Goal: Task Accomplishment & Management: Use online tool/utility

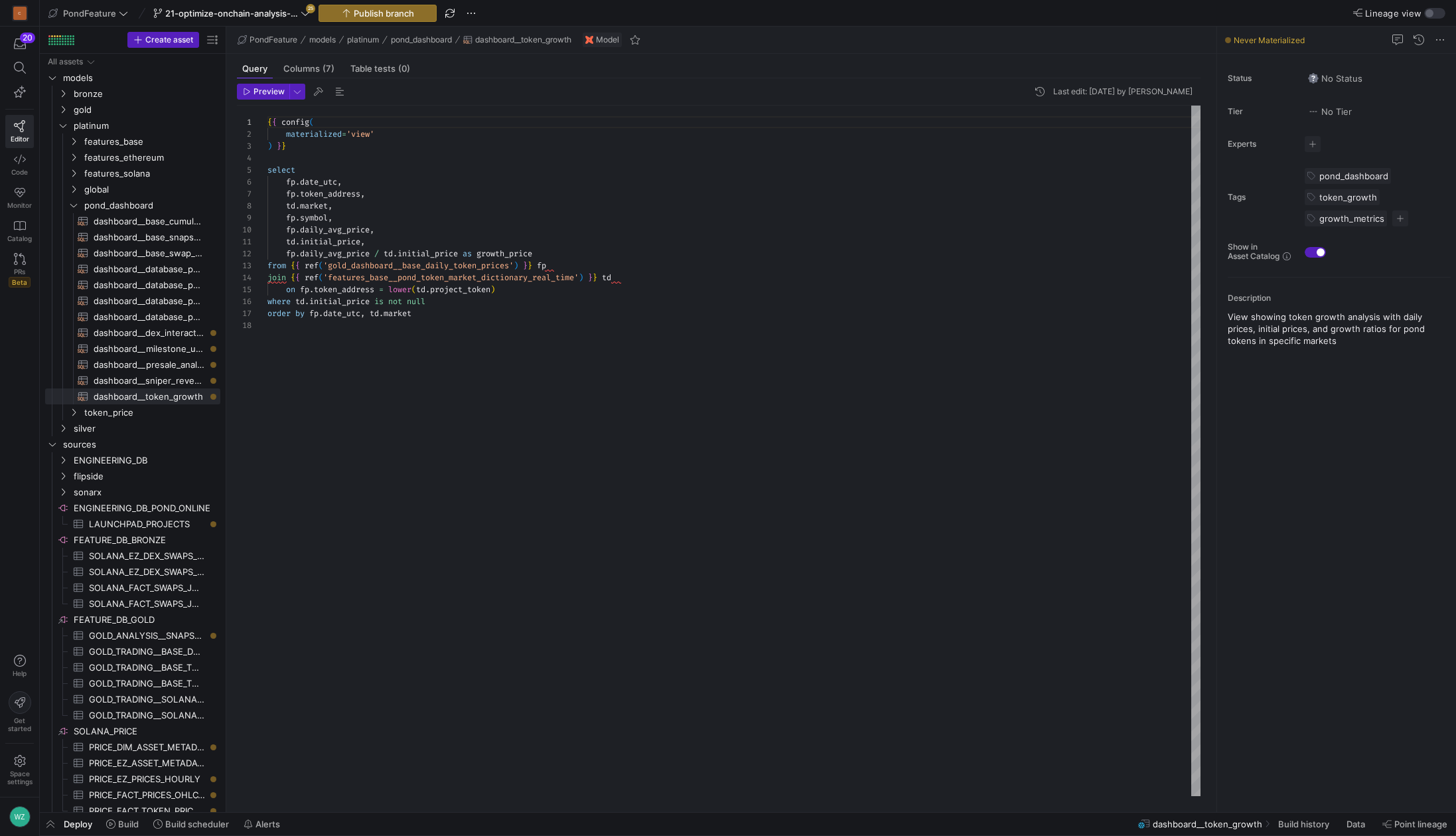
scroll to position [120, 0]
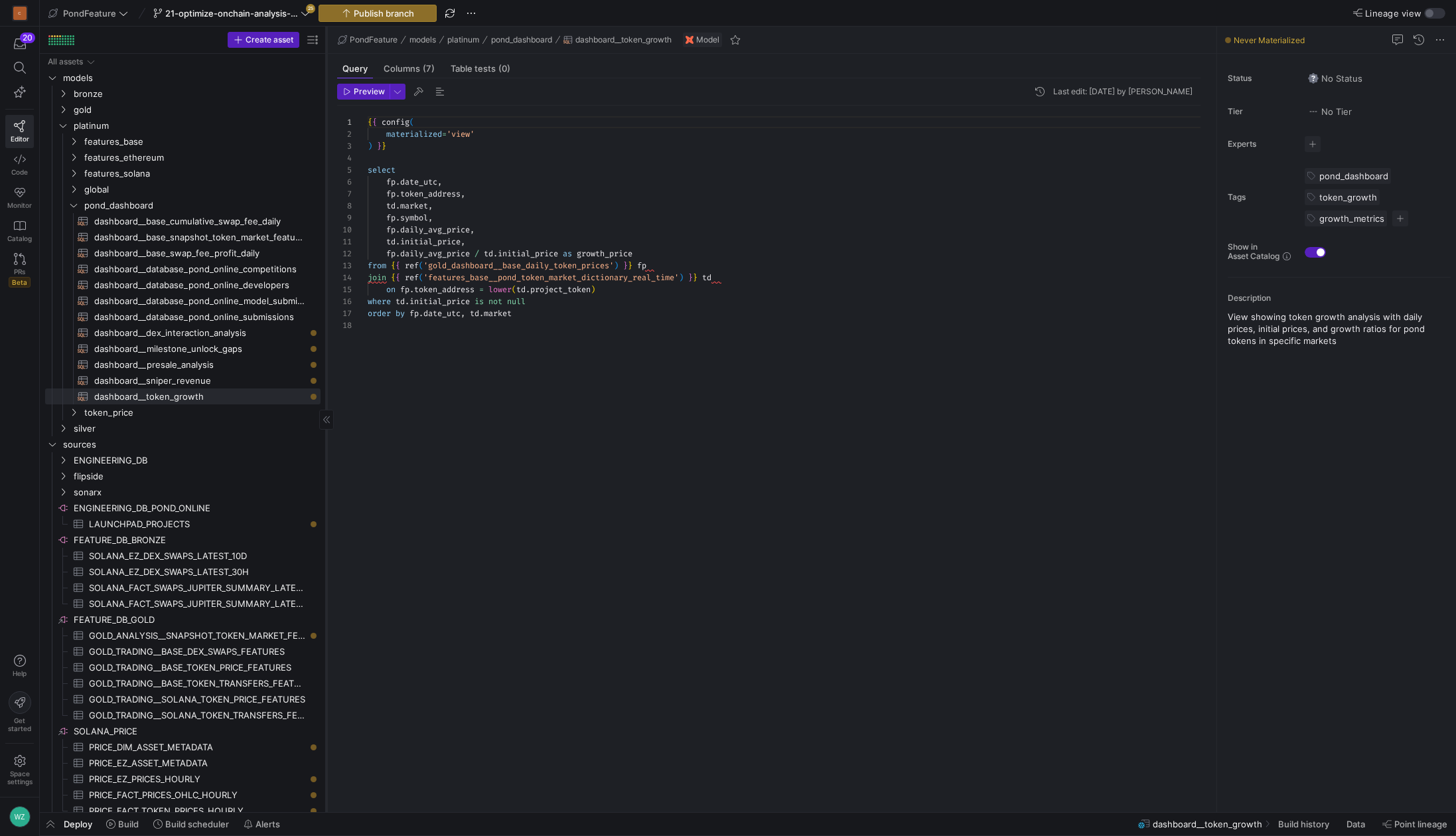
drag, startPoint x: 225, startPoint y: 148, endPoint x: 331, endPoint y: 147, distance: 106.0
click at [327, 147] on div at bounding box center [326, 419] width 1 height 786
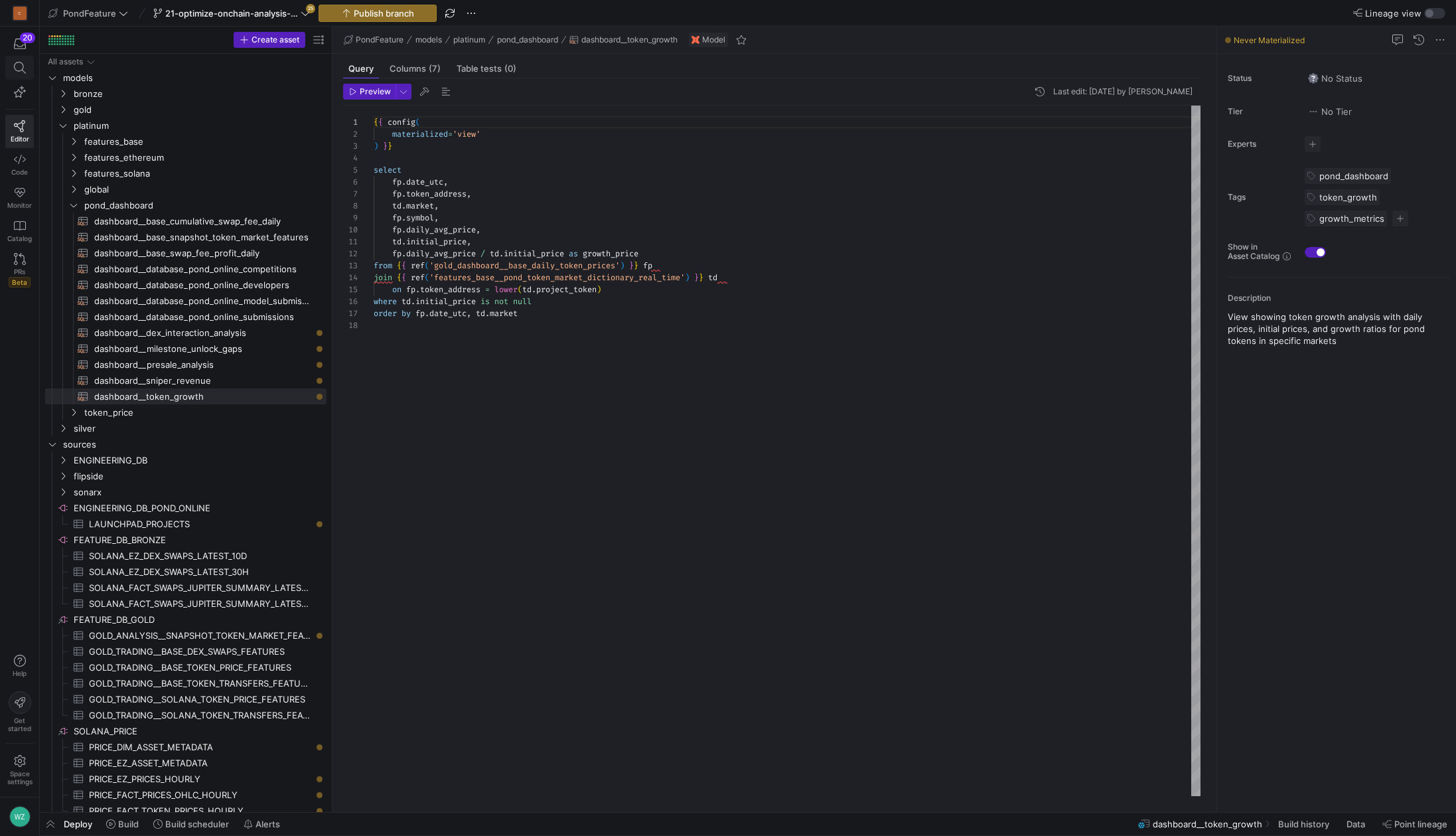
click at [14, 66] on icon at bounding box center [19, 67] width 12 height 12
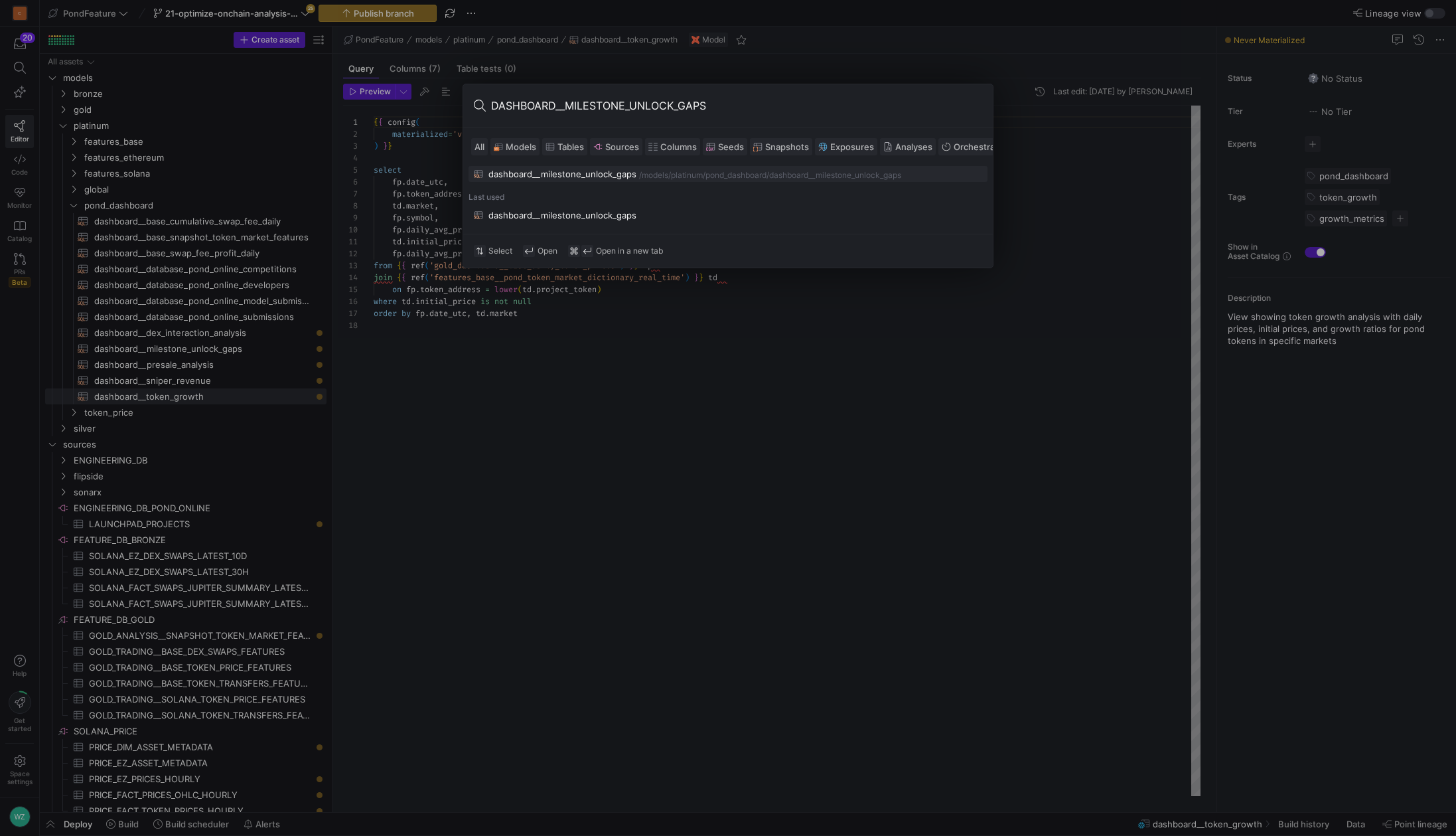
type input "DASHBOARD__MILESTONE_UNLOCK_GAPS"
click at [531, 176] on div "dashboard__milestone_unlock_gaps" at bounding box center [562, 174] width 148 height 11
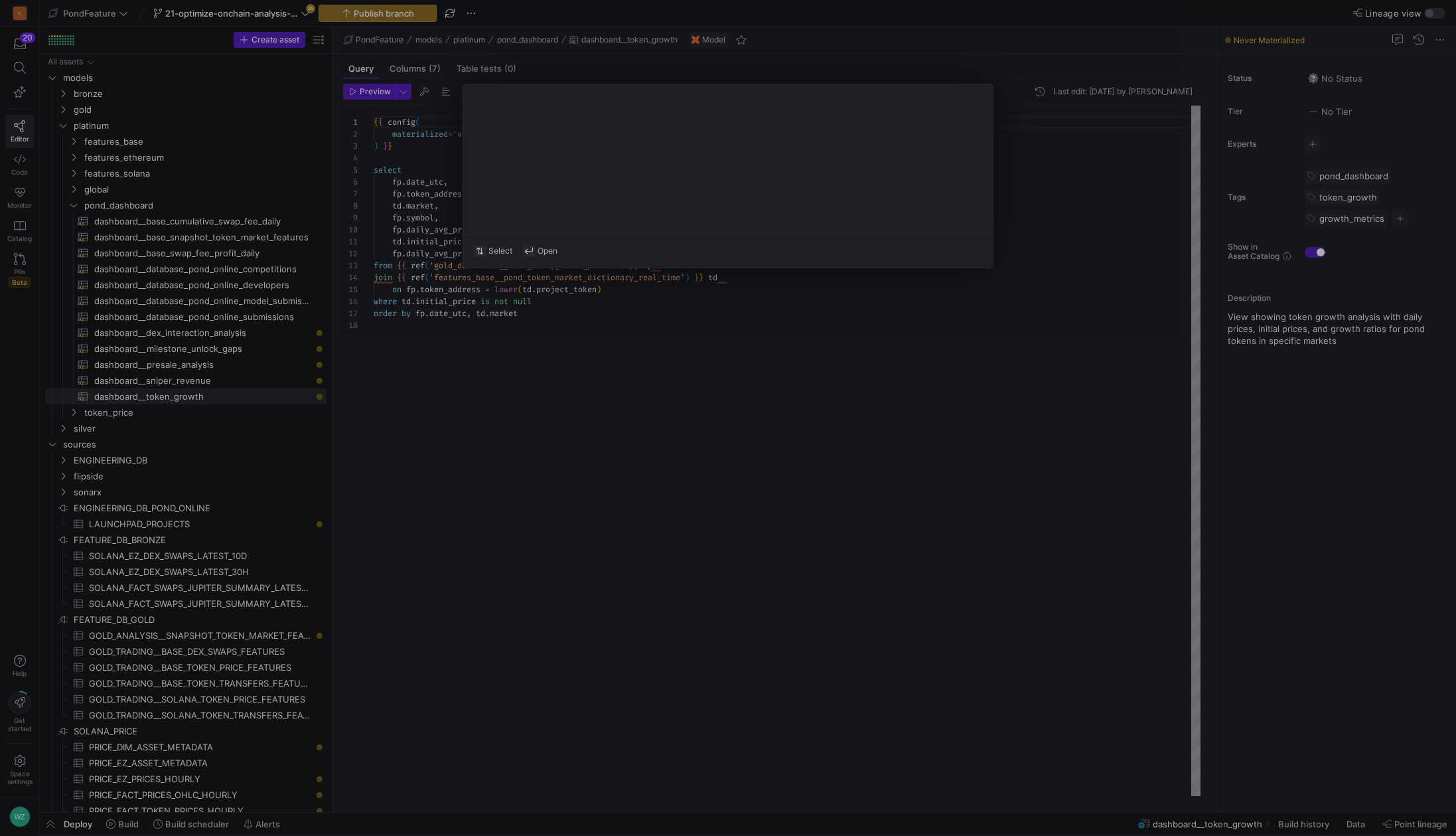
type textarea "{{ config( materialized='view' ) }} with project_info as ( select lower(seeding…"
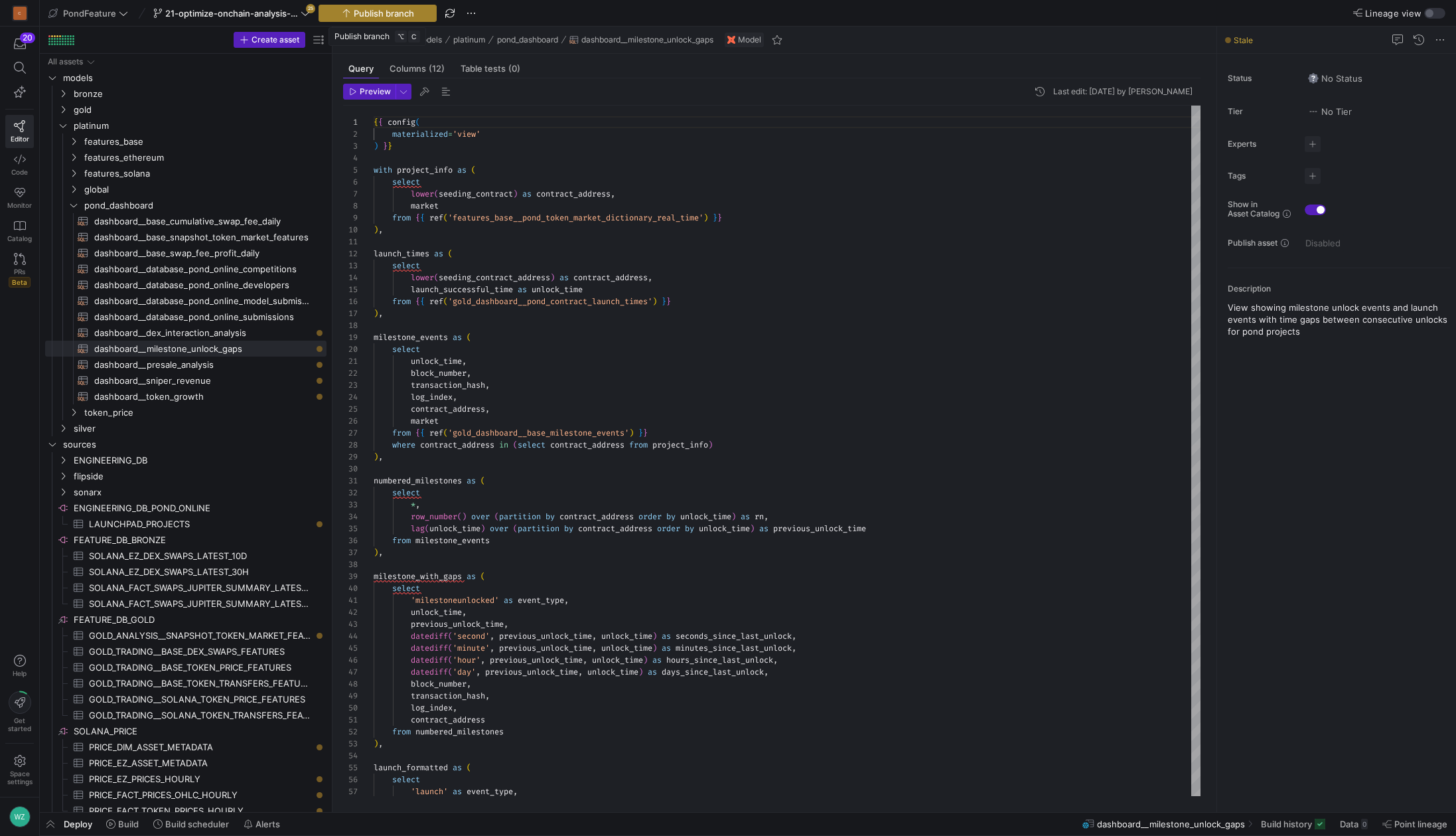
click at [354, 12] on span "Publish branch" at bounding box center [384, 13] width 60 height 11
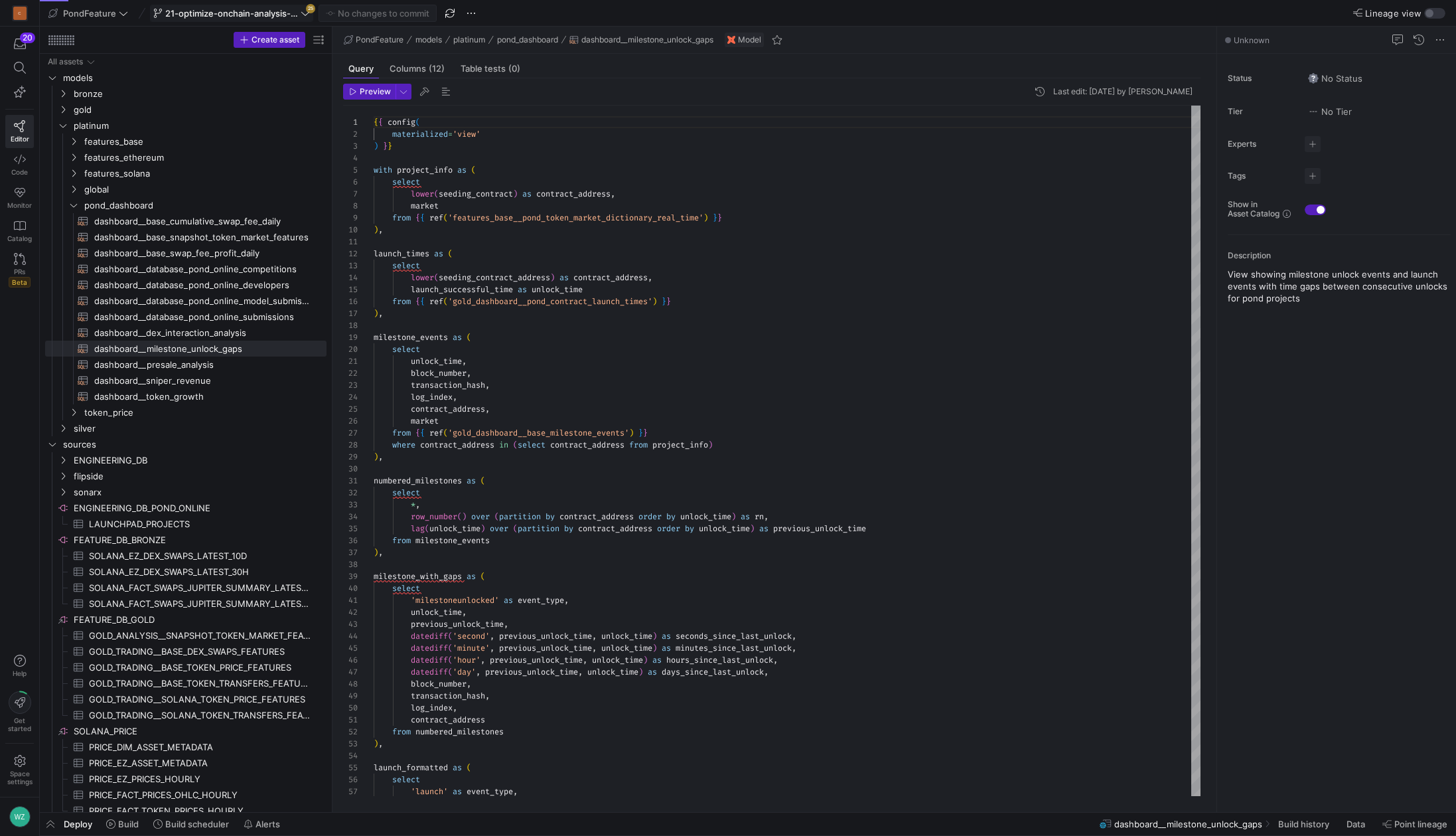
click at [304, 11] on icon at bounding box center [305, 13] width 9 height 9
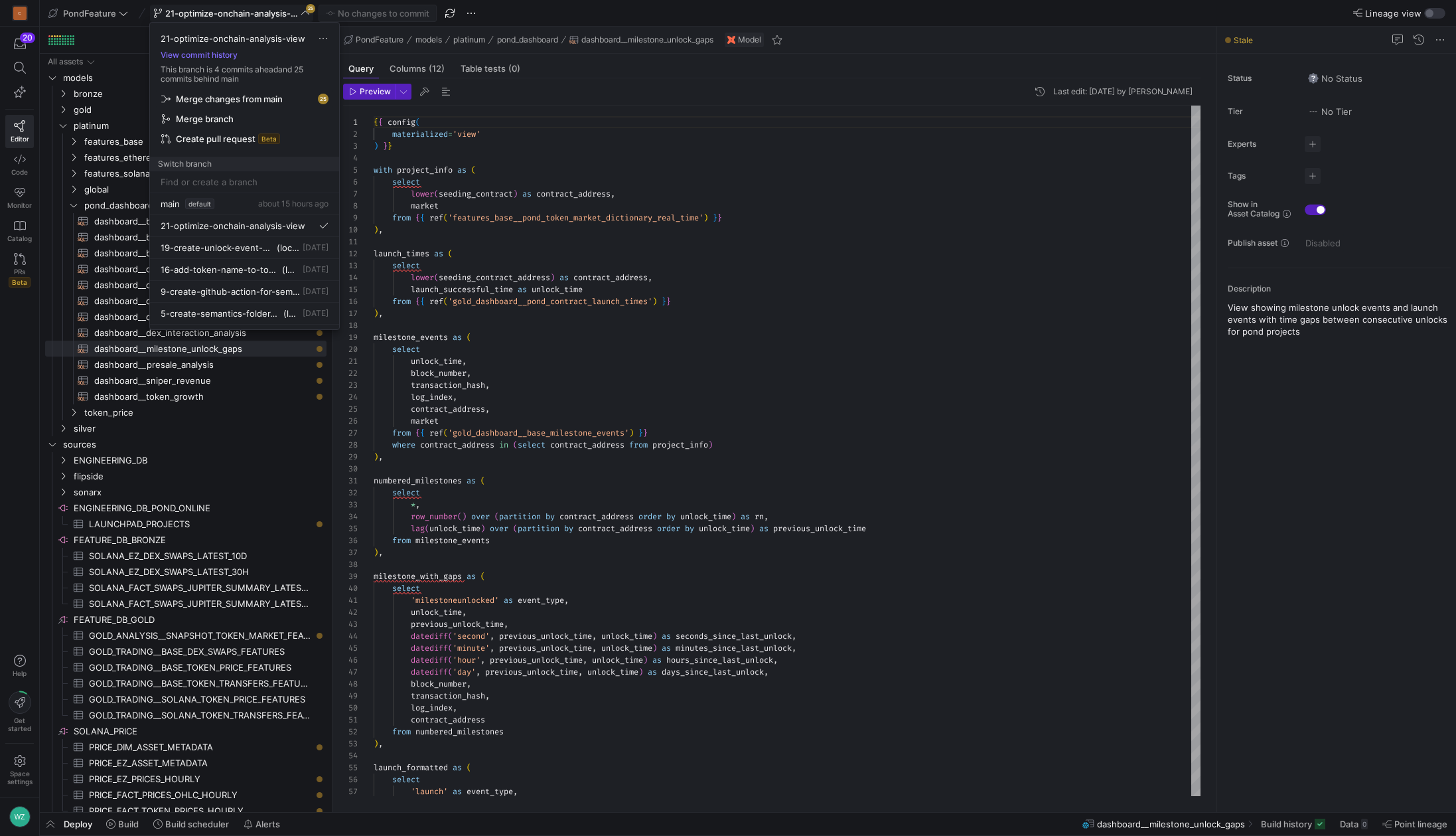
click at [302, 96] on span "Merge changes from main" at bounding box center [244, 99] width 166 height 11
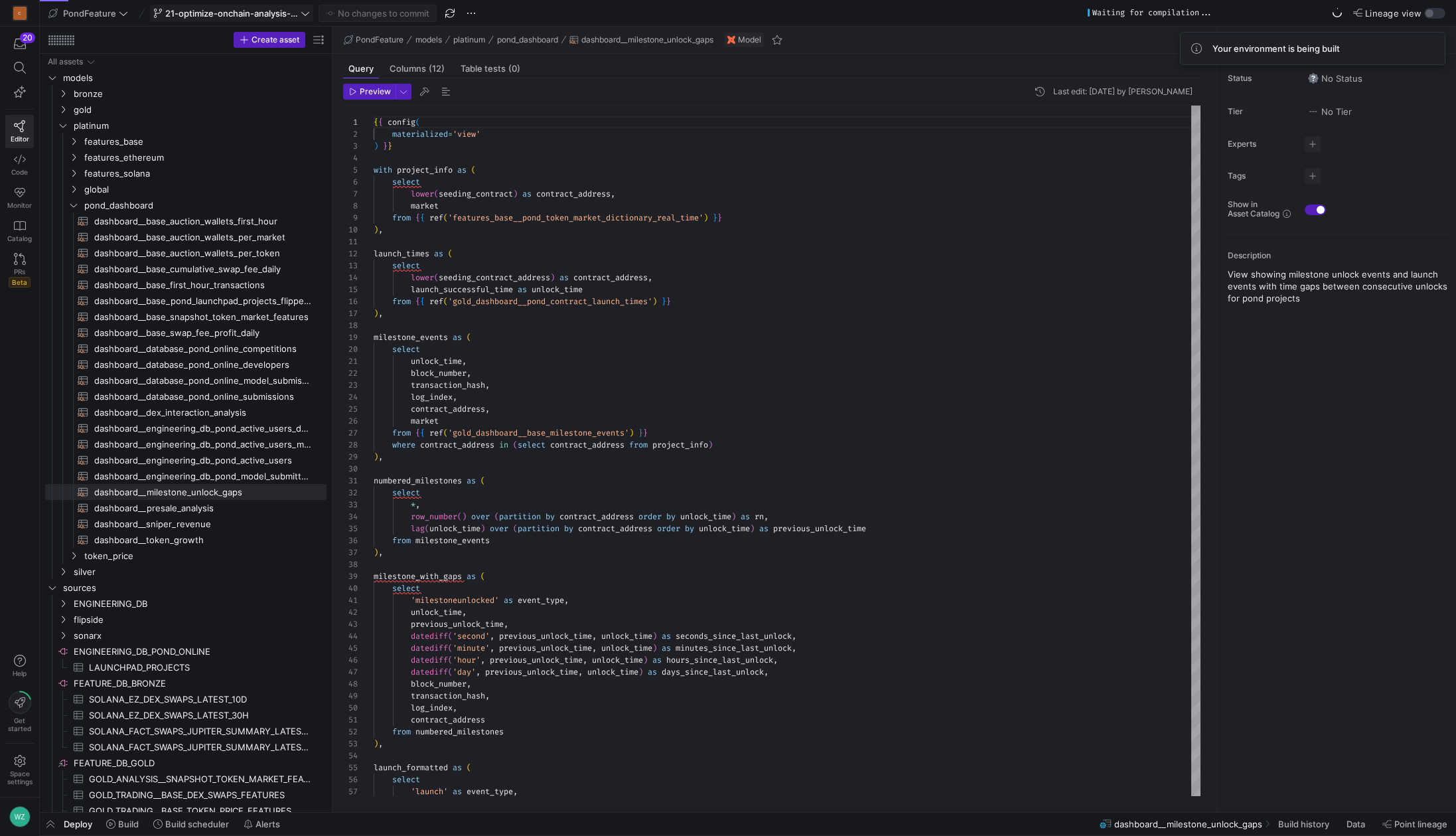
click at [235, 11] on span "21-optimize-onchain-analysis-view" at bounding box center [232, 13] width 133 height 11
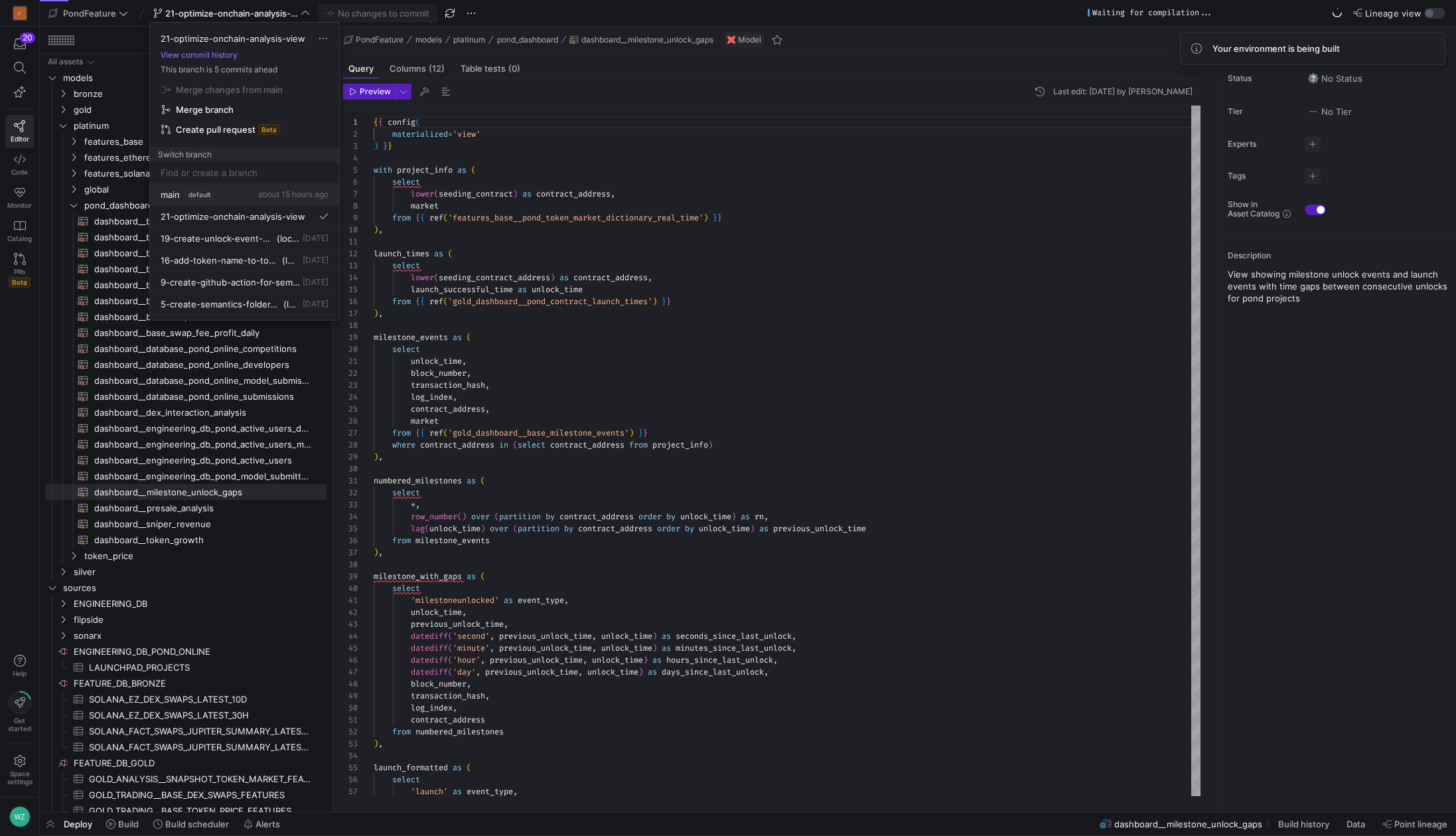
click at [222, 191] on div "main default about 15 hours ago" at bounding box center [244, 195] width 168 height 11
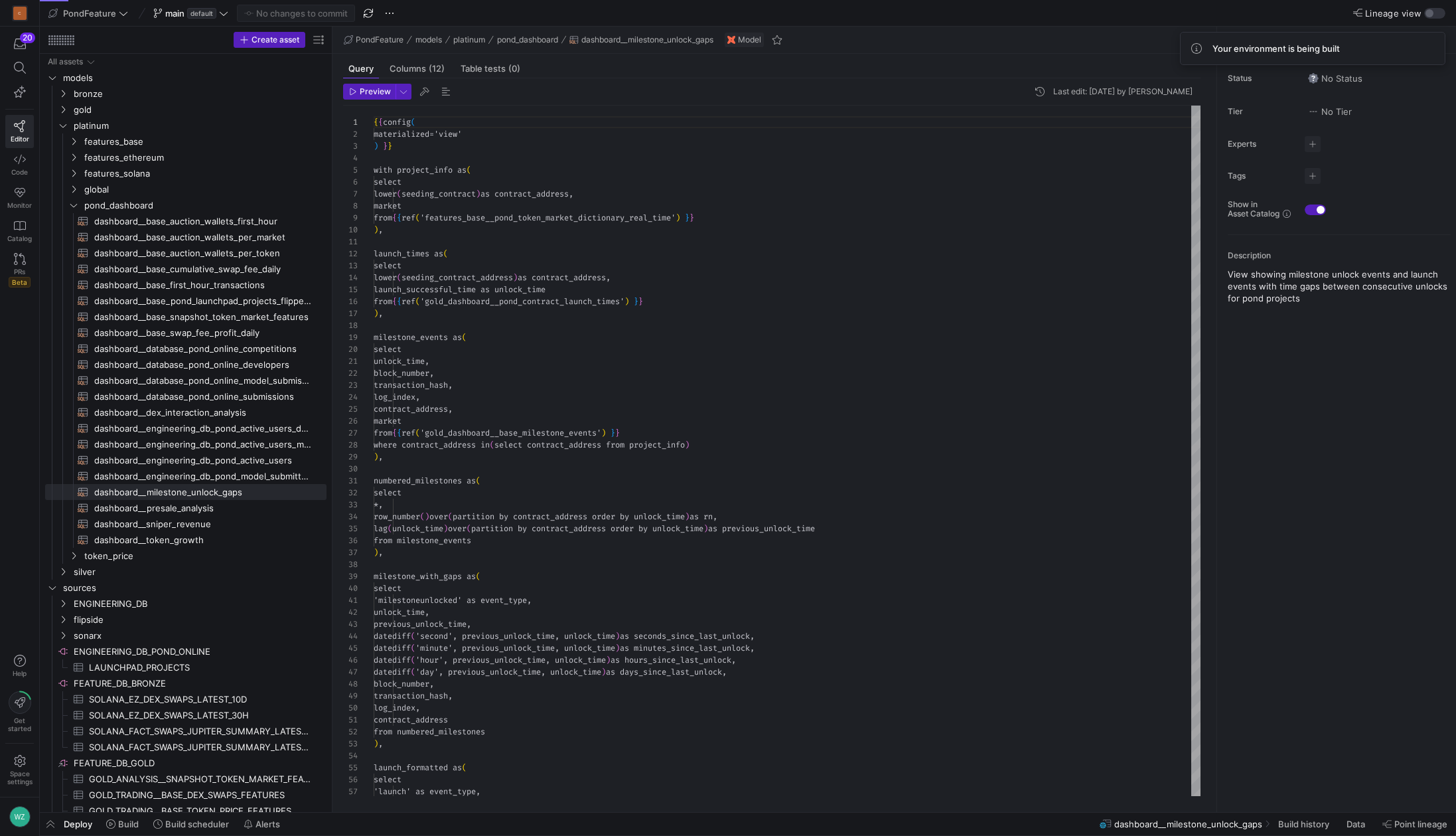
scroll to position [120, 0]
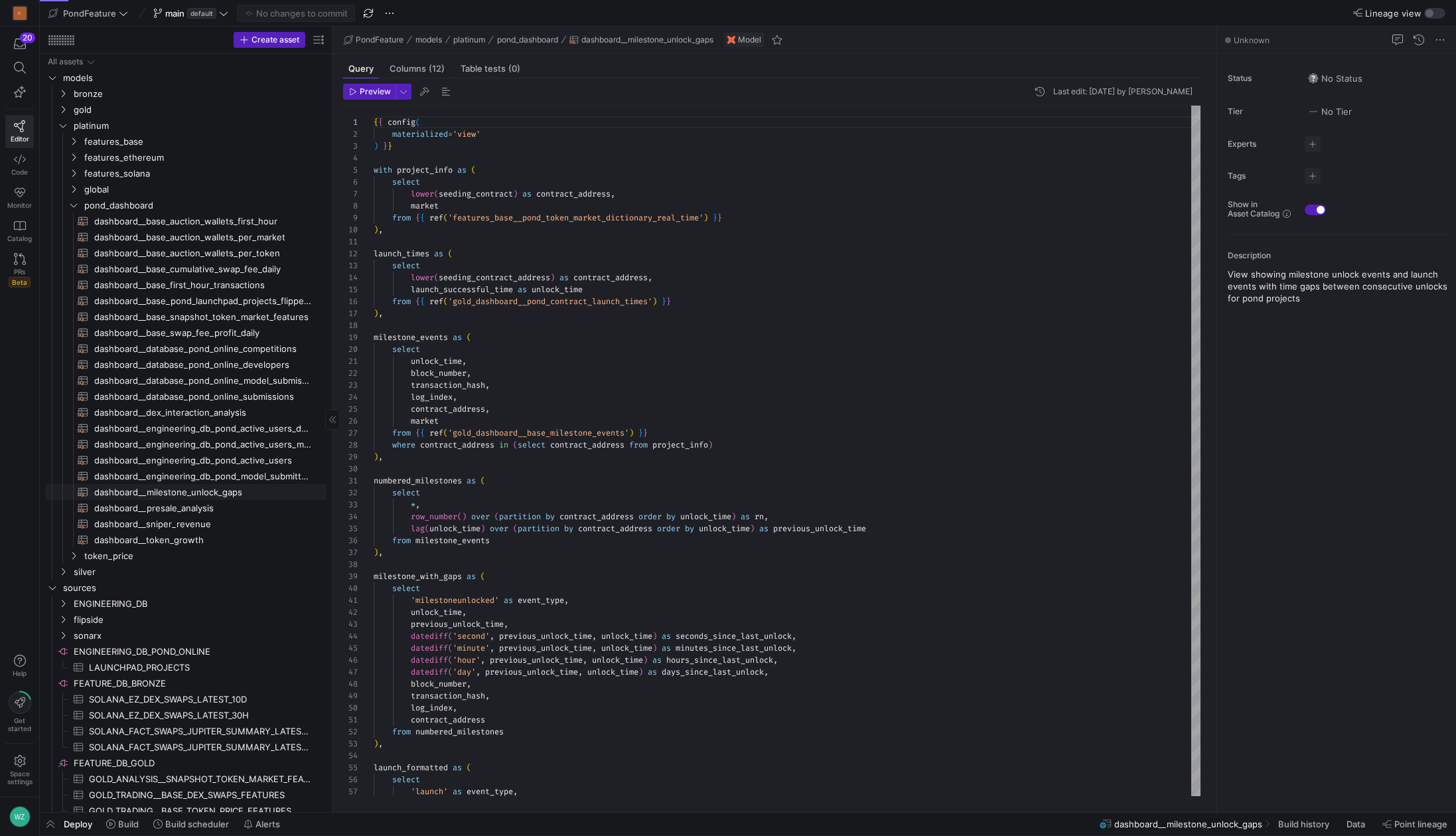
click at [227, 492] on span "dashboard__milestone_unlock_gaps​​​​​​​​​​" at bounding box center [202, 492] width 217 height 15
click at [366, 99] on button "Preview" at bounding box center [369, 91] width 52 height 16
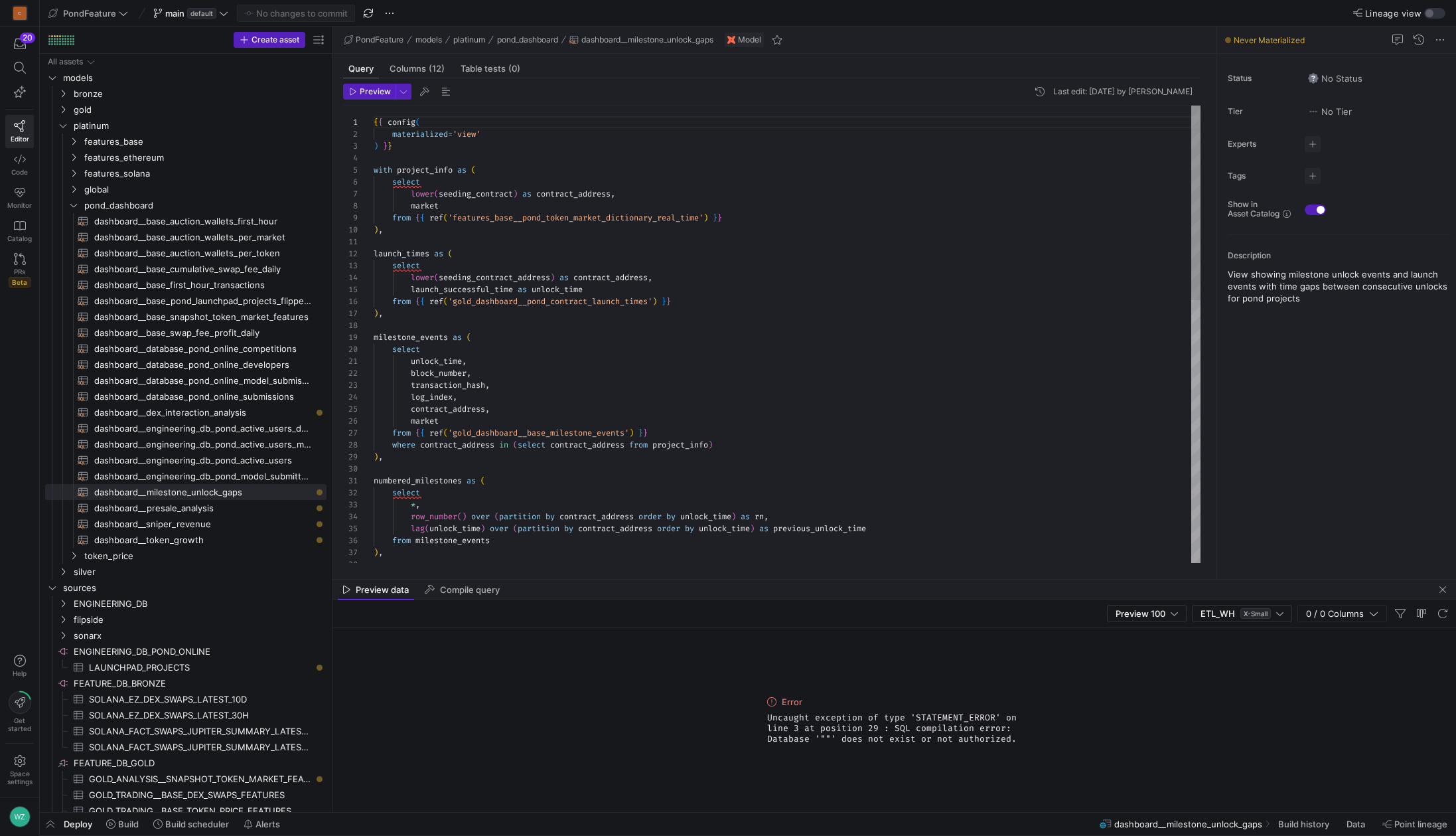
scroll to position [72, 9]
click at [498, 313] on div "{ { config ( materialized = 'view' ) } } with project_info as ( select lower ( …" at bounding box center [787, 642] width 827 height 1074
click at [611, 215] on div "{ { config ( materialized = 'view' ) } } with project_info as ( select lower ( …" at bounding box center [787, 642] width 827 height 1074
click at [611, 215] on div at bounding box center [728, 418] width 1456 height 836
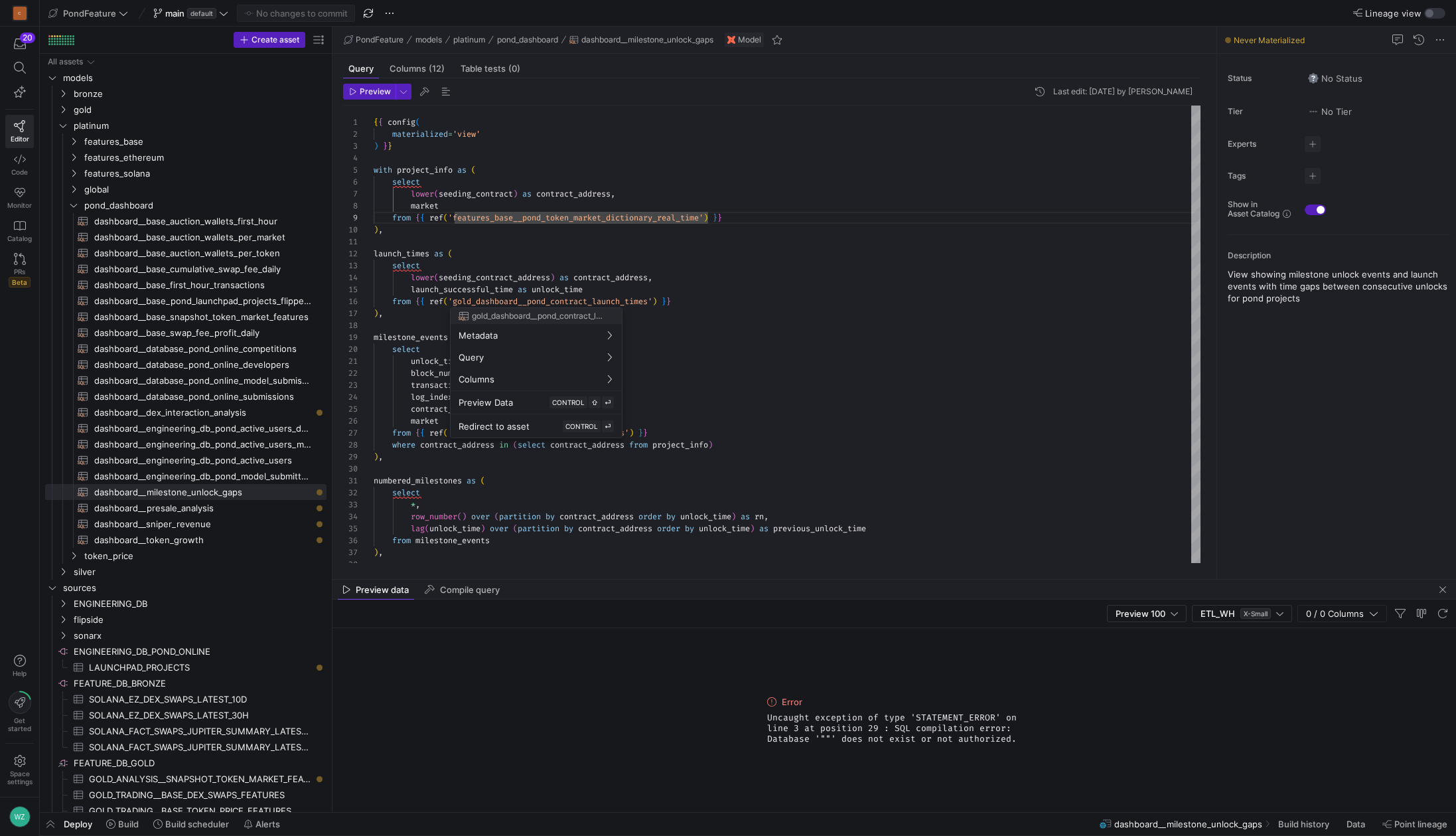
click at [519, 303] on div at bounding box center [728, 418] width 1456 height 836
click at [519, 303] on div "{ { config ( materialized = 'view' ) } } with project_info as ( select lower ( …" at bounding box center [787, 642] width 827 height 1074
type textarea "unlock_time, block_number, transaction_hash, log_index, contract_address, marke…"
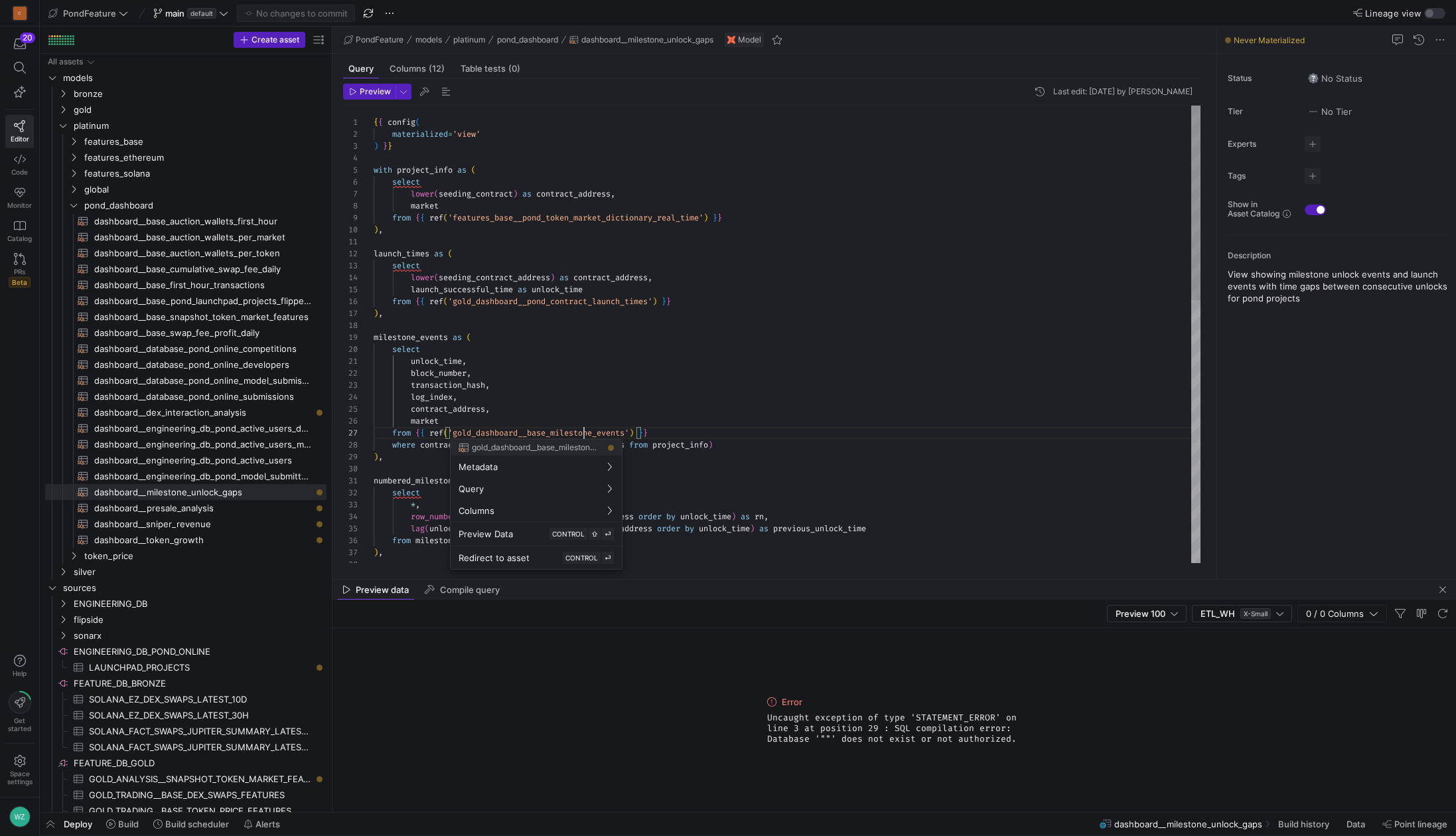
click at [583, 429] on div "{ { config ( materialized = 'view' ) } } with project_info as ( select lower ( …" at bounding box center [787, 642] width 827 height 1074
click at [583, 429] on div at bounding box center [728, 418] width 1456 height 836
click at [15, 71] on icon at bounding box center [19, 67] width 12 height 12
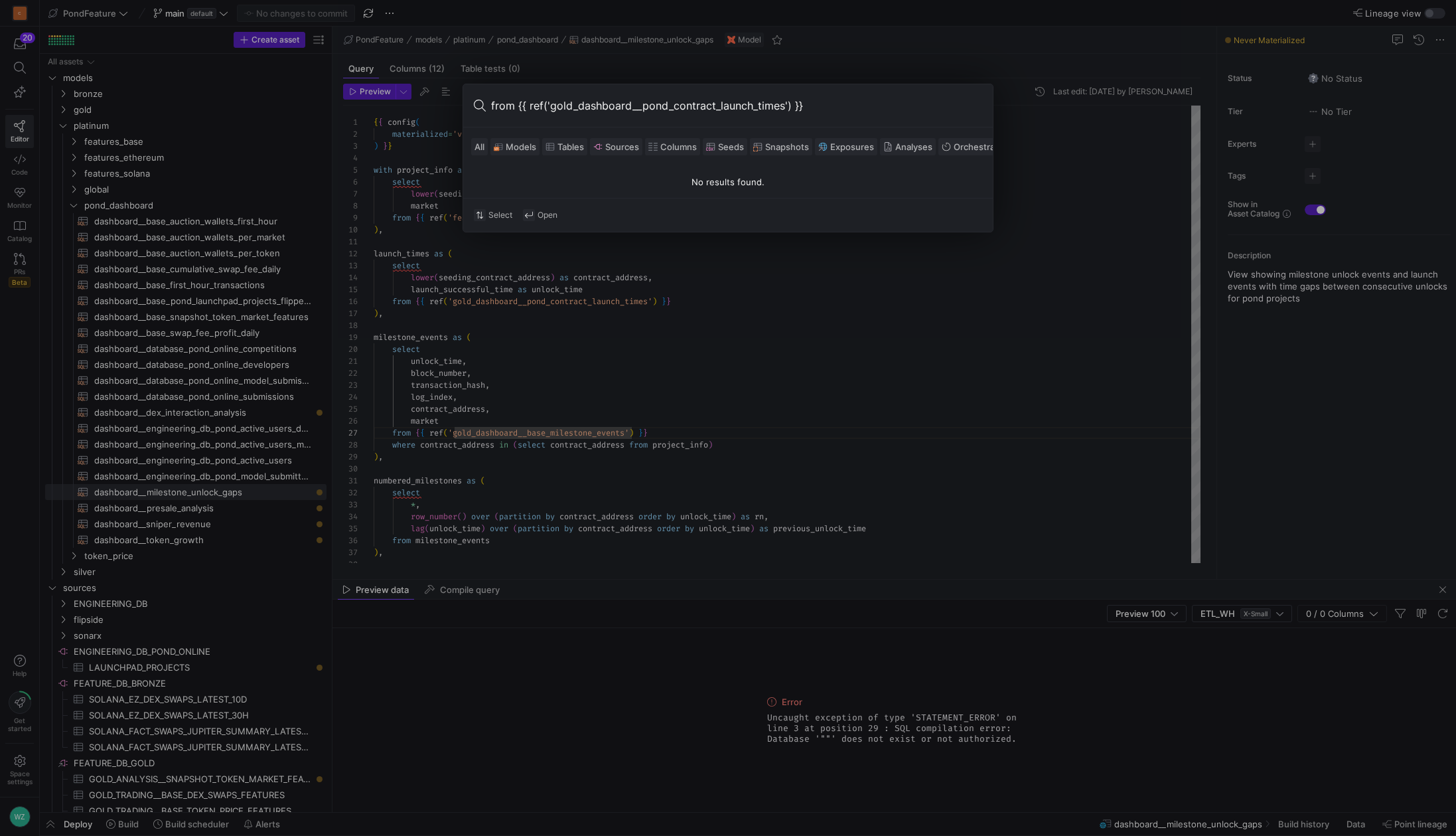
click at [710, 107] on input "from {{ ref('gold_dashboard__pond_contract_launch_times') }}" at bounding box center [736, 105] width 491 height 21
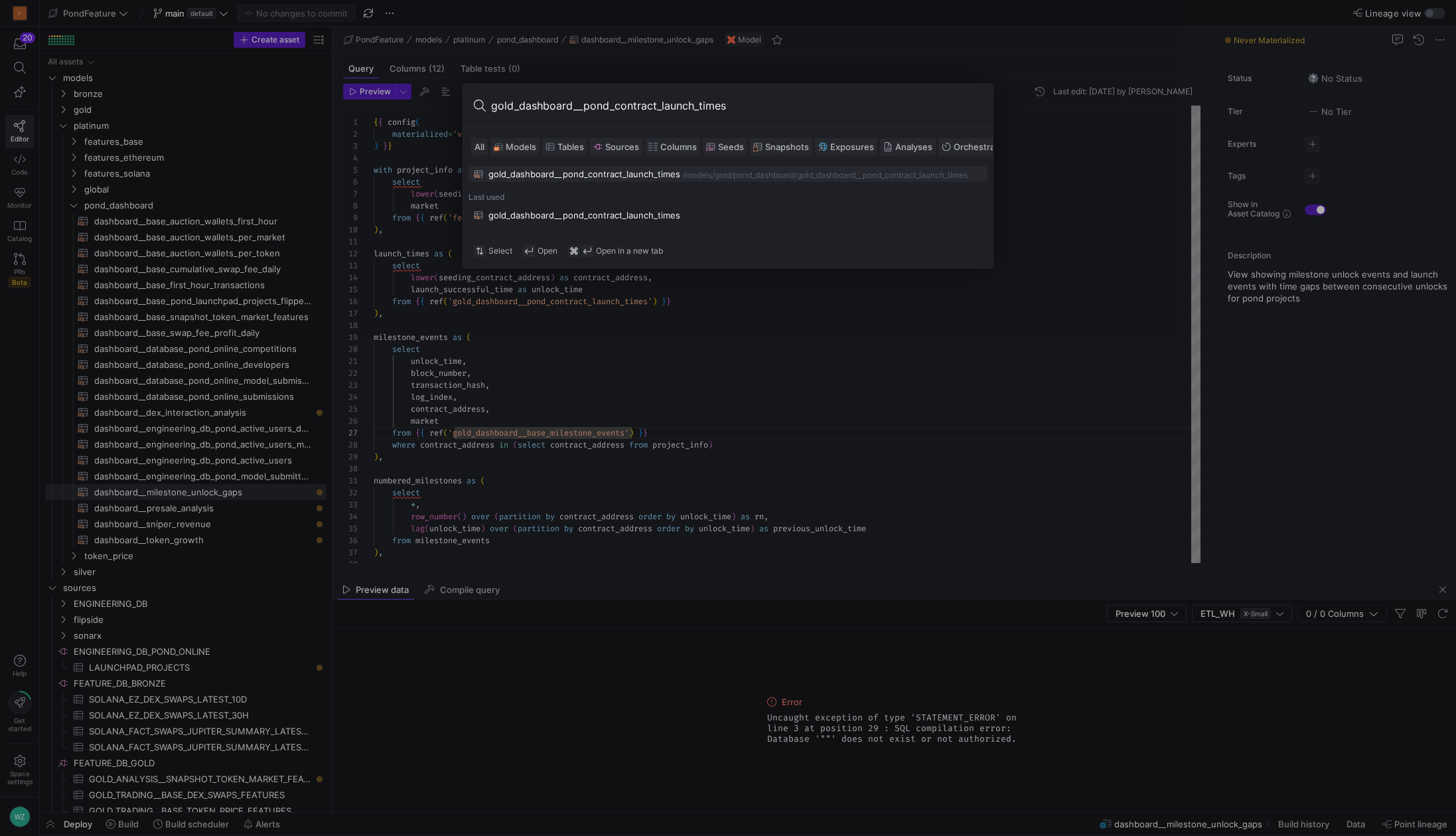
type input "gold_dashboard__pond_contract_launch_times"
click at [641, 171] on div "gold_dashboard__pond_contract_launch_times" at bounding box center [584, 174] width 192 height 11
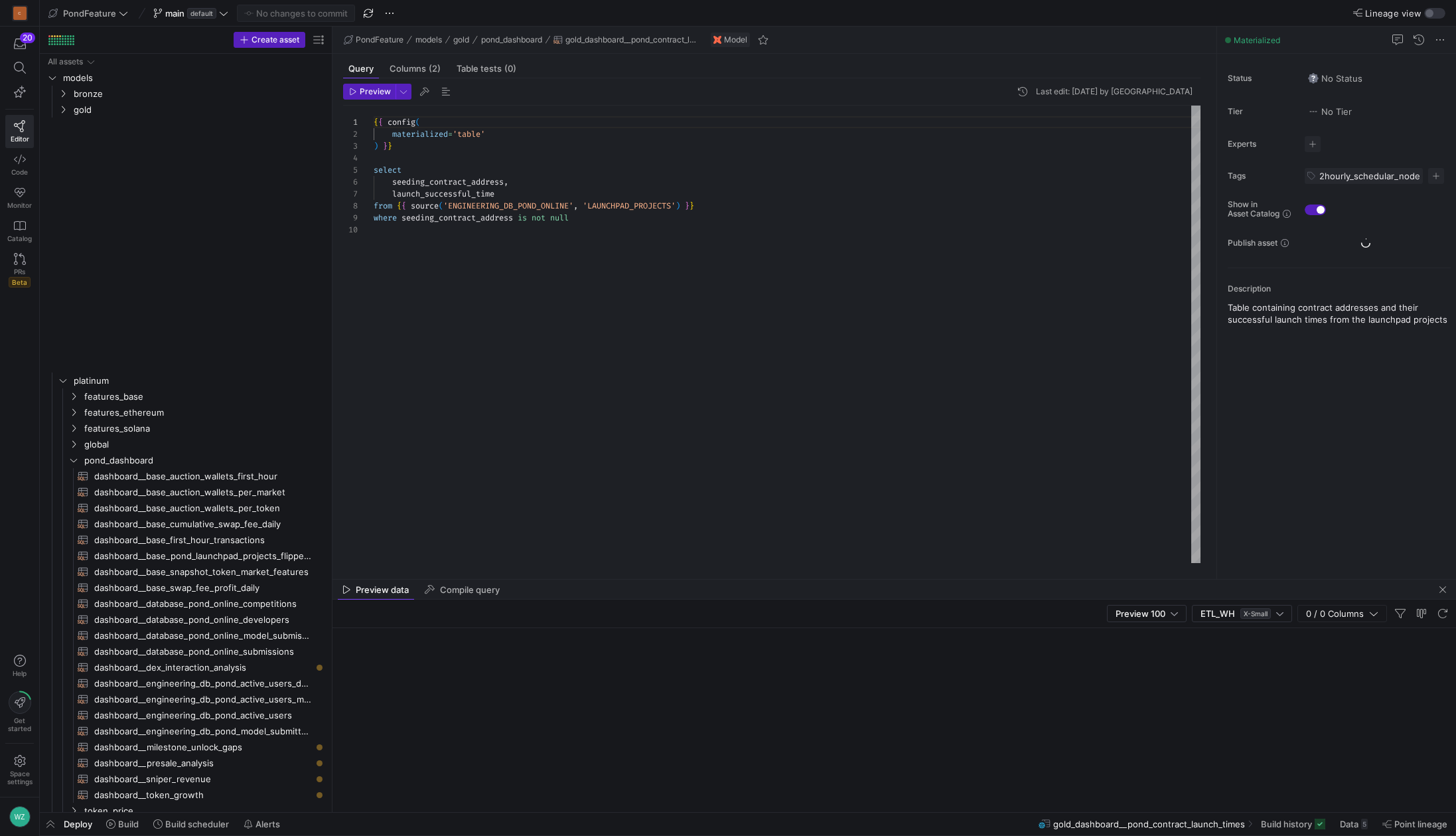
scroll to position [107, 0]
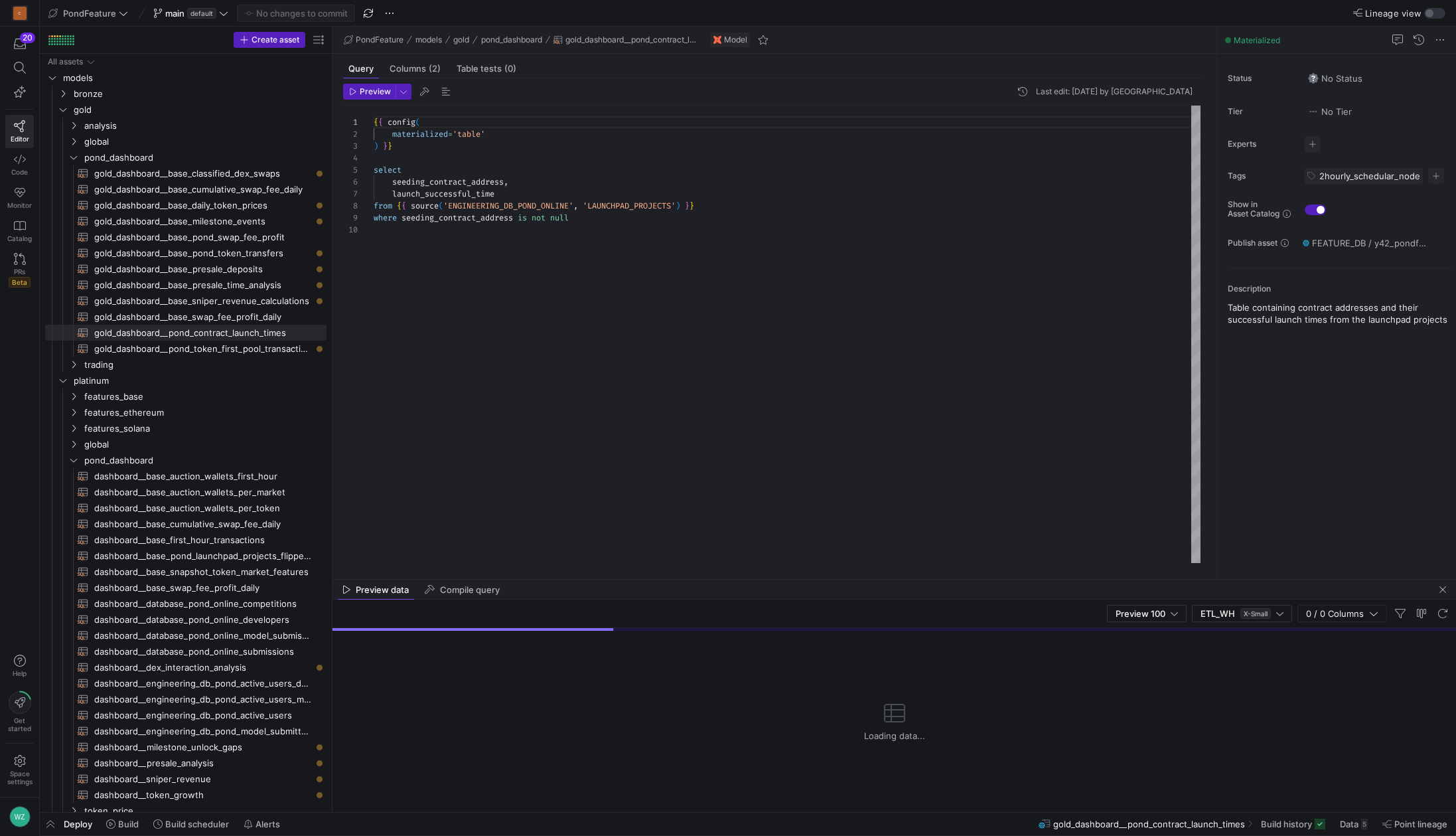
click at [1051, 608] on div "Preview 100 ETL_WH X-Small 0 / 0 Columns" at bounding box center [894, 614] width 1123 height 28
click at [846, 592] on div "Preview data Compile query" at bounding box center [894, 589] width 1123 height 19
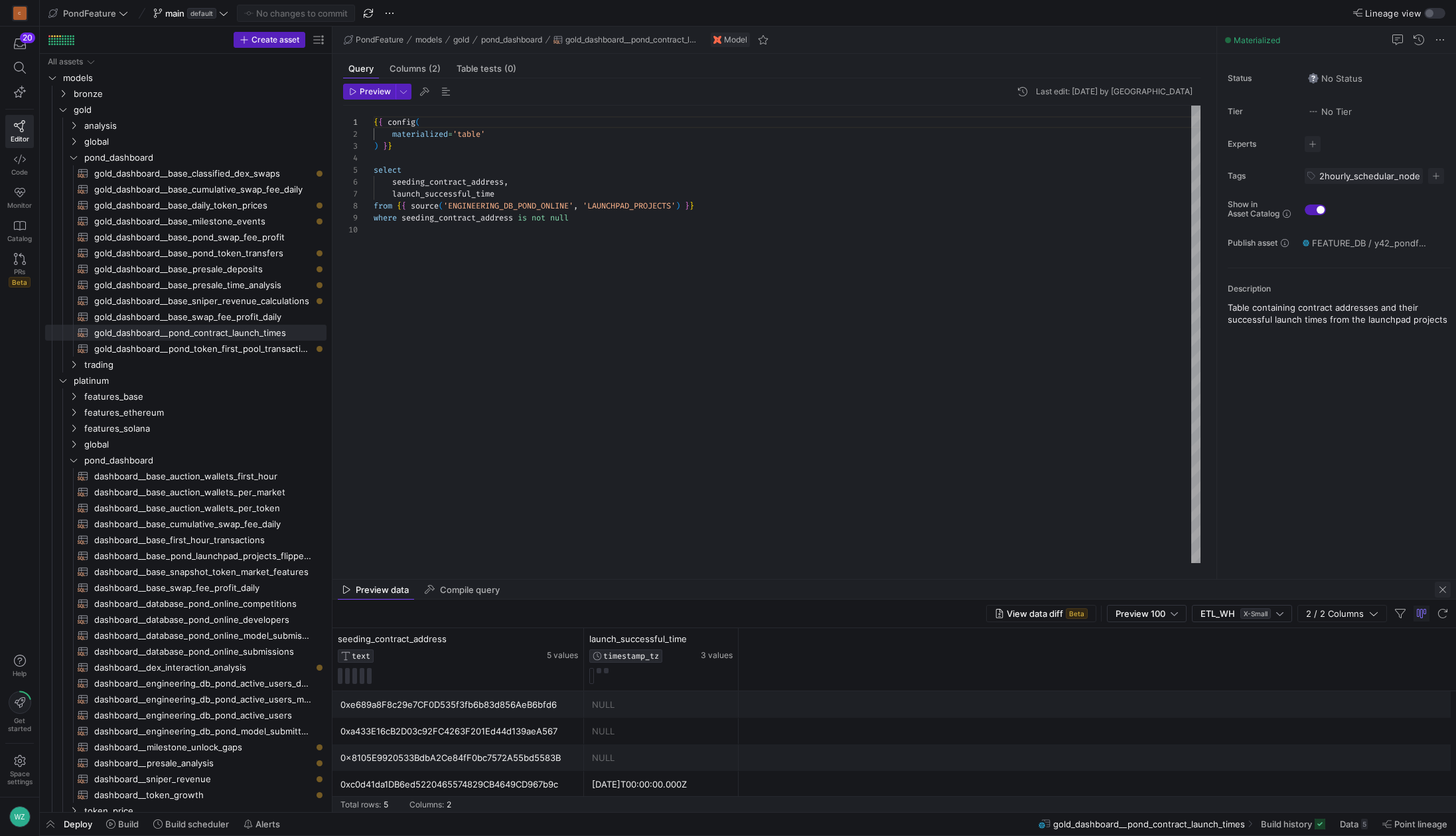
click at [1445, 590] on span "button" at bounding box center [1443, 590] width 16 height 16
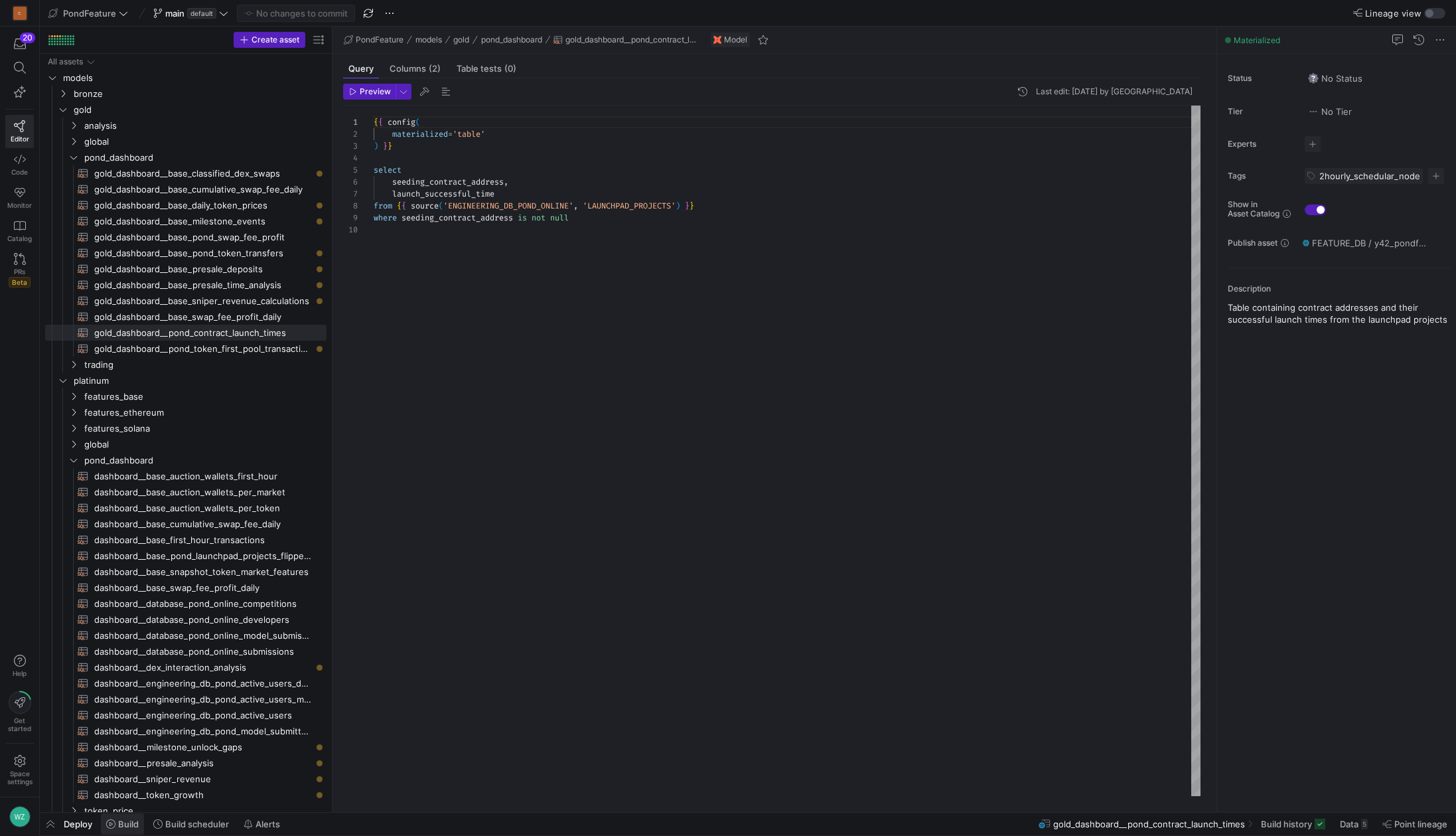
click at [138, 819] on span "Build" at bounding box center [127, 824] width 20 height 11
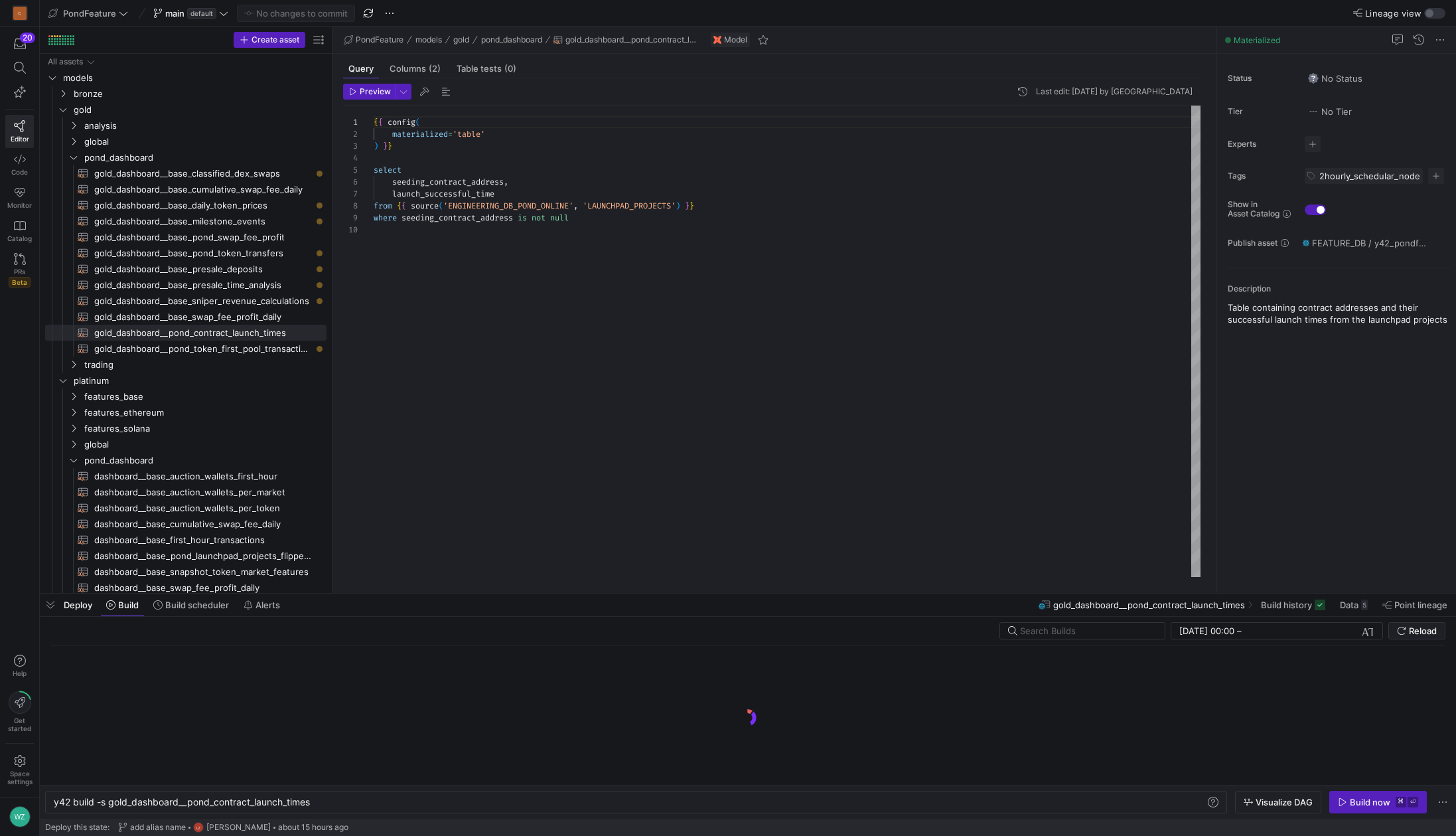
scroll to position [0, 259]
click at [1362, 805] on div "Build now" at bounding box center [1370, 802] width 41 height 11
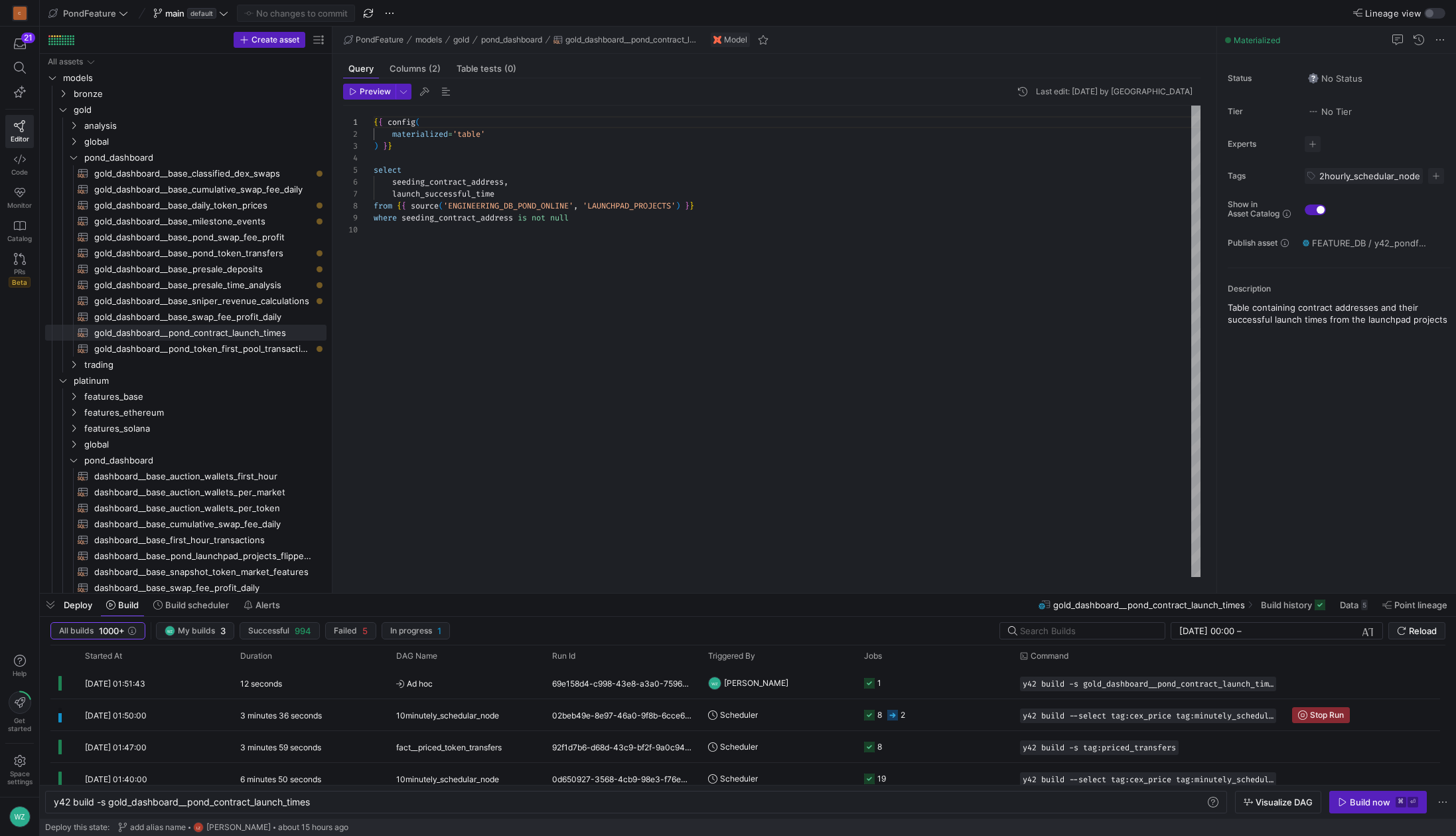
click at [742, 329] on div "{ { config ( materialized = 'table' ) } } select seeding_contract_address , lau…" at bounding box center [787, 341] width 827 height 471
click at [386, 318] on div at bounding box center [728, 418] width 1456 height 836
click at [263, 226] on span "gold_dashboard__base_milestone_events​​​​​​​​​​" at bounding box center [202, 221] width 217 height 15
type textarea "{{ config( materialized='incremental', incremental_strategy='append', cluster_b…"
type textarea "y42 build -s gold_dashboard__base_milestone_events"
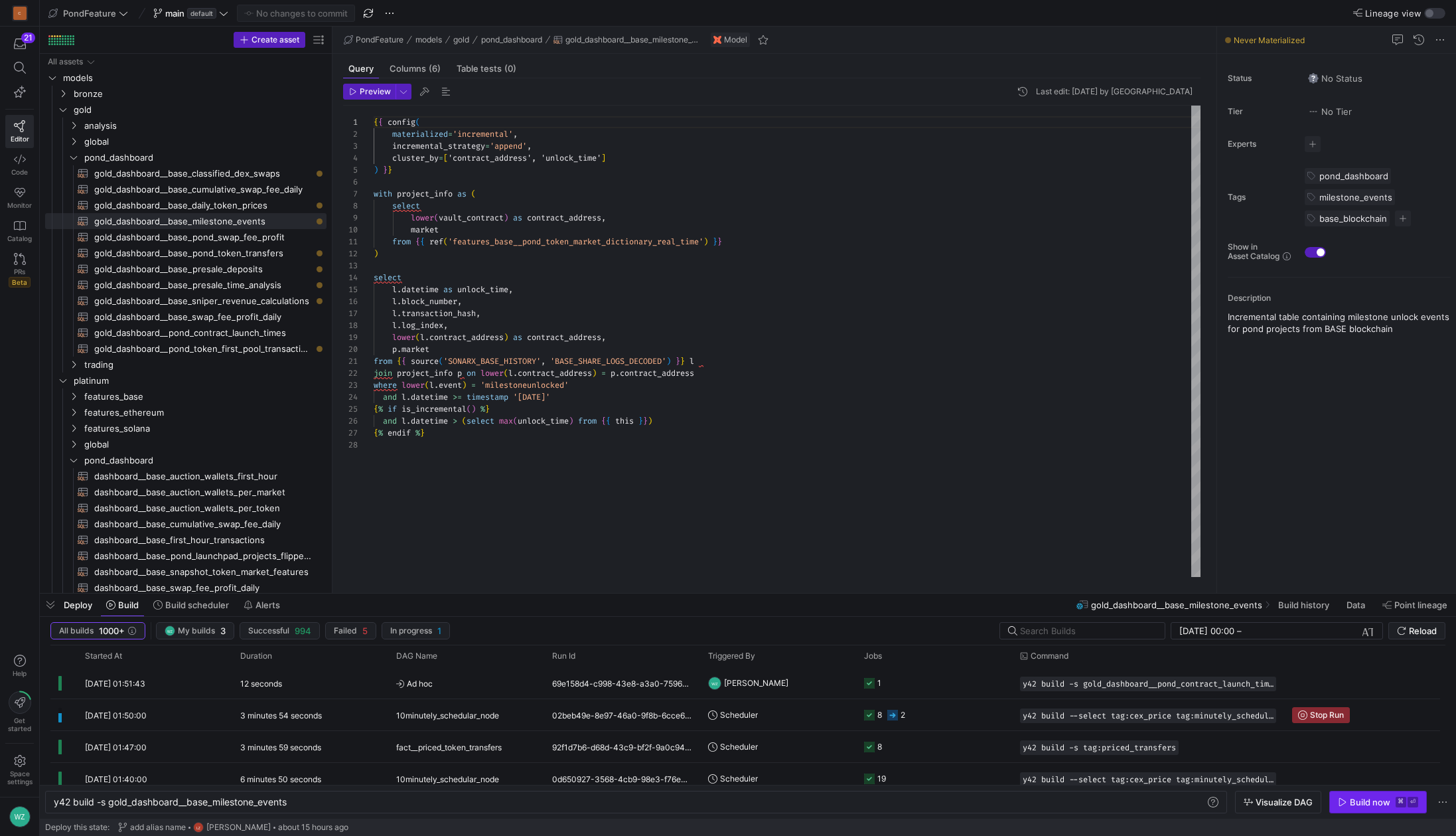
click at [1371, 807] on div "Build now" at bounding box center [1370, 802] width 41 height 11
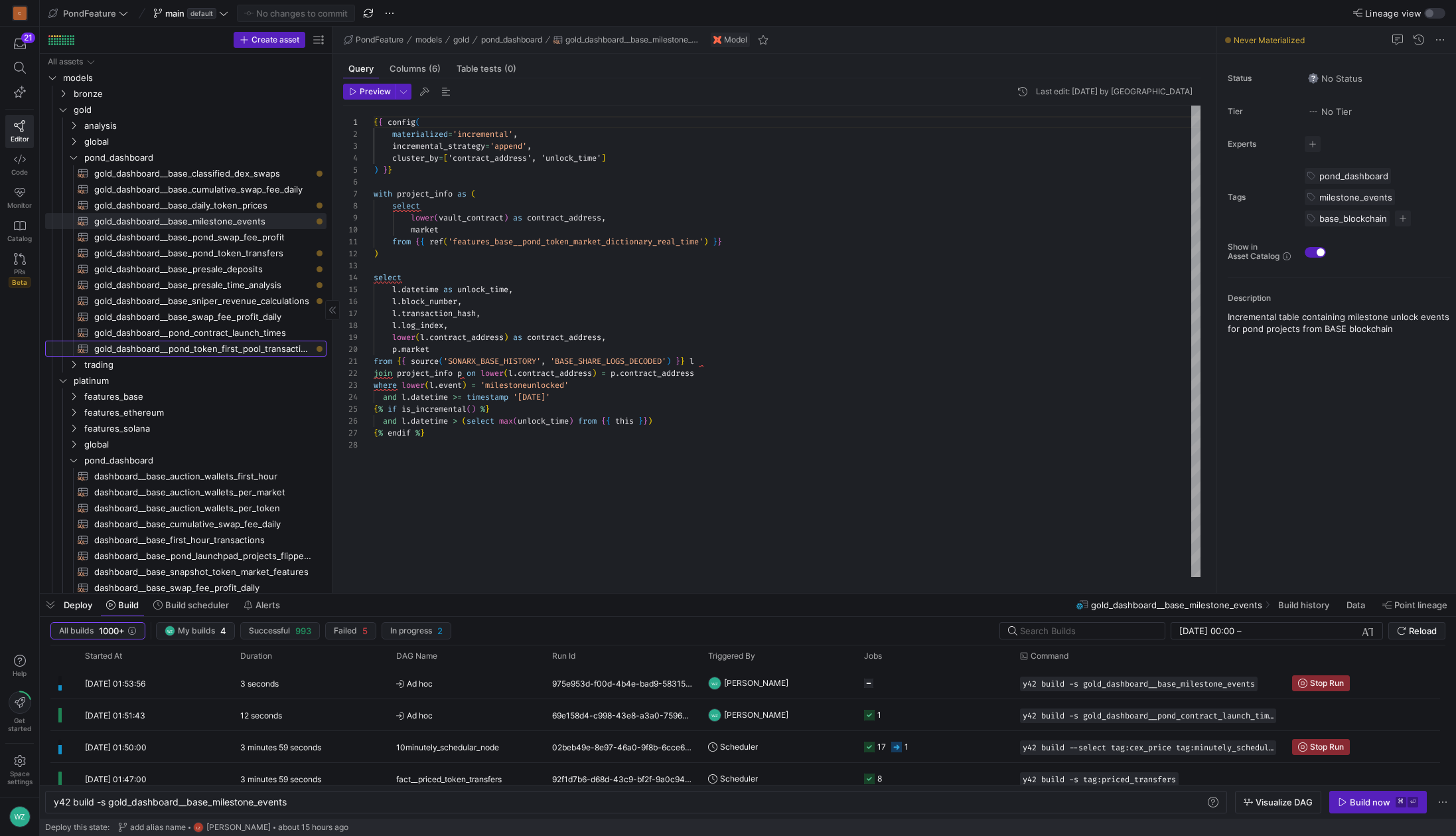
click at [229, 351] on span "gold_dashboard__pond_token_first_pool_transactions​​​​​​​​​​" at bounding box center [202, 348] width 217 height 15
type textarea "{{ config( materialized='table', cluster_by=['token_address'] ) }} with token_m…"
type textarea "y42 build -s gold_dashboard__pond_token_first_pool_transactions"
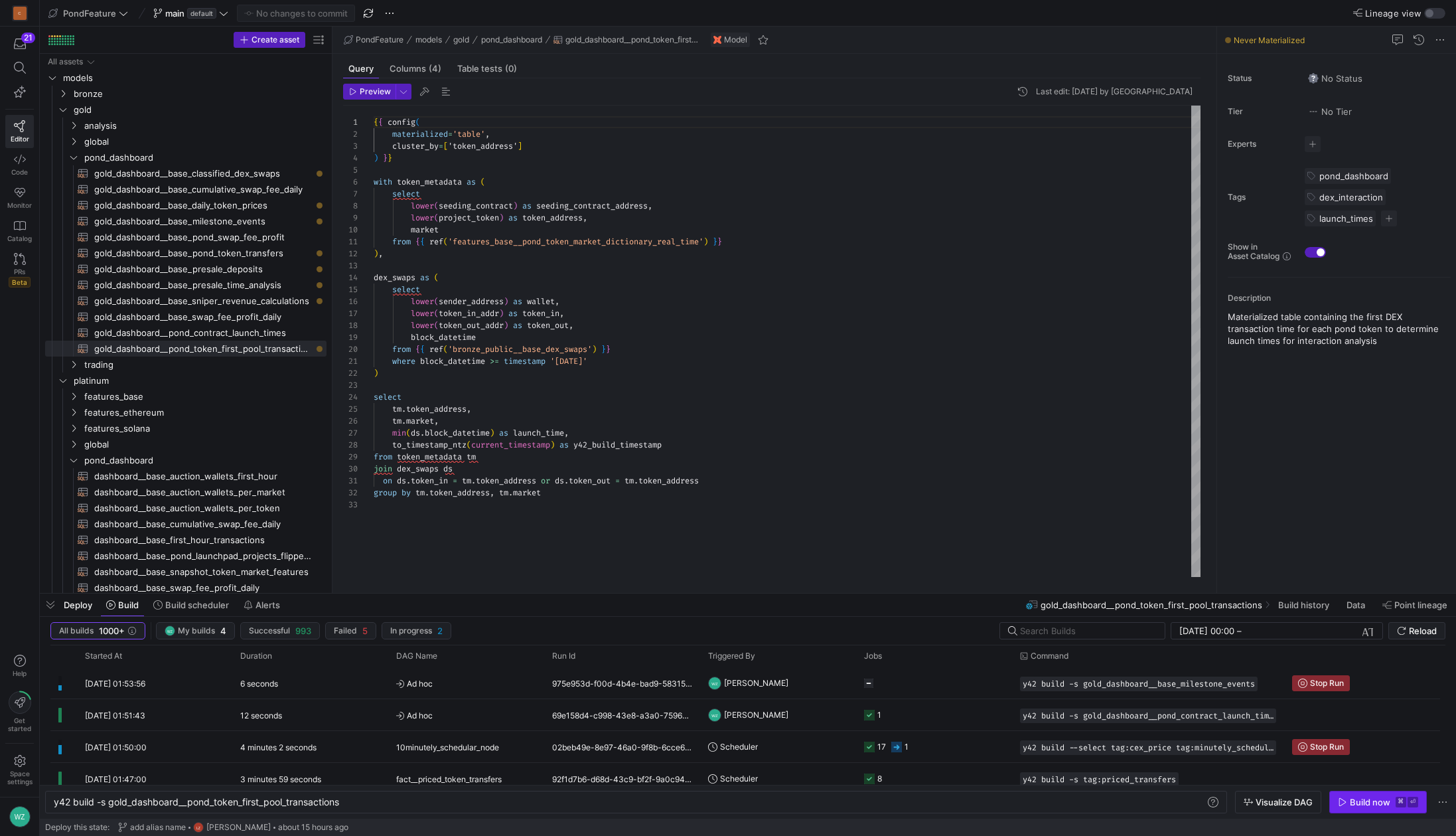
click at [1365, 794] on span "button" at bounding box center [1377, 802] width 96 height 21
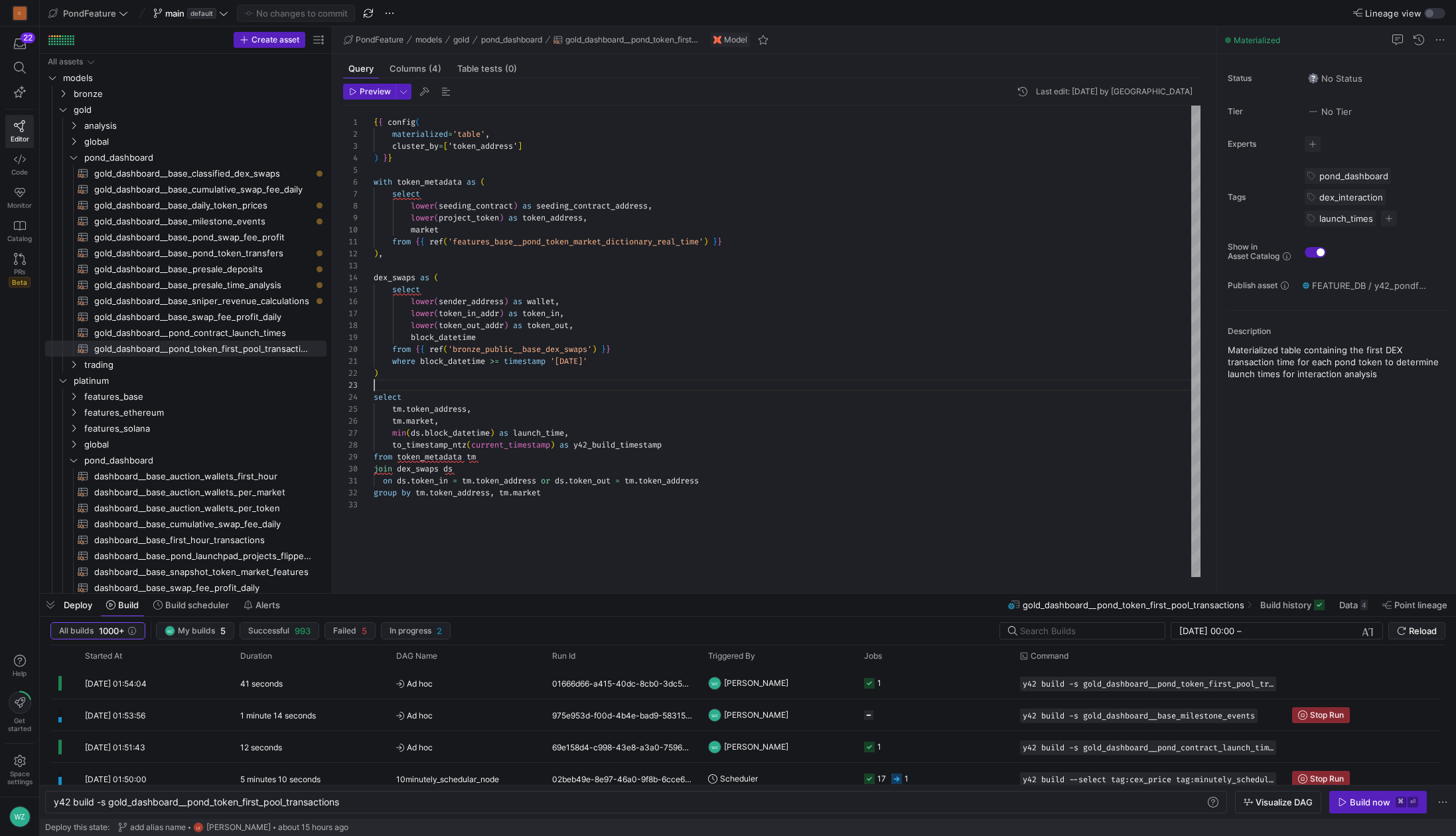
click at [816, 390] on div "{ { config ( materialized = 'table' , cluster_by = [ 'token_address' ] ) } } wi…" at bounding box center [787, 341] width 827 height 471
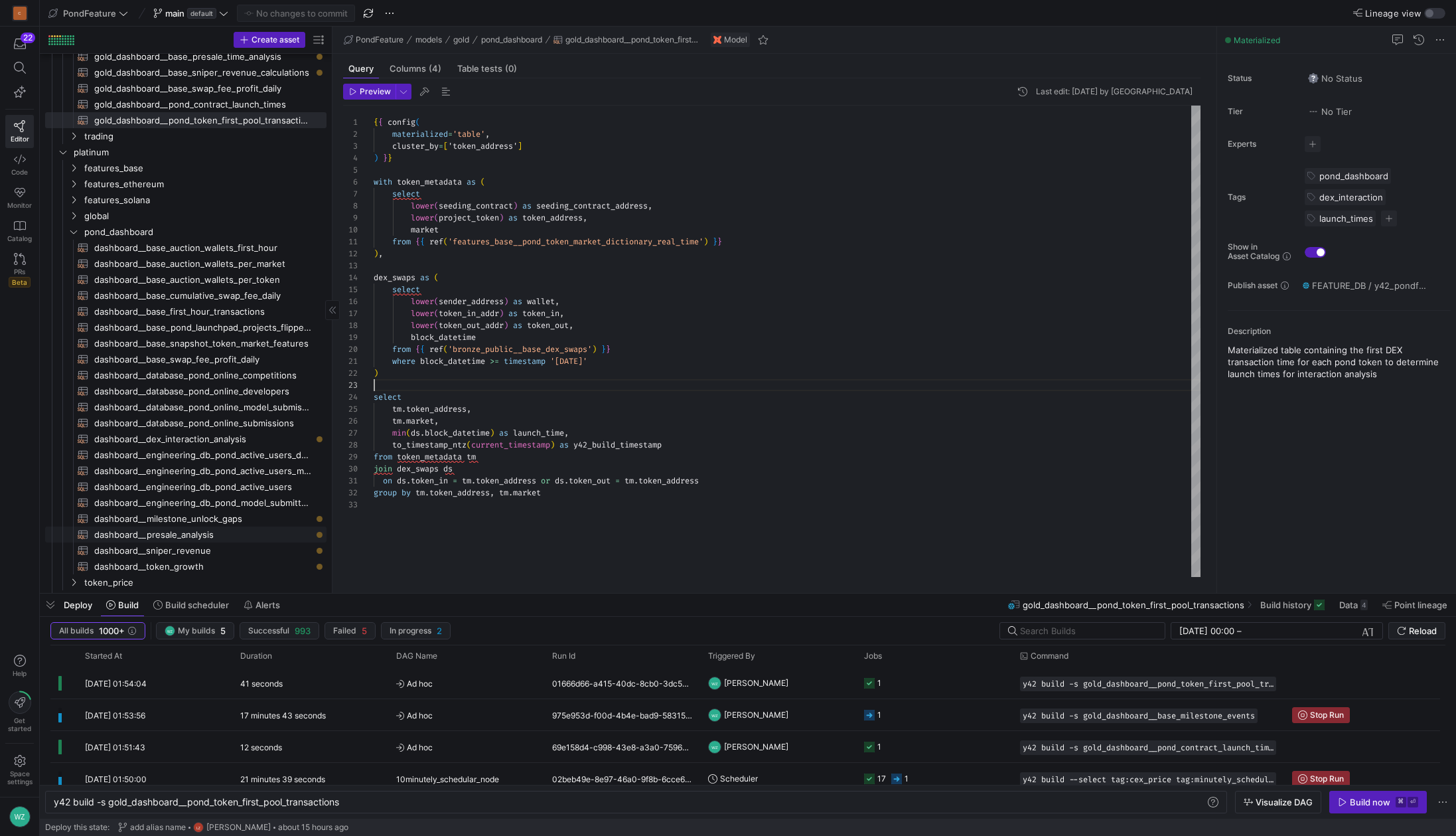
scroll to position [285, 0]
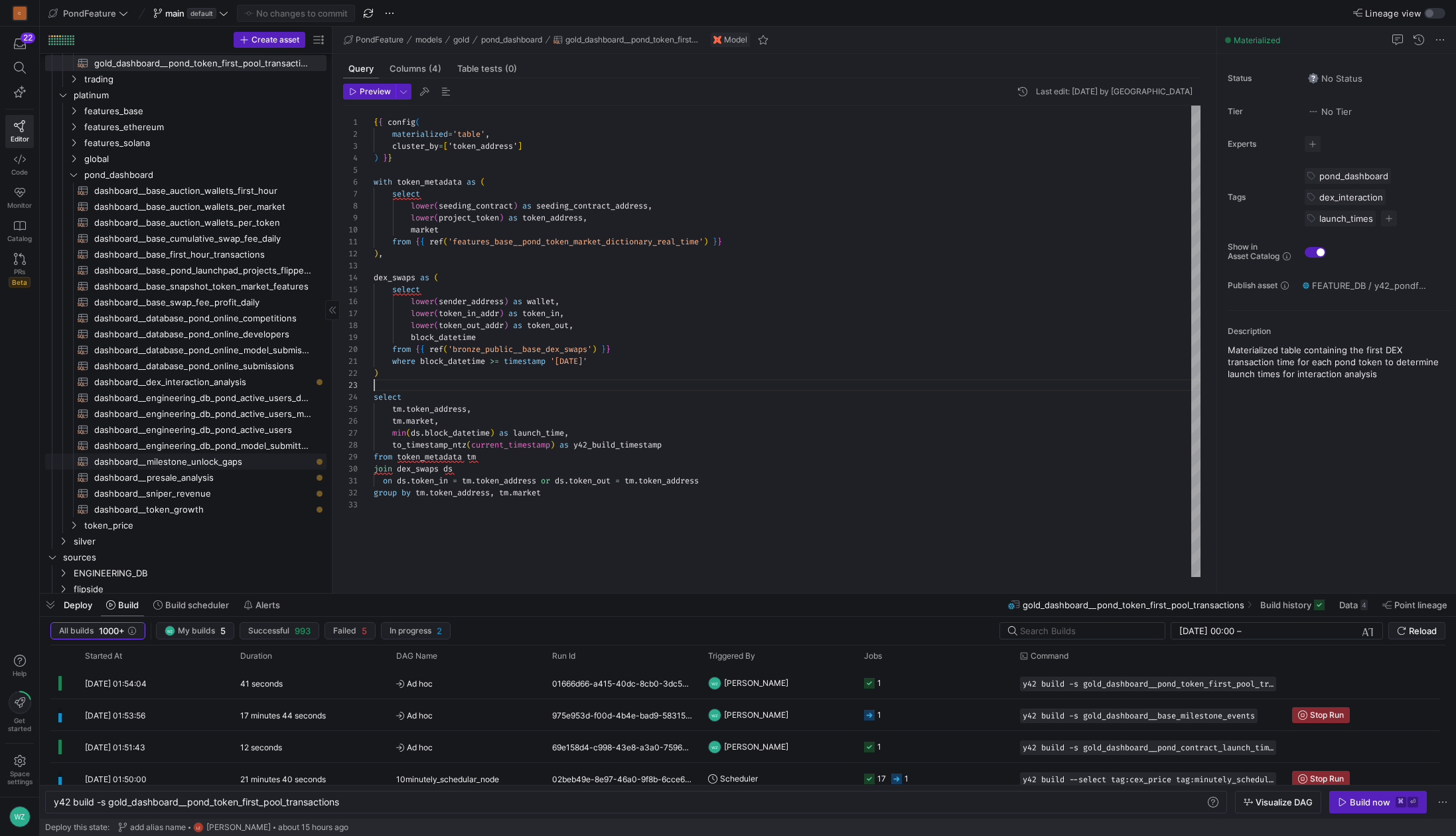
click at [250, 462] on span "dashboard__milestone_unlock_gaps​​​​​​​​​​" at bounding box center [202, 461] width 217 height 15
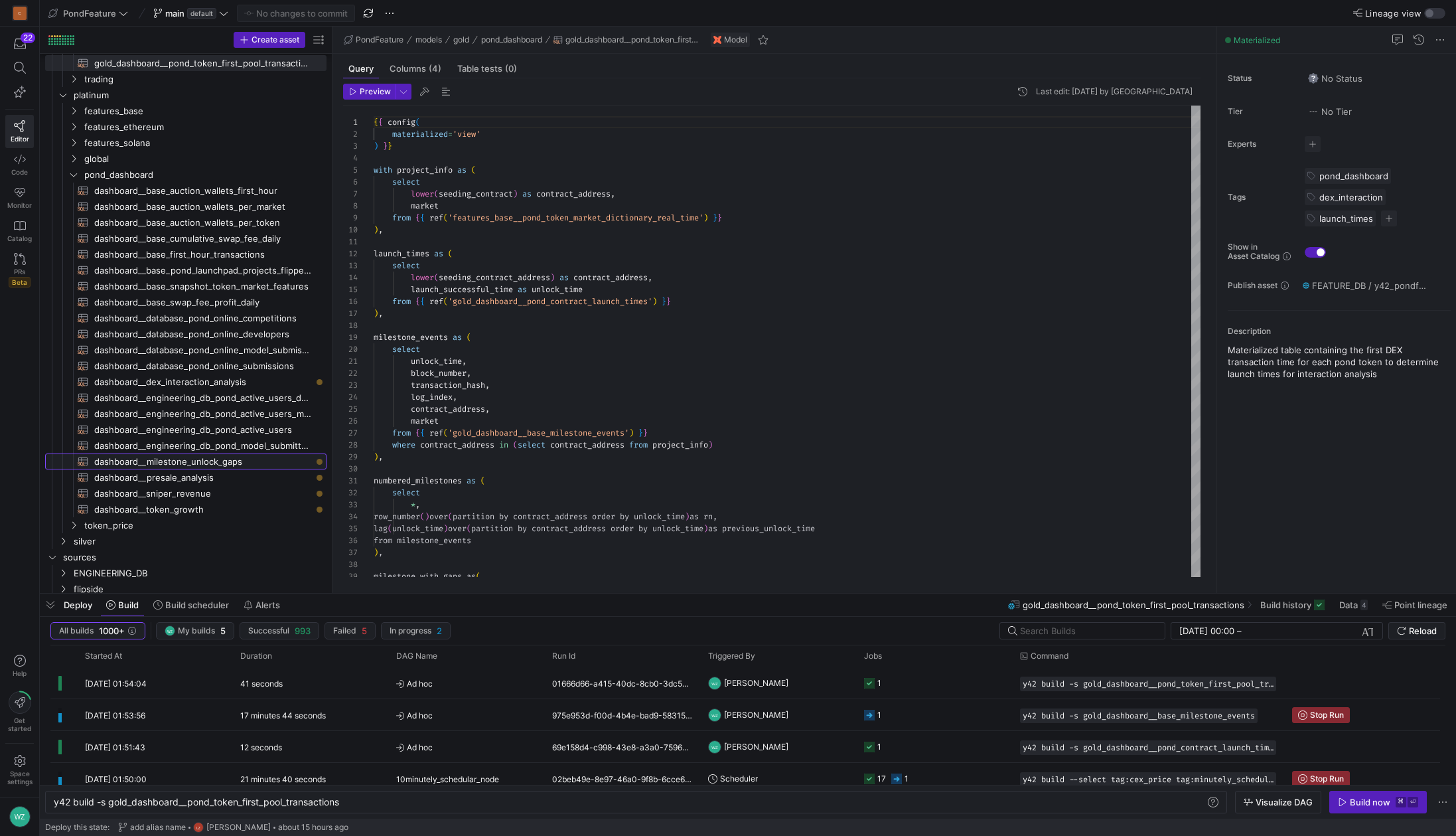
type textarea "{{ config( materialized='view' ) }} with project_info as ( select lower(seeding…"
type textarea "y42 build -s dashboard__milestone_unlock_gaps"
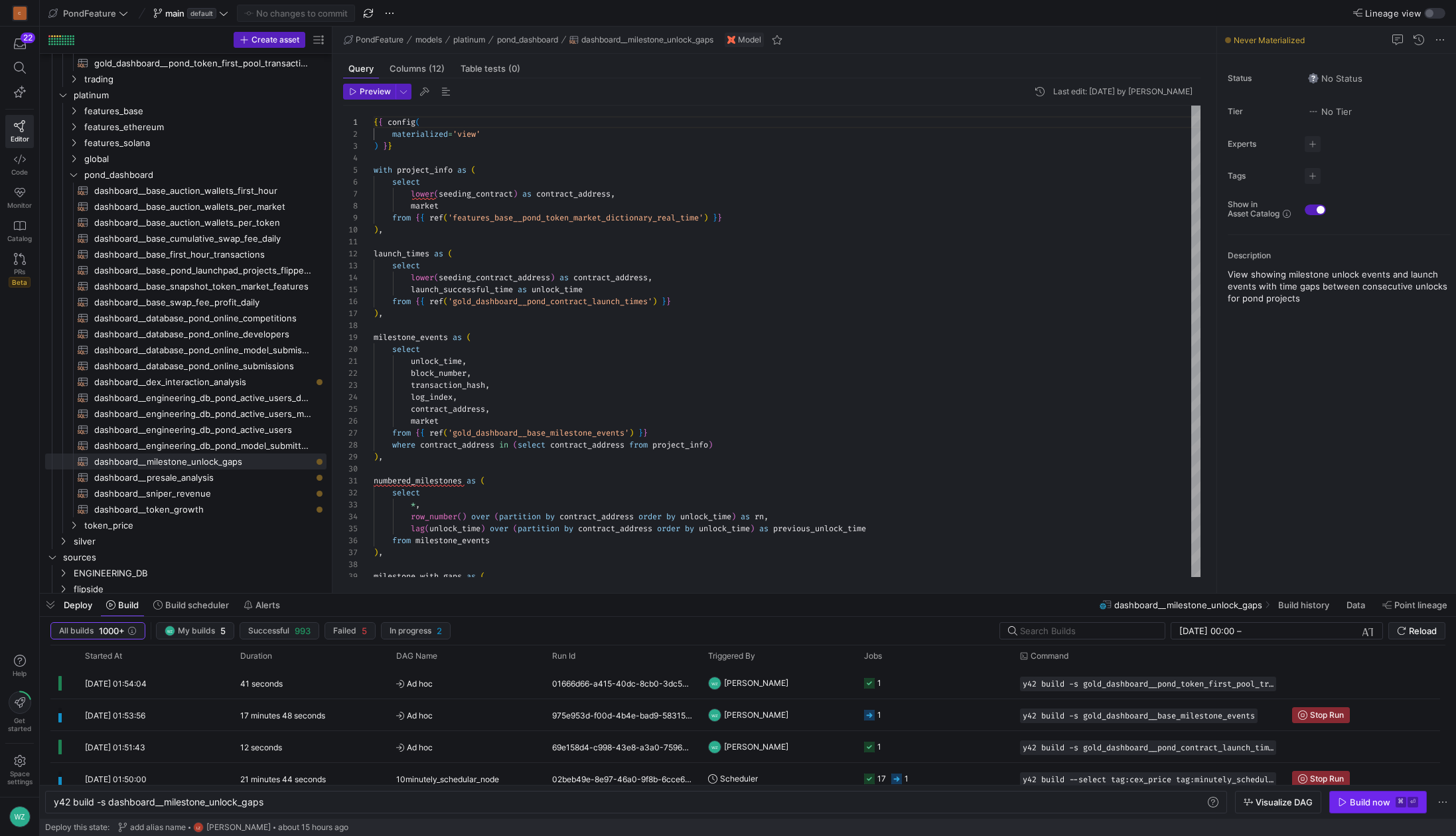
click at [1406, 806] on kbd "⌘" at bounding box center [1400, 802] width 11 height 11
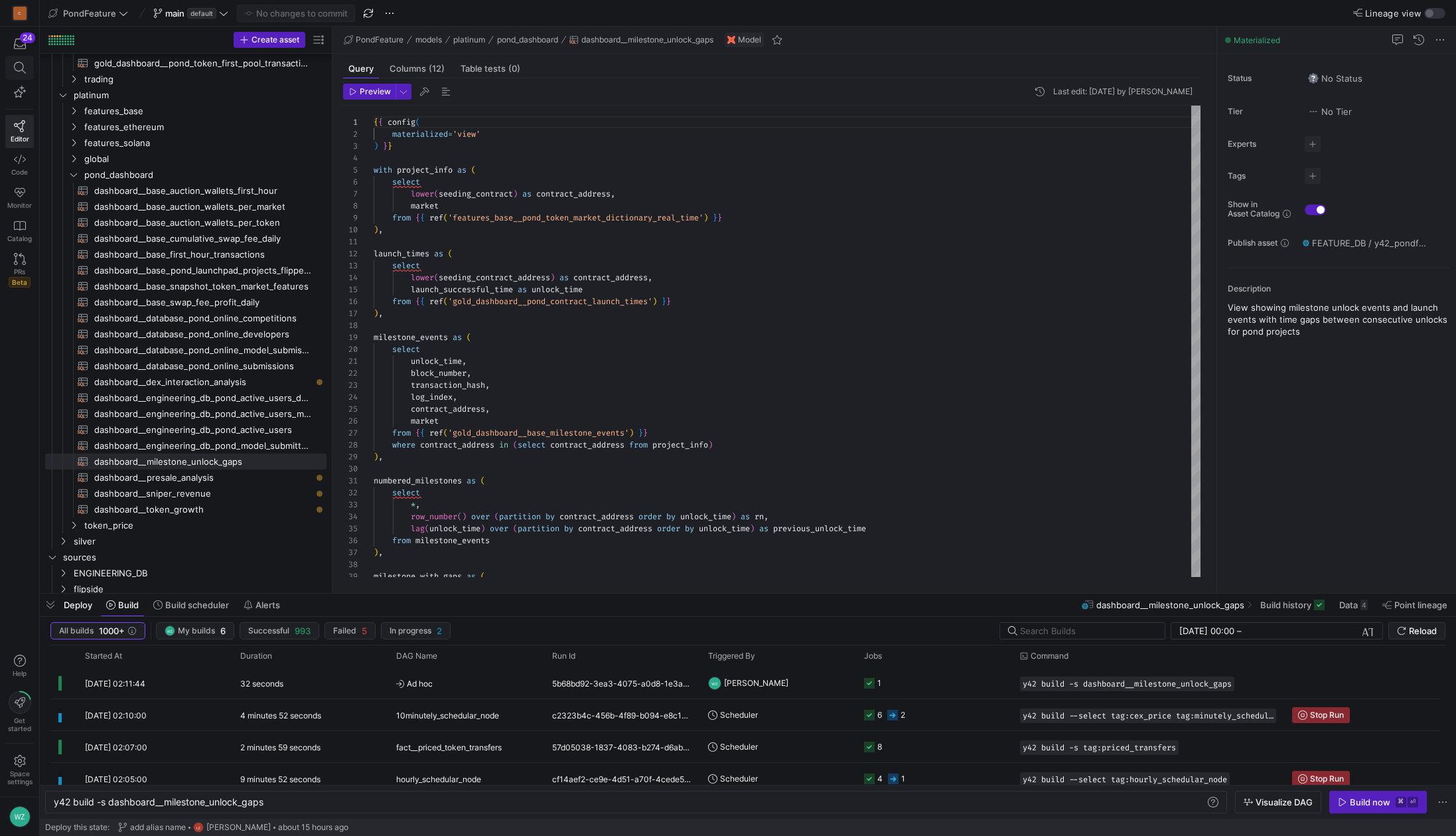
click at [15, 74] on span at bounding box center [19, 67] width 27 height 22
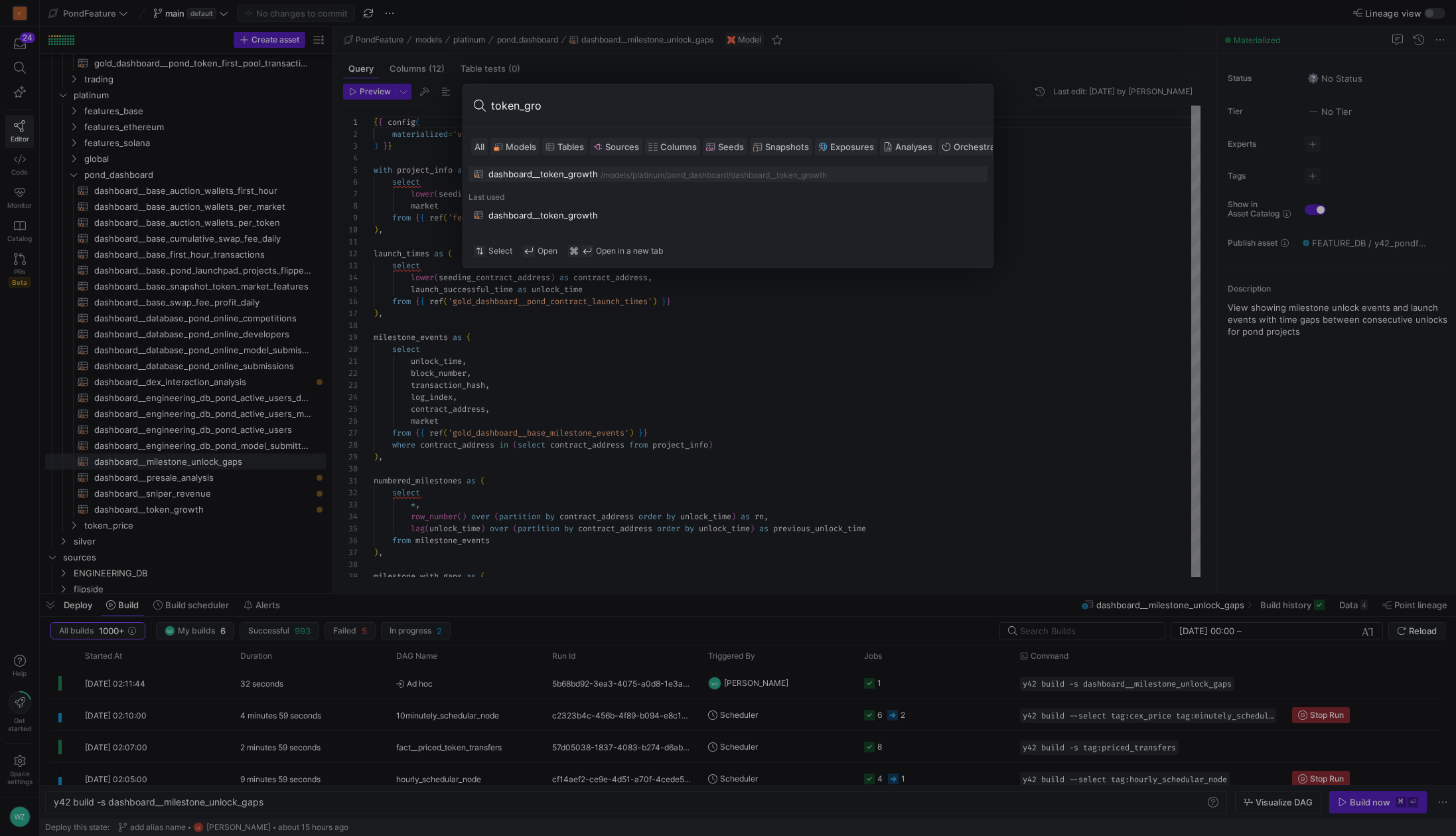
type input "token_gro"
click at [563, 174] on div "dashboard__token_growth" at bounding box center [543, 174] width 110 height 11
type textarea "{{ config( materialized='view' ) }} select [DOMAIN_NAME]_utc, fp.token_address,…"
type textarea "y42 build -s dashboard__token_growth"
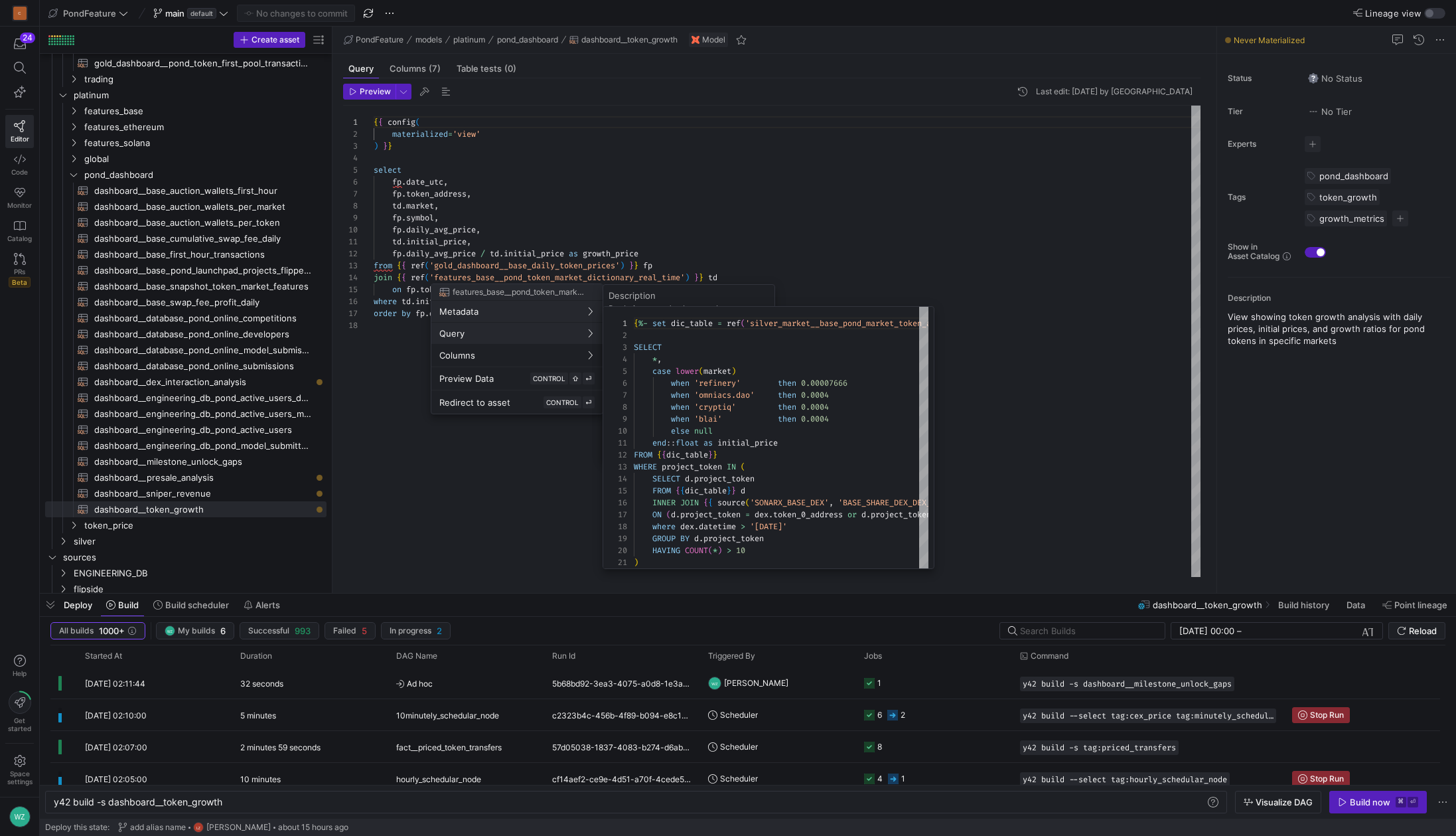
scroll to position [120, 0]
click at [555, 332] on span "Query" at bounding box center [516, 333] width 155 height 11
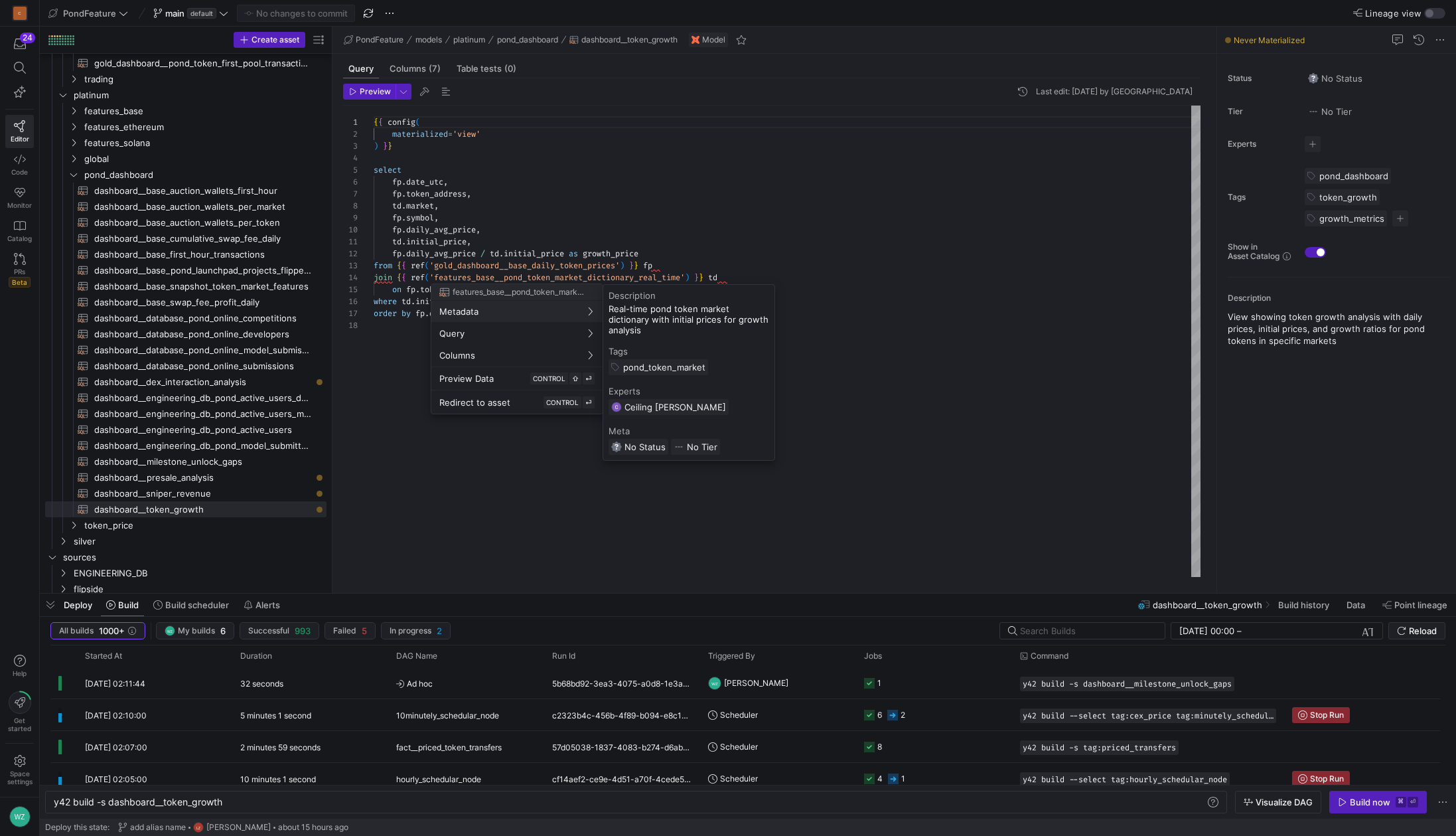
click at [635, 243] on div at bounding box center [728, 418] width 1456 height 836
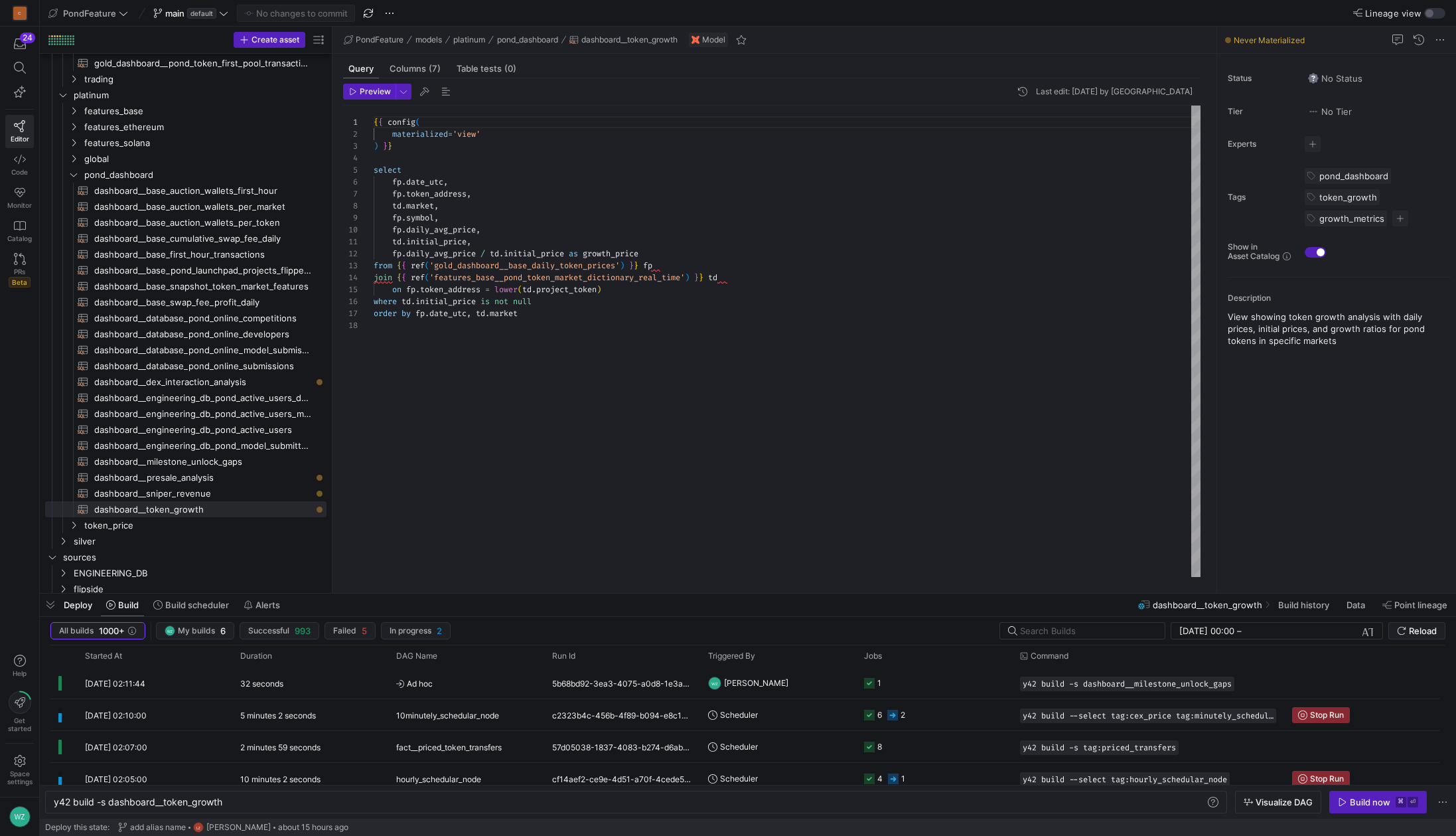
type textarea "td.initial_price, fp.daily_avg_price / td.initial_price as growth_price from {{…"
click at [531, 314] on div "{ { config ( materialized = 'view' ) } } select fp . date_utc , fp . token_addr…" at bounding box center [787, 341] width 827 height 471
click at [1398, 797] on kbd "⌘" at bounding box center [1400, 802] width 11 height 11
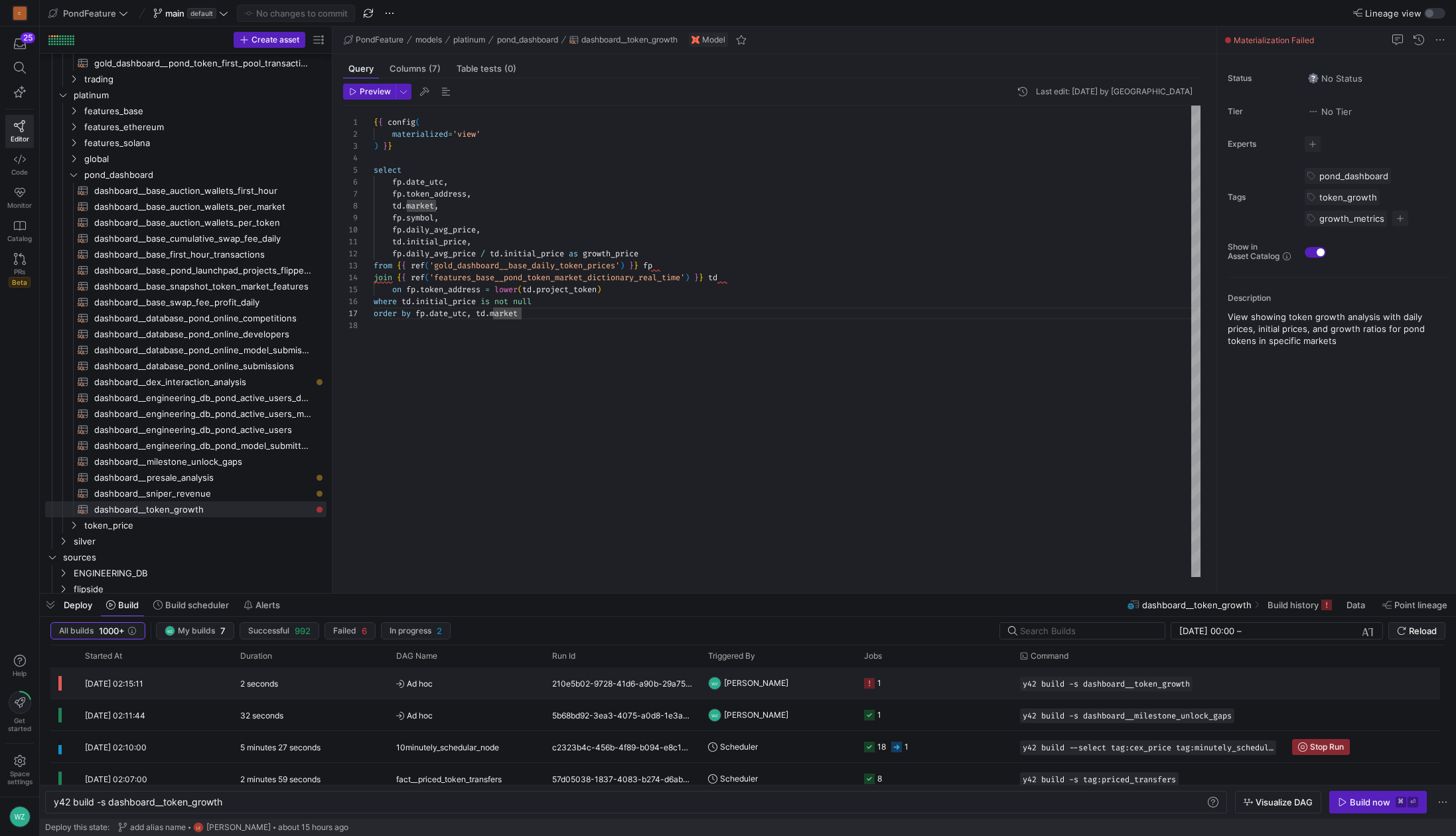
click at [937, 680] on y42-job-status-cell-renderer "1" at bounding box center [934, 683] width 140 height 30
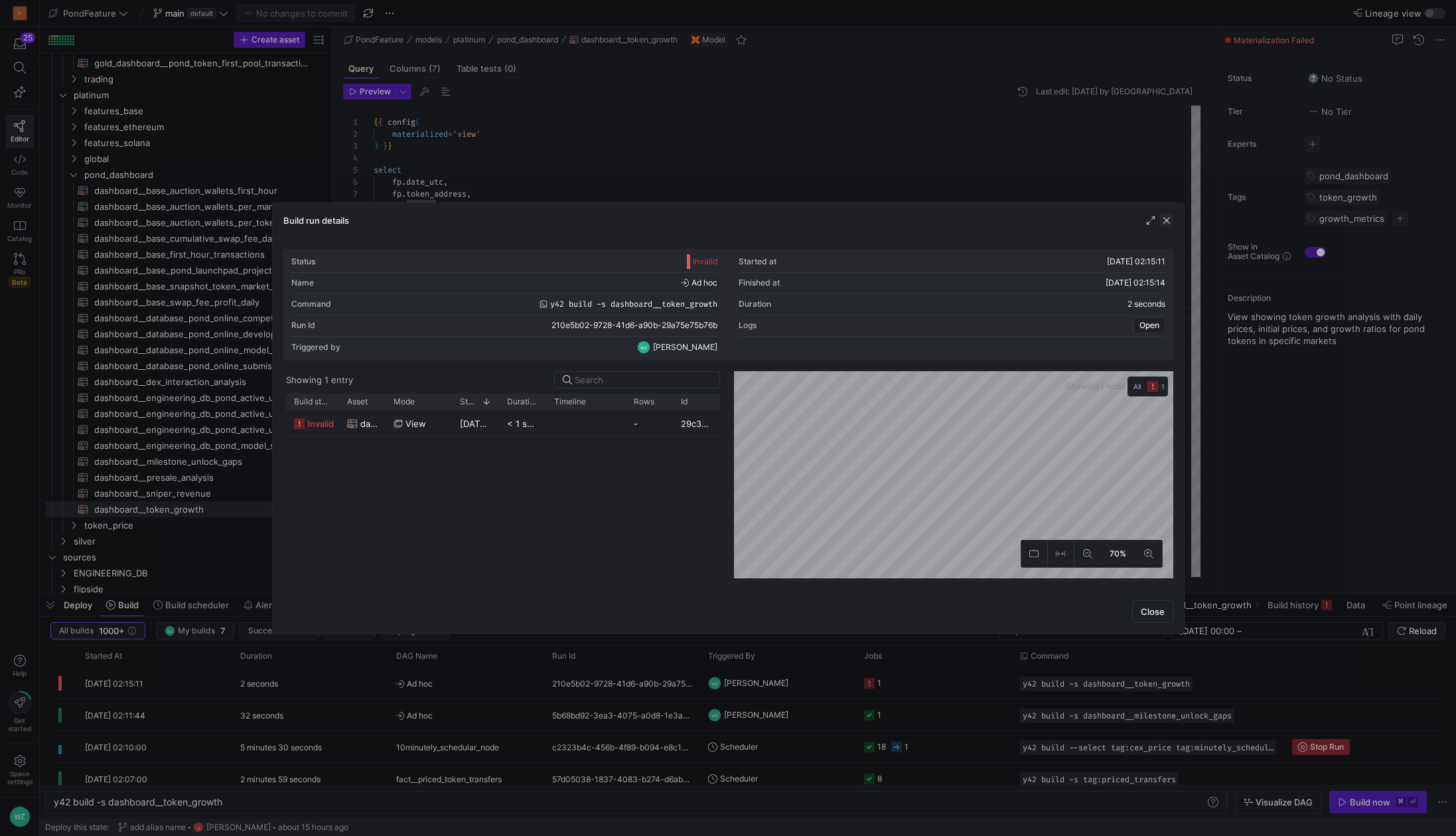
click at [1170, 221] on span "button" at bounding box center [1166, 220] width 13 height 13
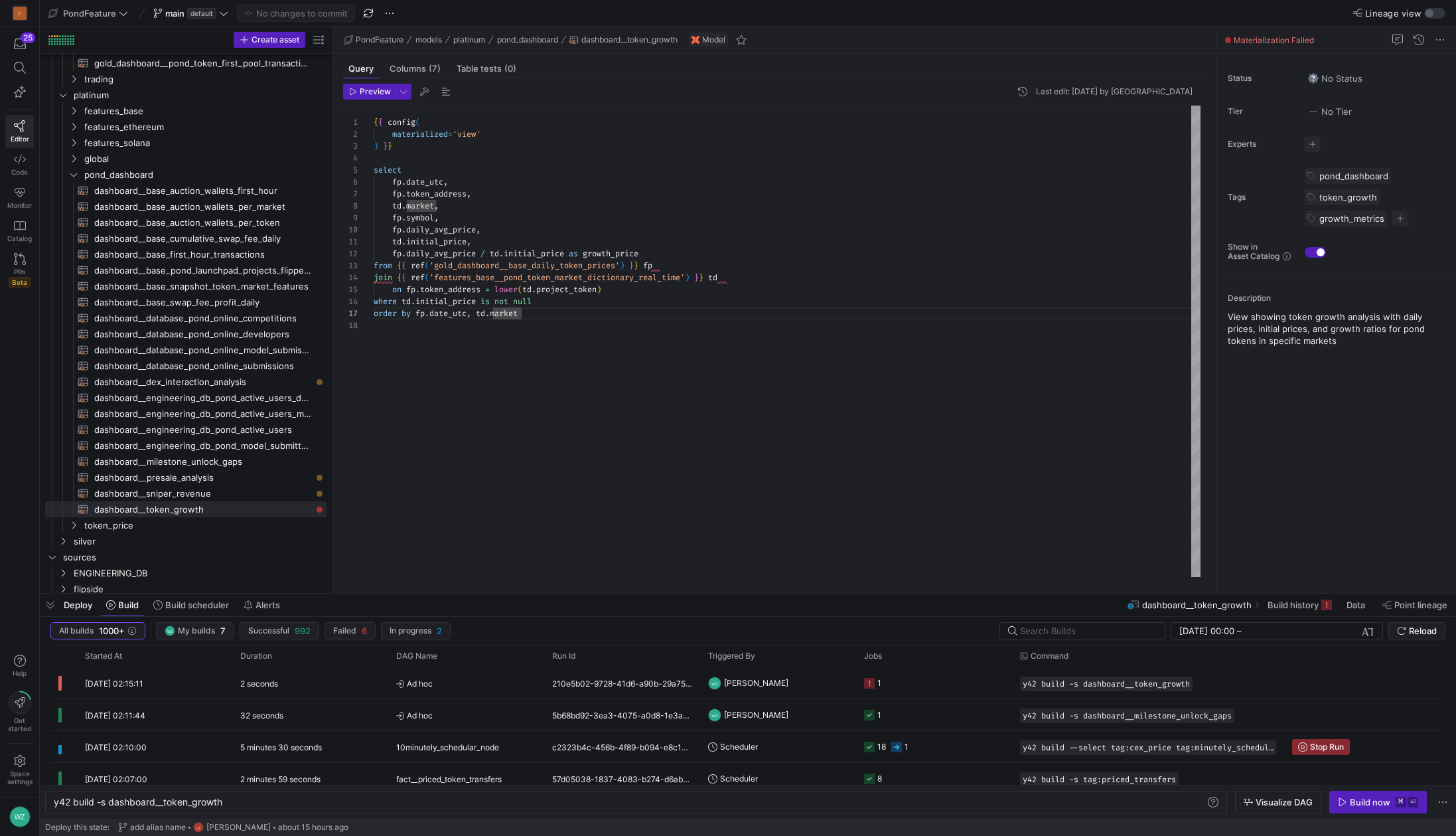
click at [750, 256] on div "{ { config ( materialized = 'view' ) } } select fp . date_utc , fp . token_addr…" at bounding box center [787, 341] width 827 height 471
click at [585, 262] on div "{ { config ( materialized = 'view' ) } } select fp . date_utc , fp . token_addr…" at bounding box center [787, 341] width 827 height 471
click at [585, 262] on div at bounding box center [728, 418] width 1456 height 836
click at [21, 67] on icon at bounding box center [19, 67] width 12 height 12
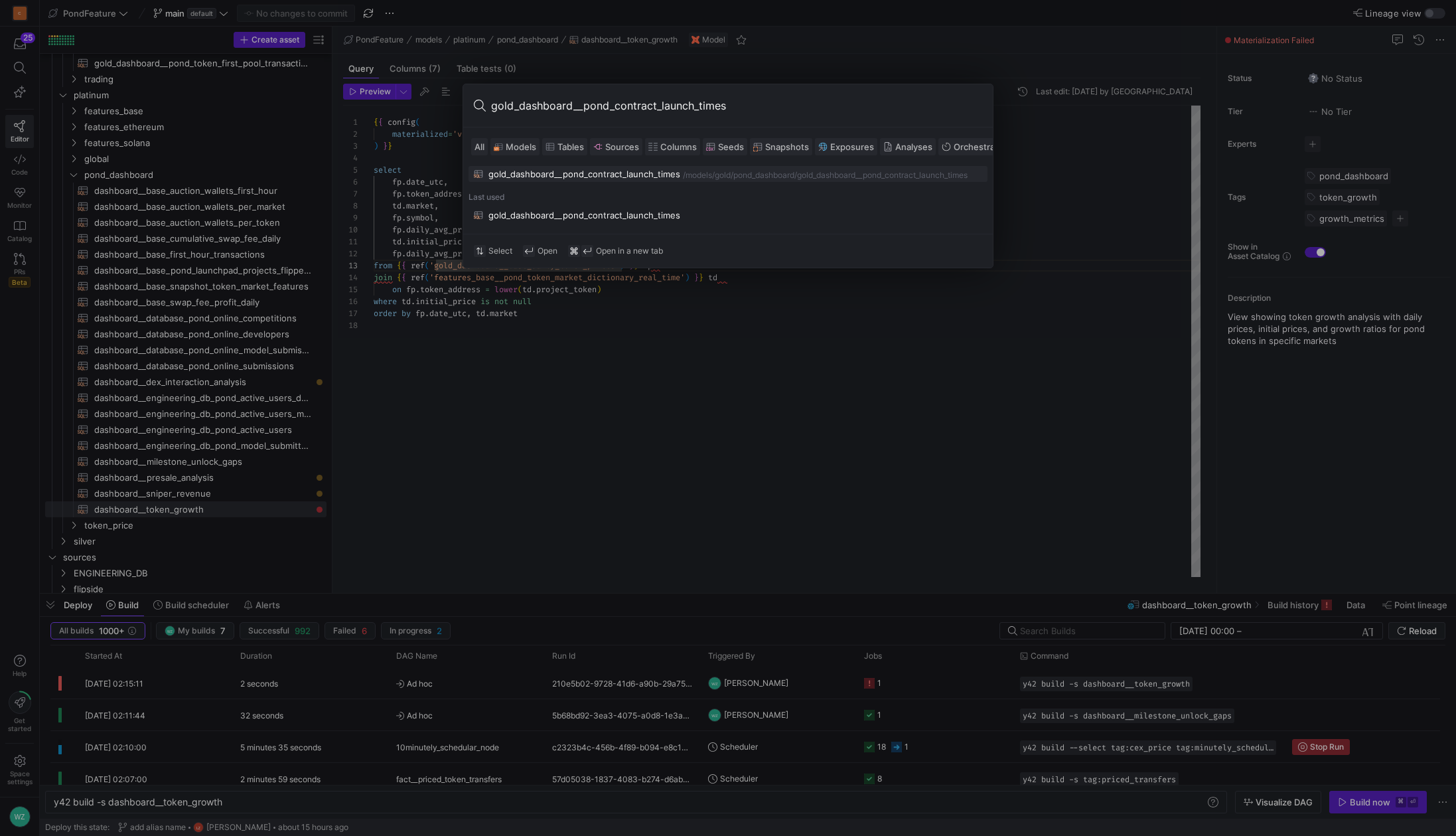
type input "gold_dashboard__pond_contract_launch_times"
click at [594, 172] on div "gold_dashboard__pond_contract_launch_times" at bounding box center [584, 174] width 192 height 11
type textarea "{{ config( materialized='table' ) }} select seeding_contract_address, launch_su…"
type textarea "y42 build -s gold_dashboard__pond_contract_launch_times"
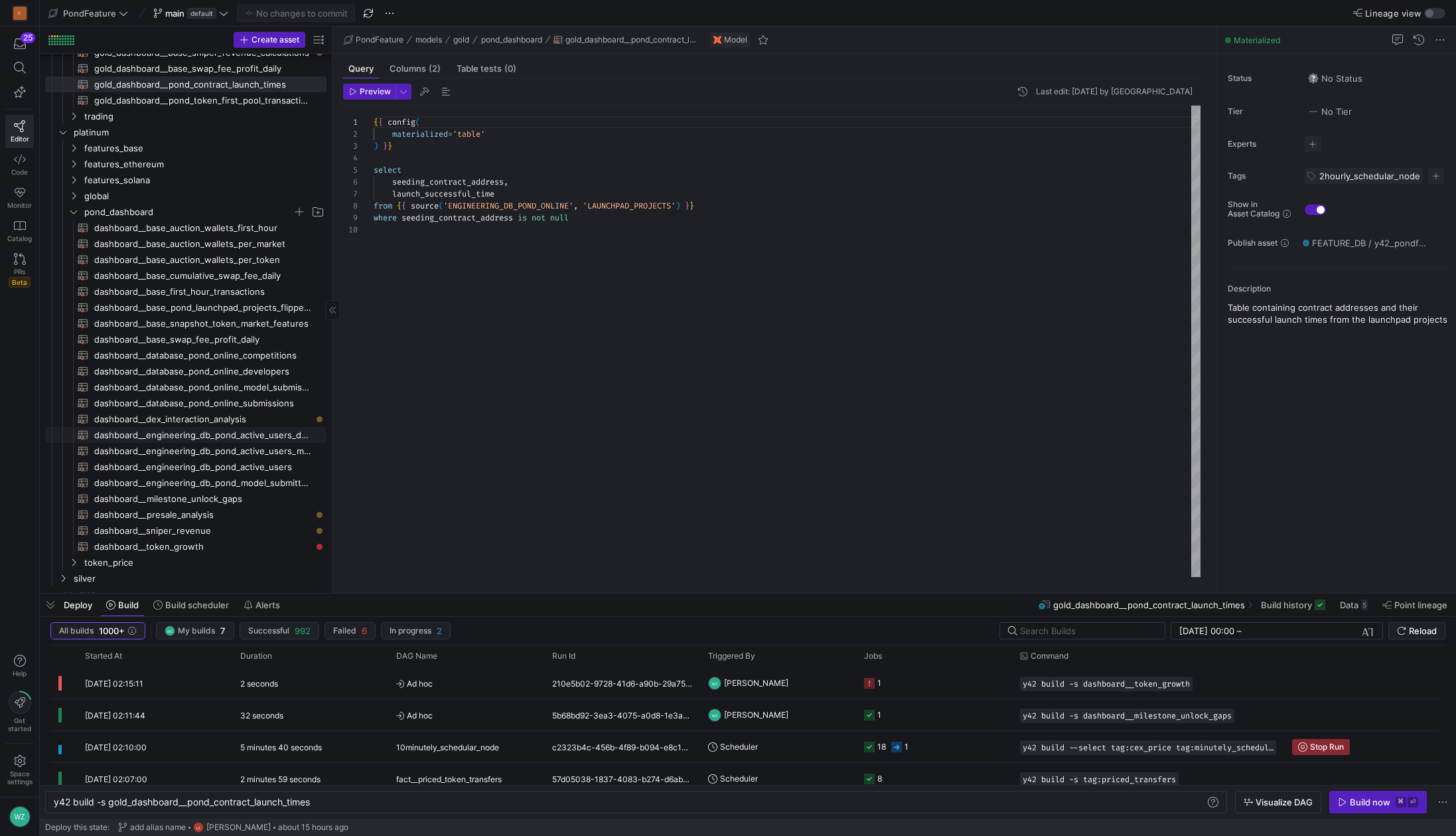
scroll to position [277, 0]
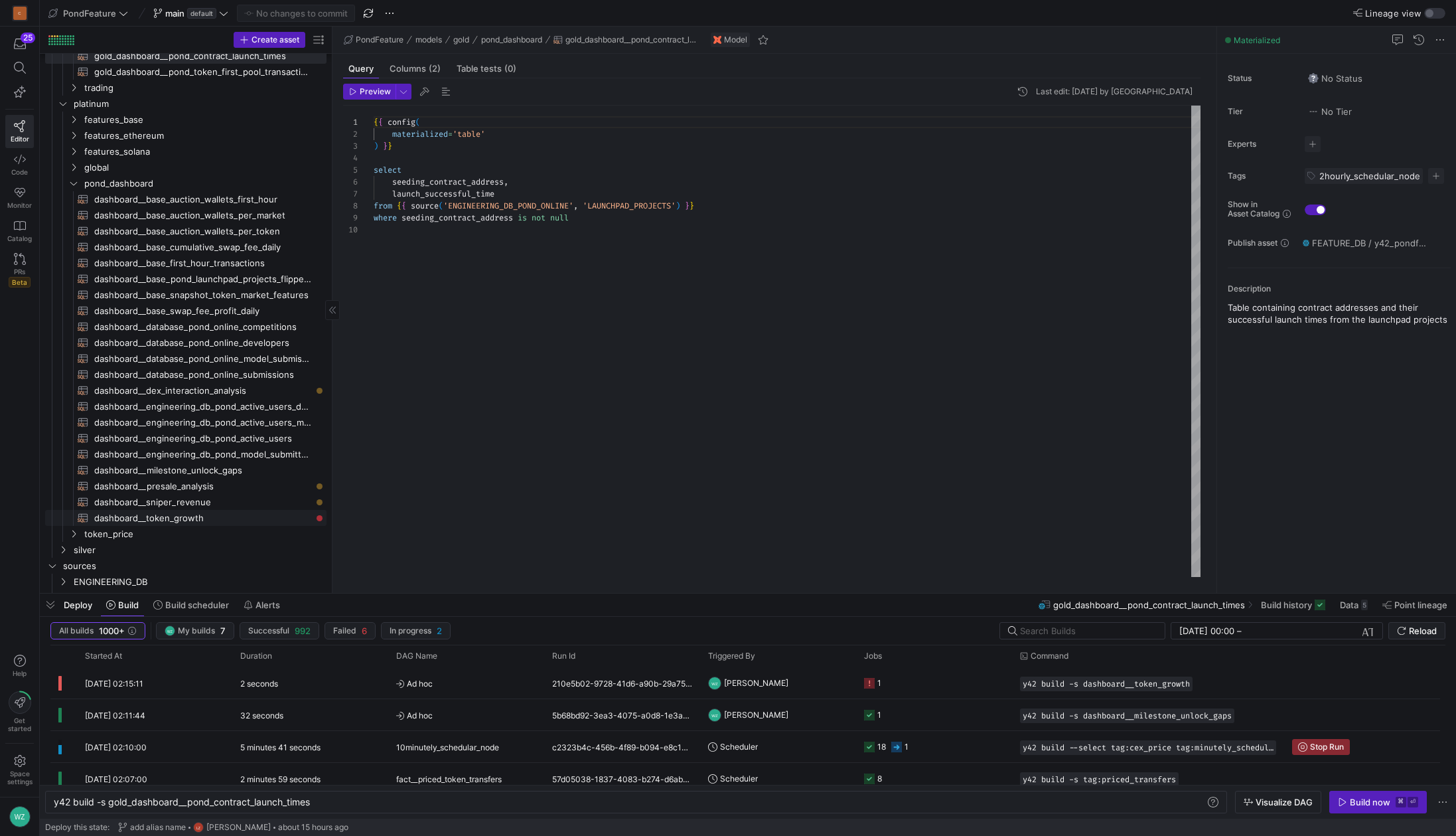
click at [213, 516] on span "dashboard__token_growth​​​​​​​​​​" at bounding box center [202, 517] width 217 height 15
type textarea "{{ config( materialized='view' ) }} select [DOMAIN_NAME]_utc, fp.token_address,…"
type textarea "y42 build -s dashboard__token_growth"
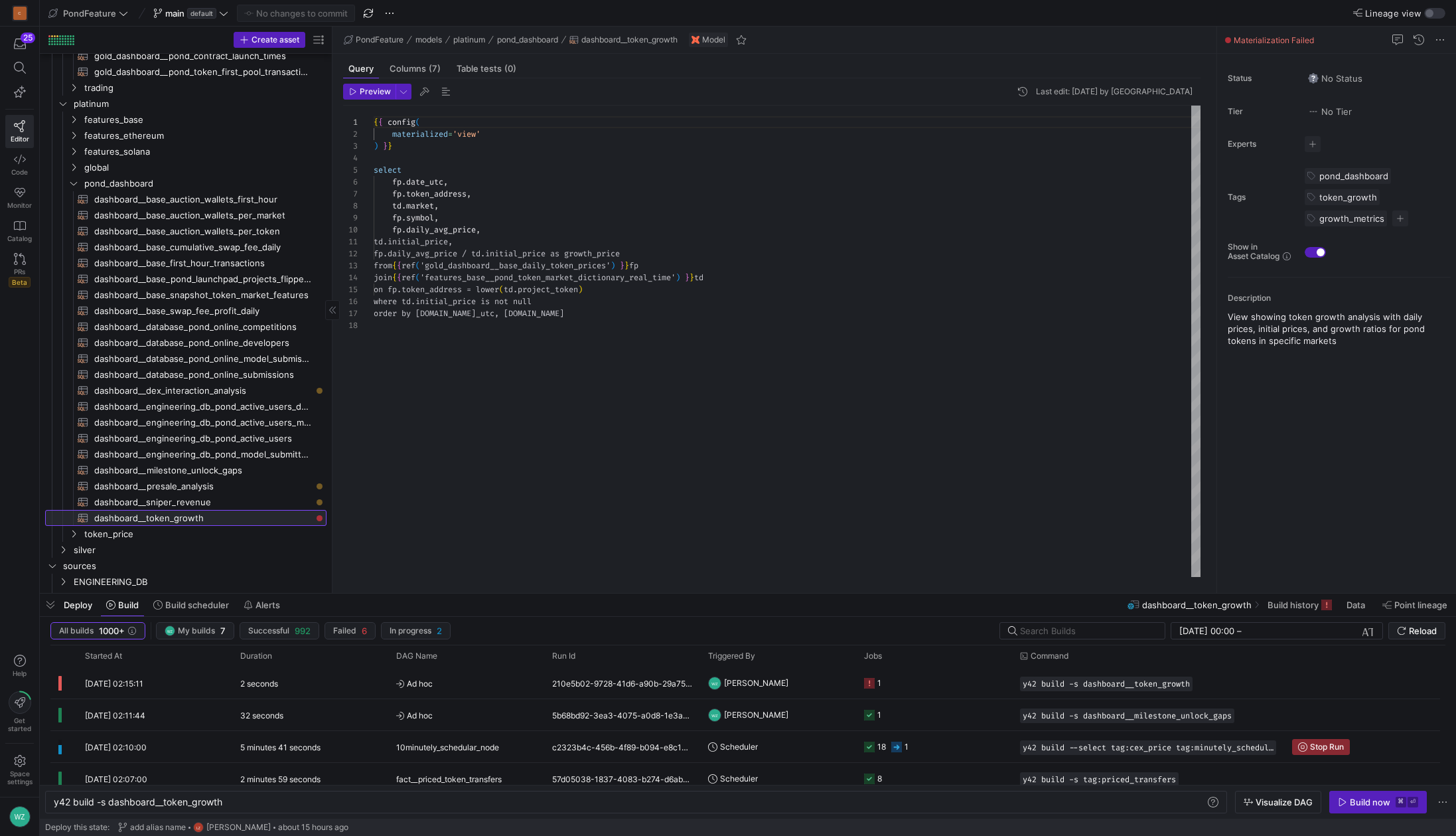
scroll to position [120, 0]
type textarea "td.initial_price, fp.daily_avg_price / td.initial_price as growth_price from {{…"
click at [611, 280] on div "{ { config ( materialized = 'view' ) } } select fp . date_utc , fp . token_addr…" at bounding box center [787, 341] width 827 height 471
click at [611, 280] on div at bounding box center [728, 418] width 1456 height 836
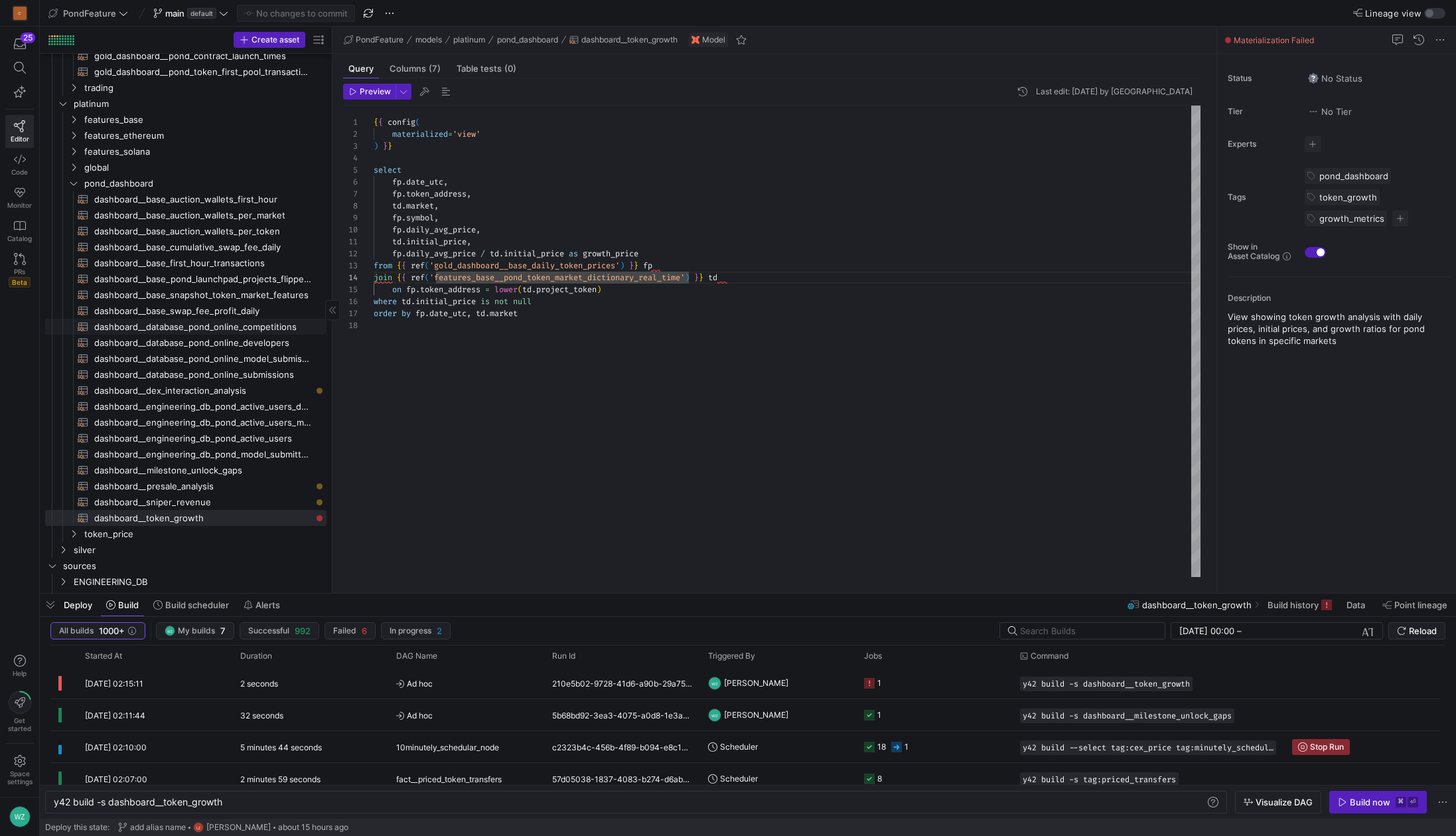
scroll to position [94, 0]
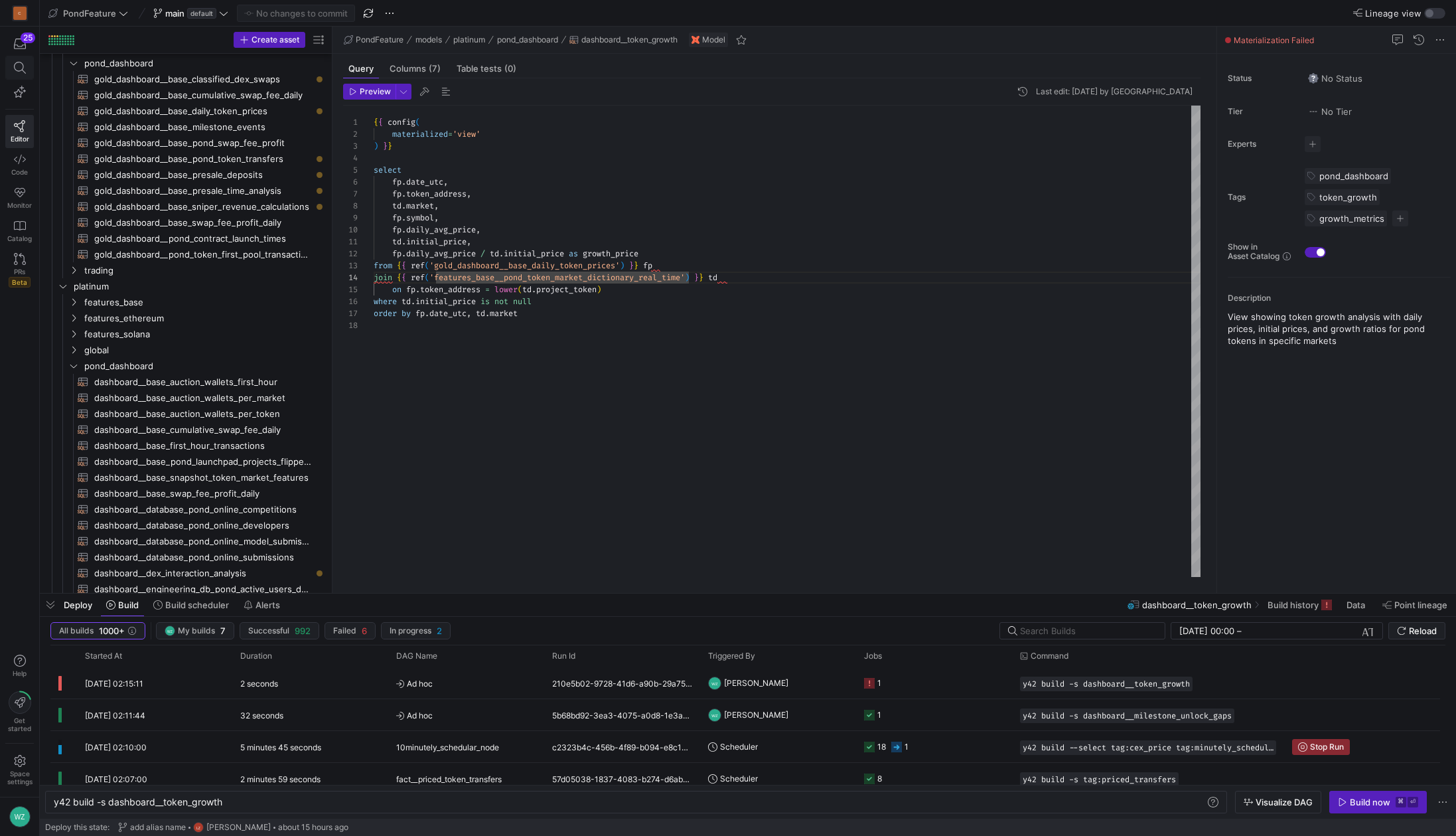
click at [25, 70] on icon at bounding box center [19, 67] width 12 height 12
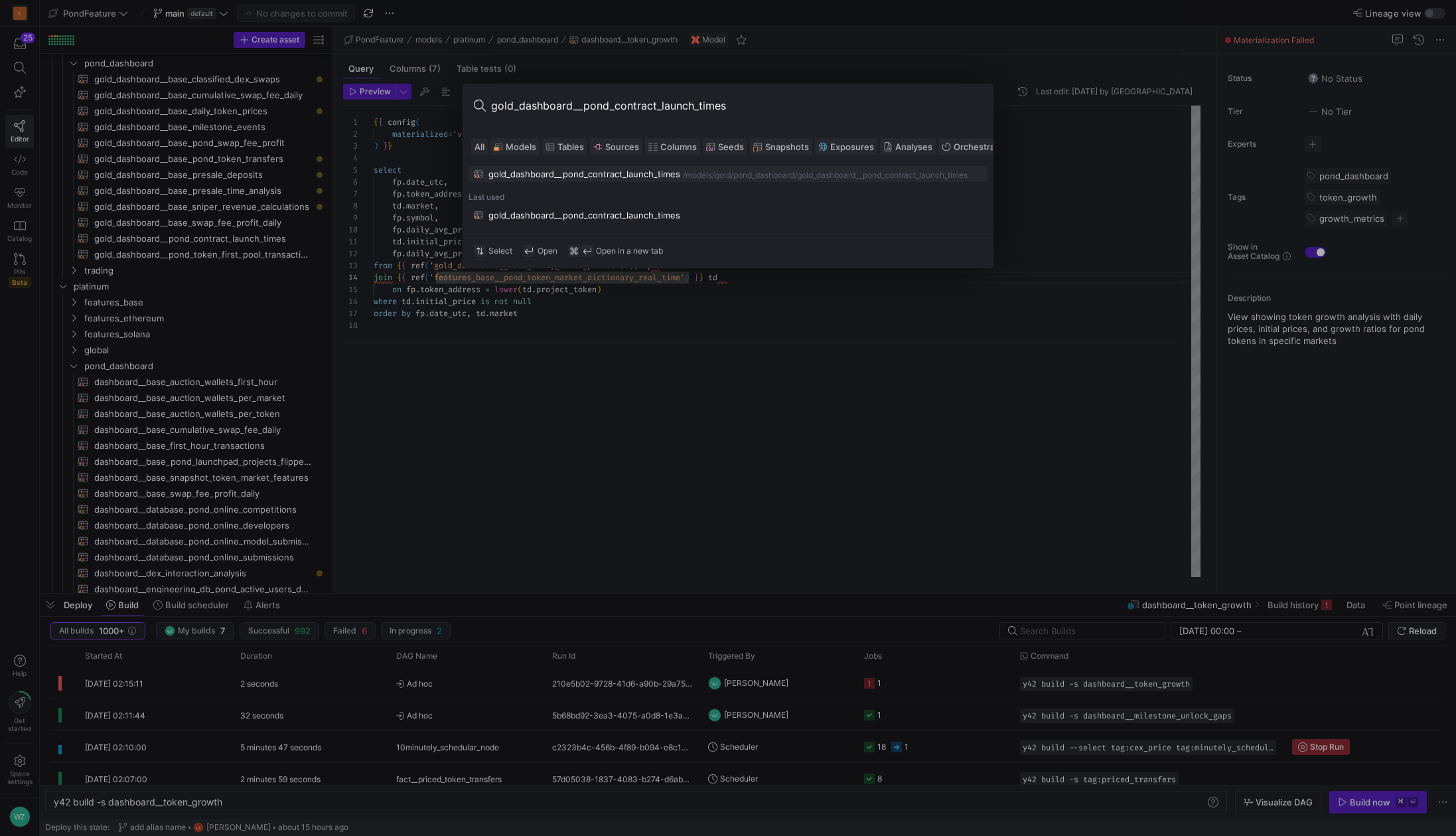
type input "gold_dashboard__pond_contract_launch_times"
click at [626, 168] on div "gold_dashboard__pond_contract_launch_times" at bounding box center [584, 174] width 192 height 11
type textarea "{{ config( materialized='table' ) }} select seeding_contract_address, launch_su…"
type textarea "y42 build -s gold_dashboard__pond_contract_launch_times"
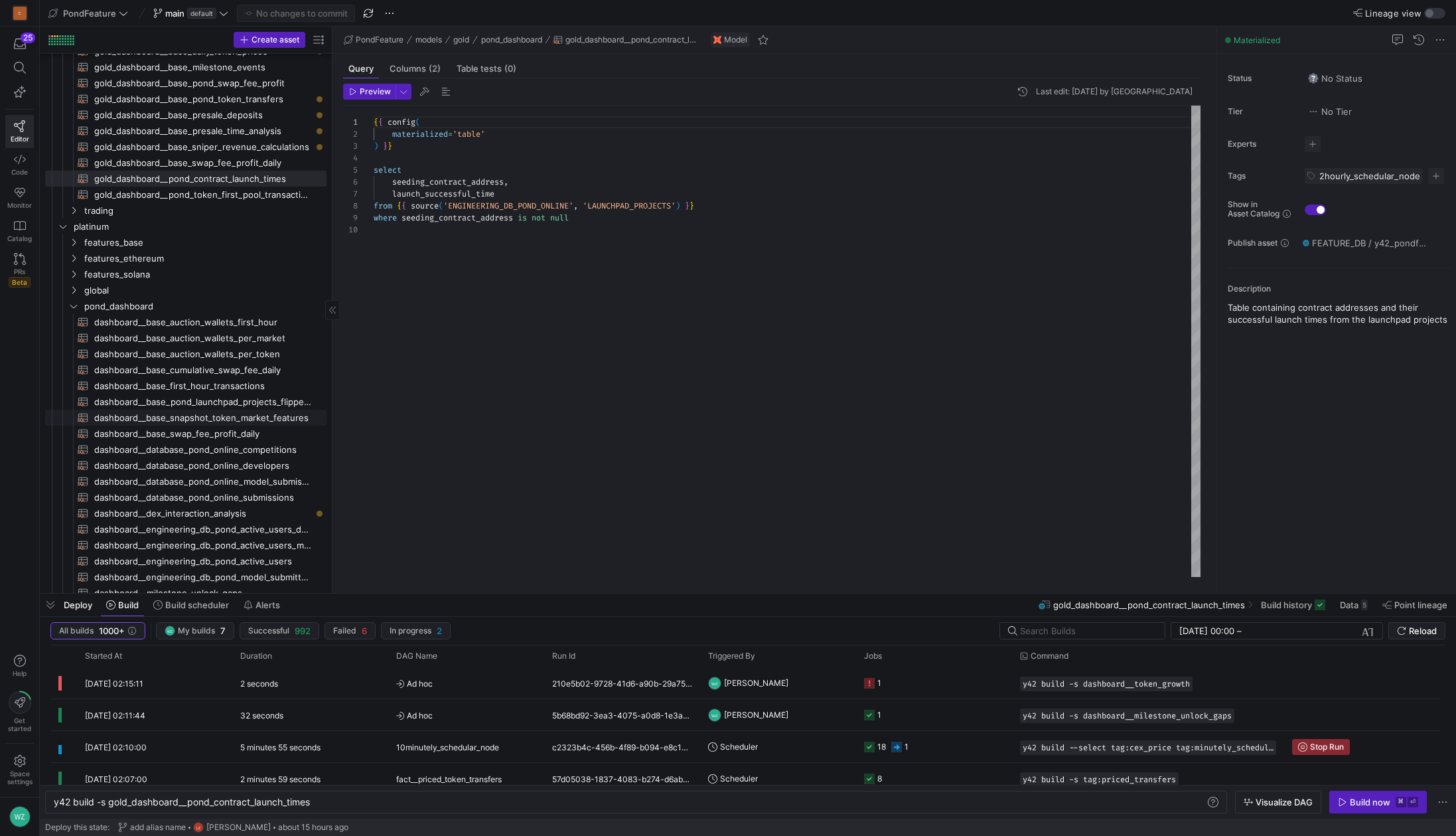
scroll to position [270, 0]
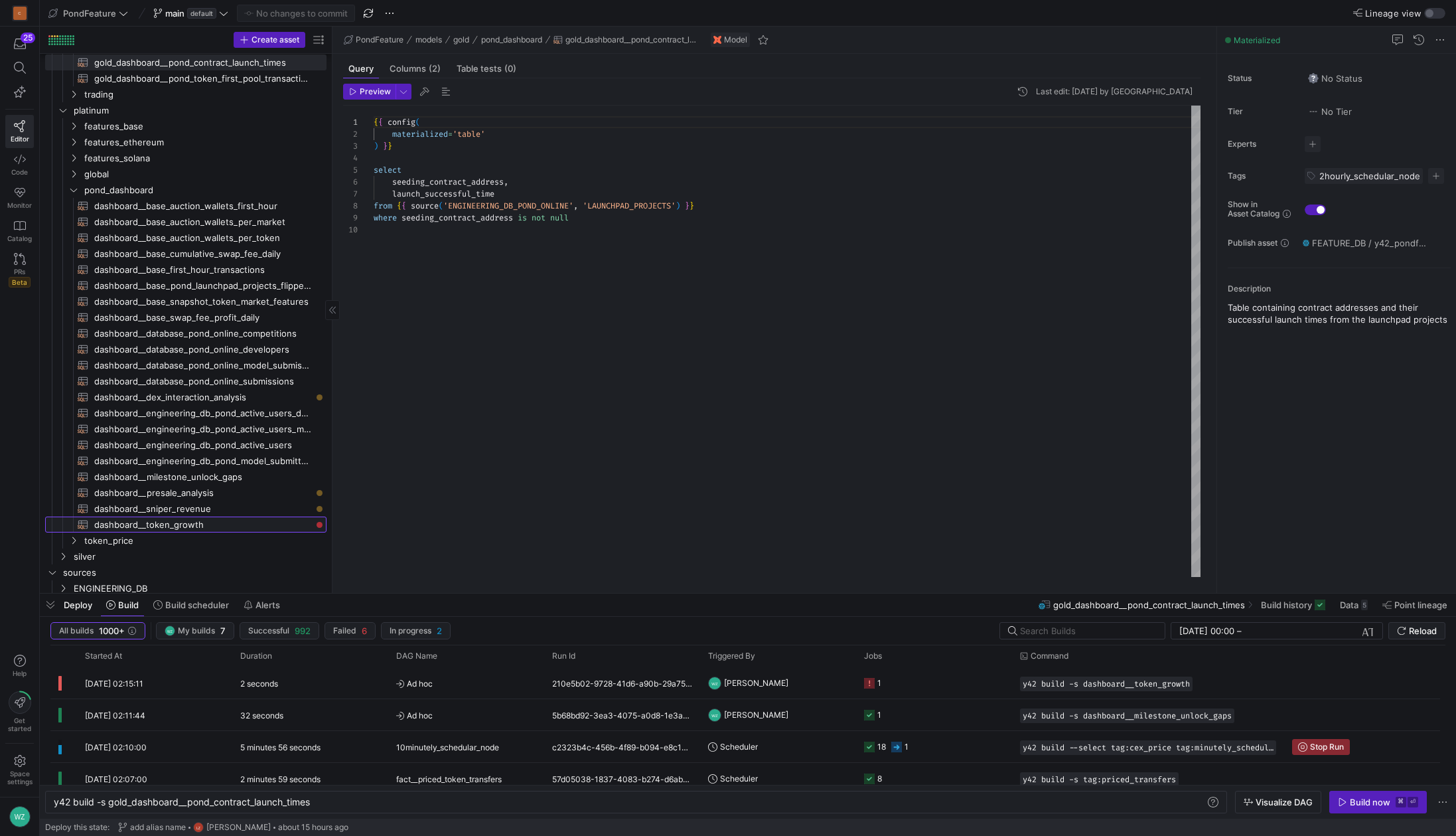
click at [197, 523] on span "dashboard__token_growth​​​​​​​​​​" at bounding box center [202, 524] width 217 height 15
type textarea "{{ config( materialized='view' ) }} select [DOMAIN_NAME]_utc, fp.token_address,…"
type textarea "y42 build -s dashboard__token_growth"
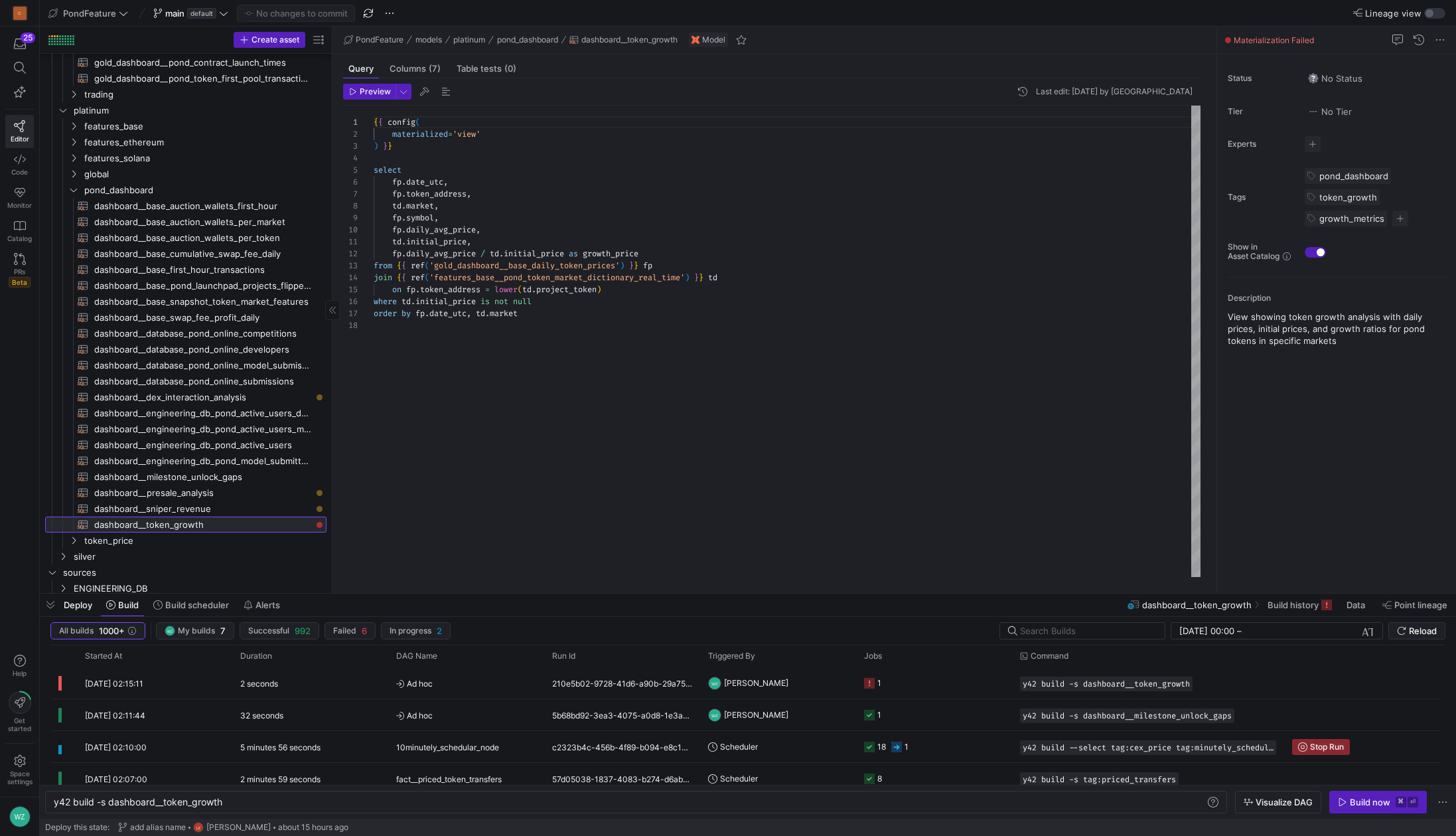
scroll to position [120, 0]
click at [902, 683] on y42-job-status-cell-renderer "1" at bounding box center [934, 683] width 140 height 30
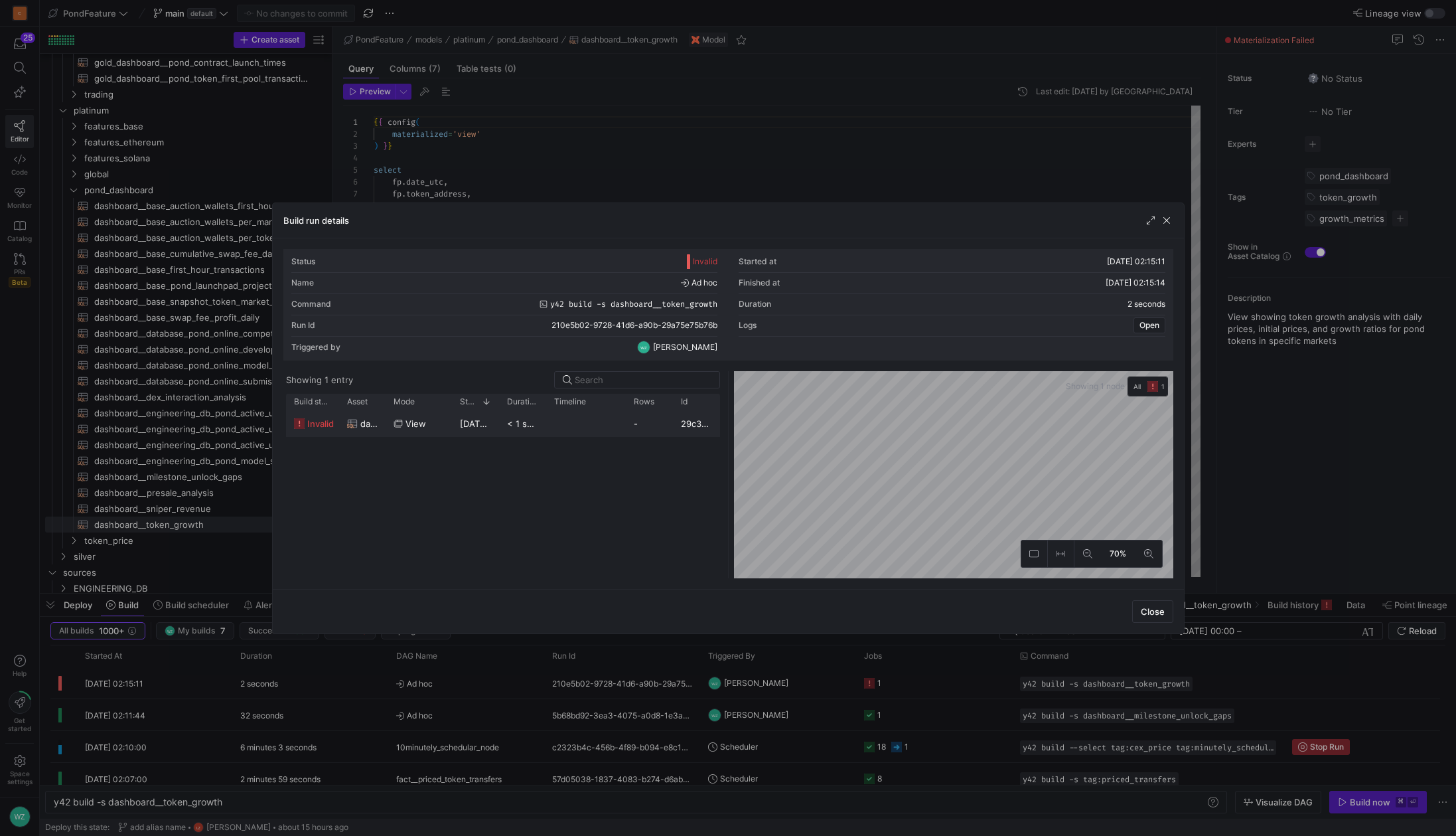
click at [596, 430] on y42-job-duration-timeline-cell-renderer at bounding box center [586, 423] width 64 height 25
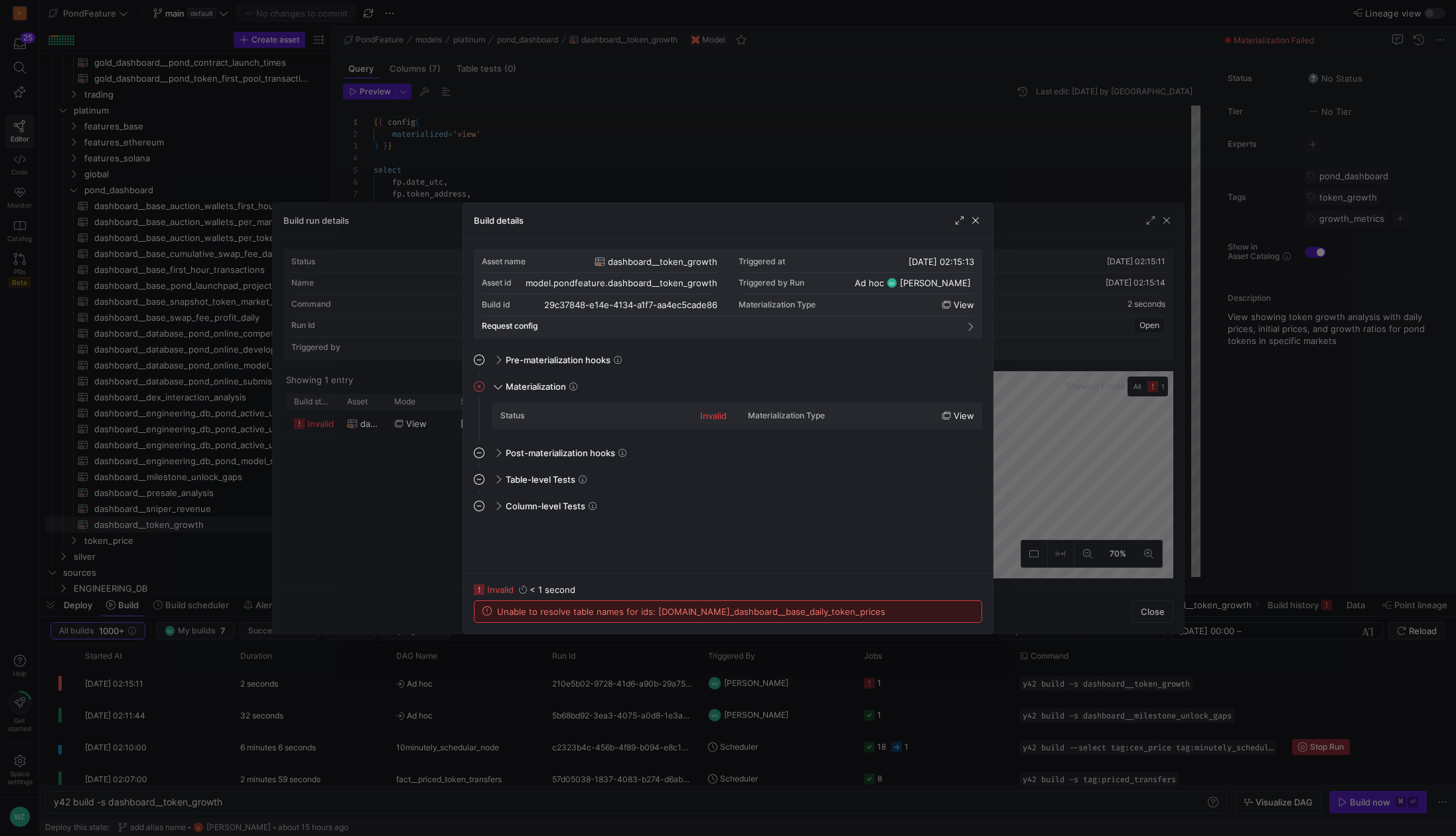
click at [810, 610] on span "Unable to resolve table names for ids: [DOMAIN_NAME]_dashboard__base_daily_toke…" at bounding box center [690, 611] width 389 height 11
copy span "gold_dashboard__base_daily_token_prices"
click at [976, 224] on span "button" at bounding box center [975, 220] width 13 height 13
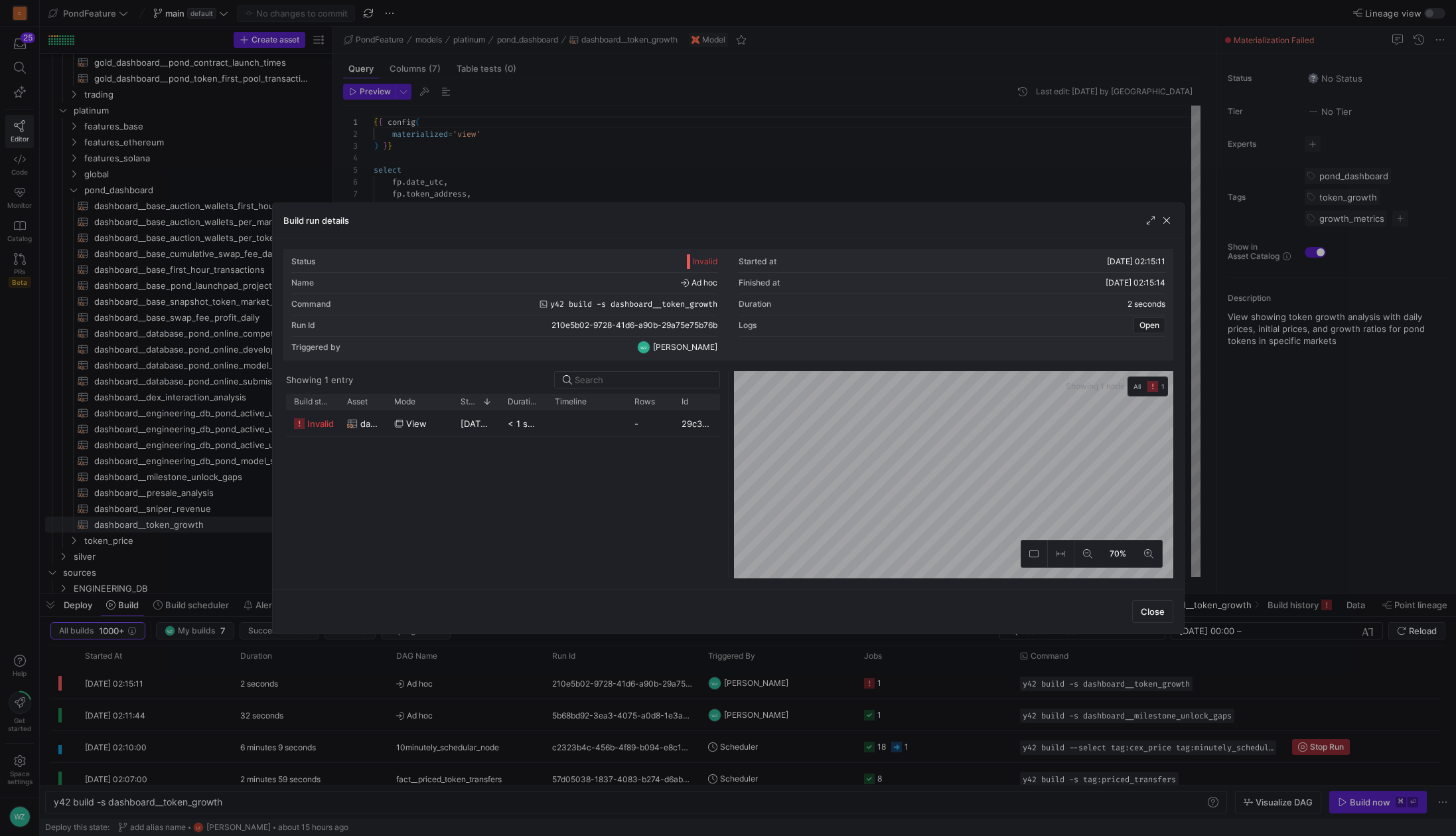
click at [1167, 227] on div "Build run details" at bounding box center [728, 221] width 911 height 35
click at [1167, 215] on span "button" at bounding box center [1166, 220] width 13 height 13
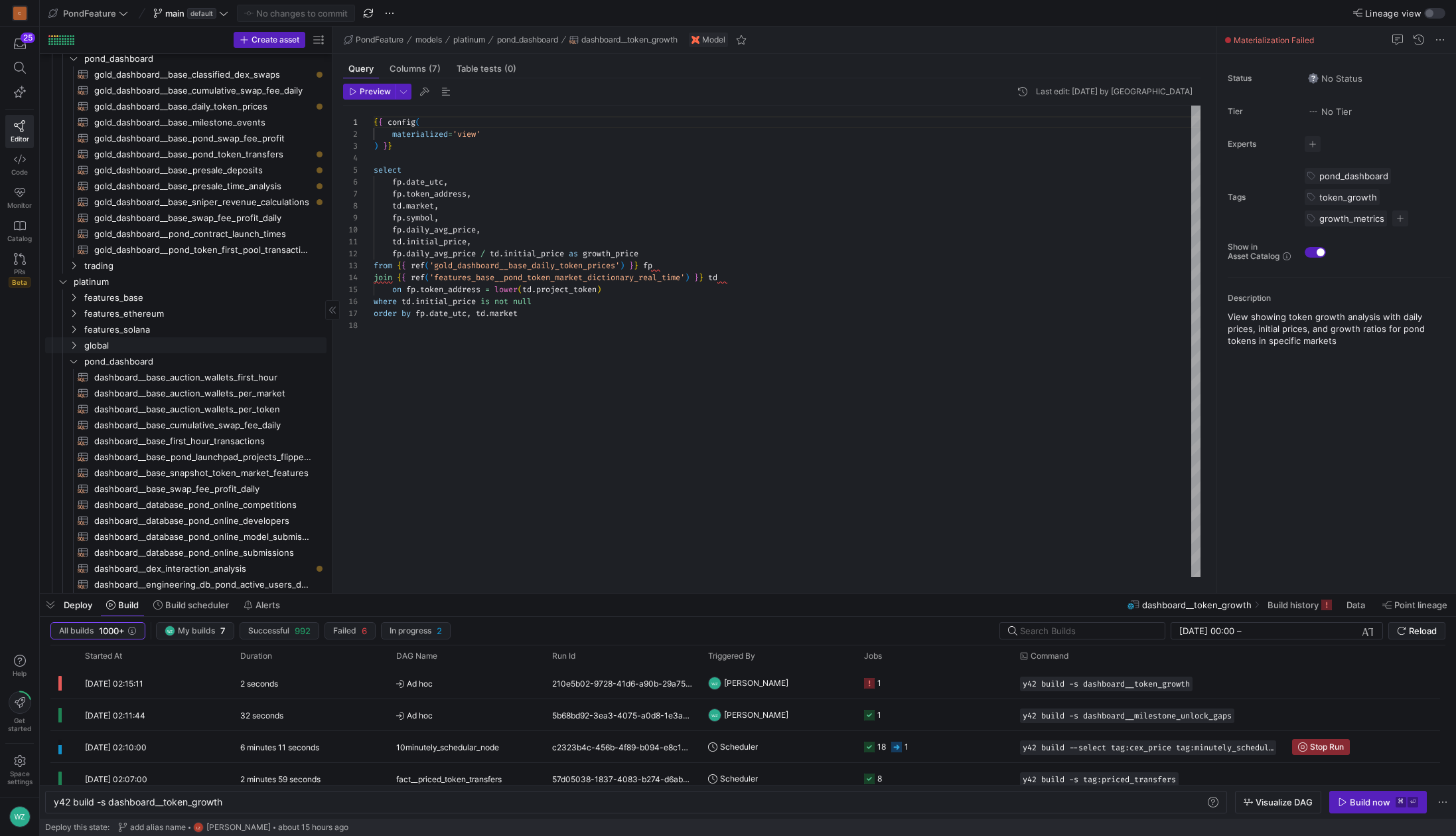
scroll to position [0, 0]
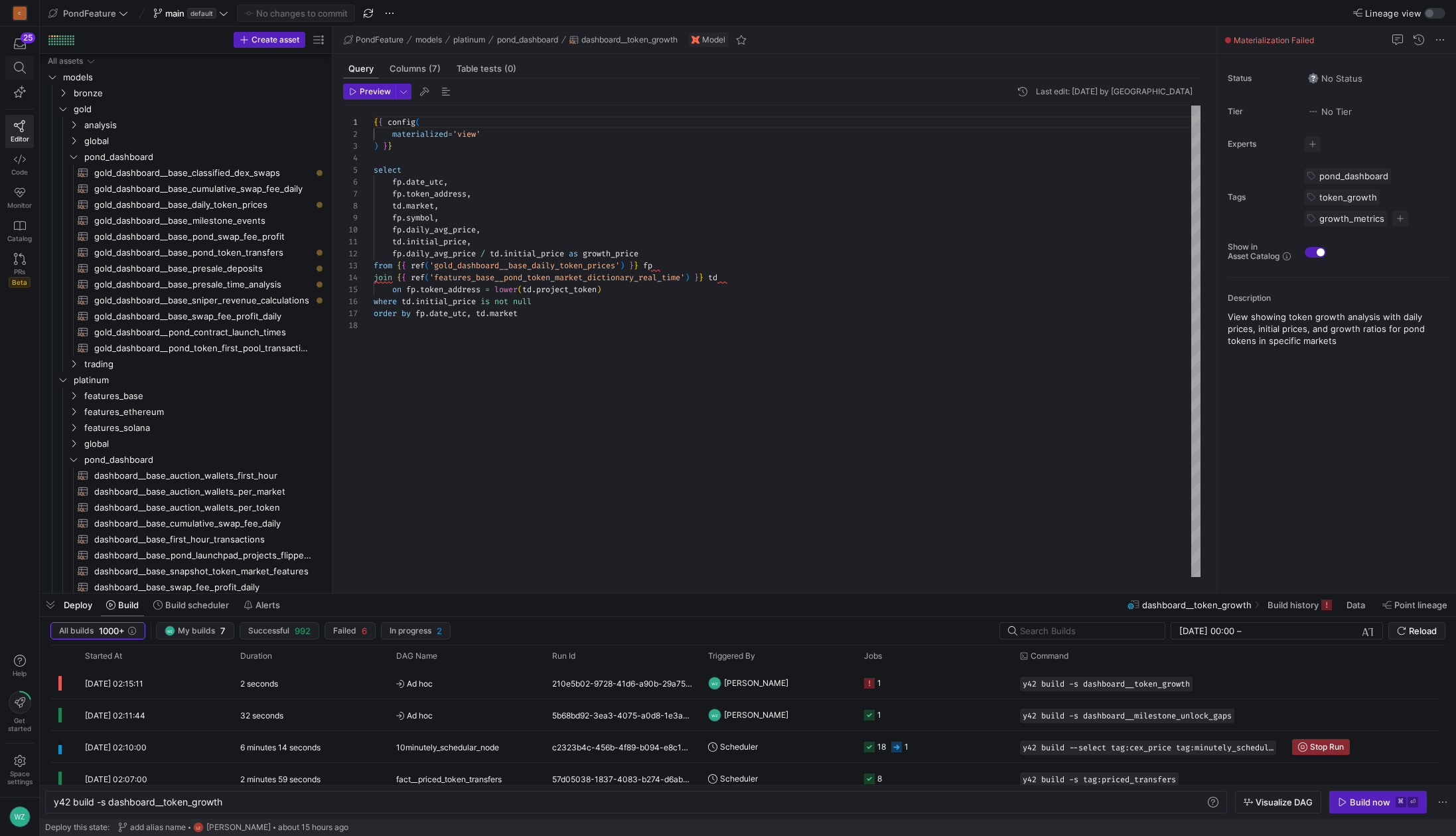
click at [6, 67] on span at bounding box center [19, 67] width 27 height 22
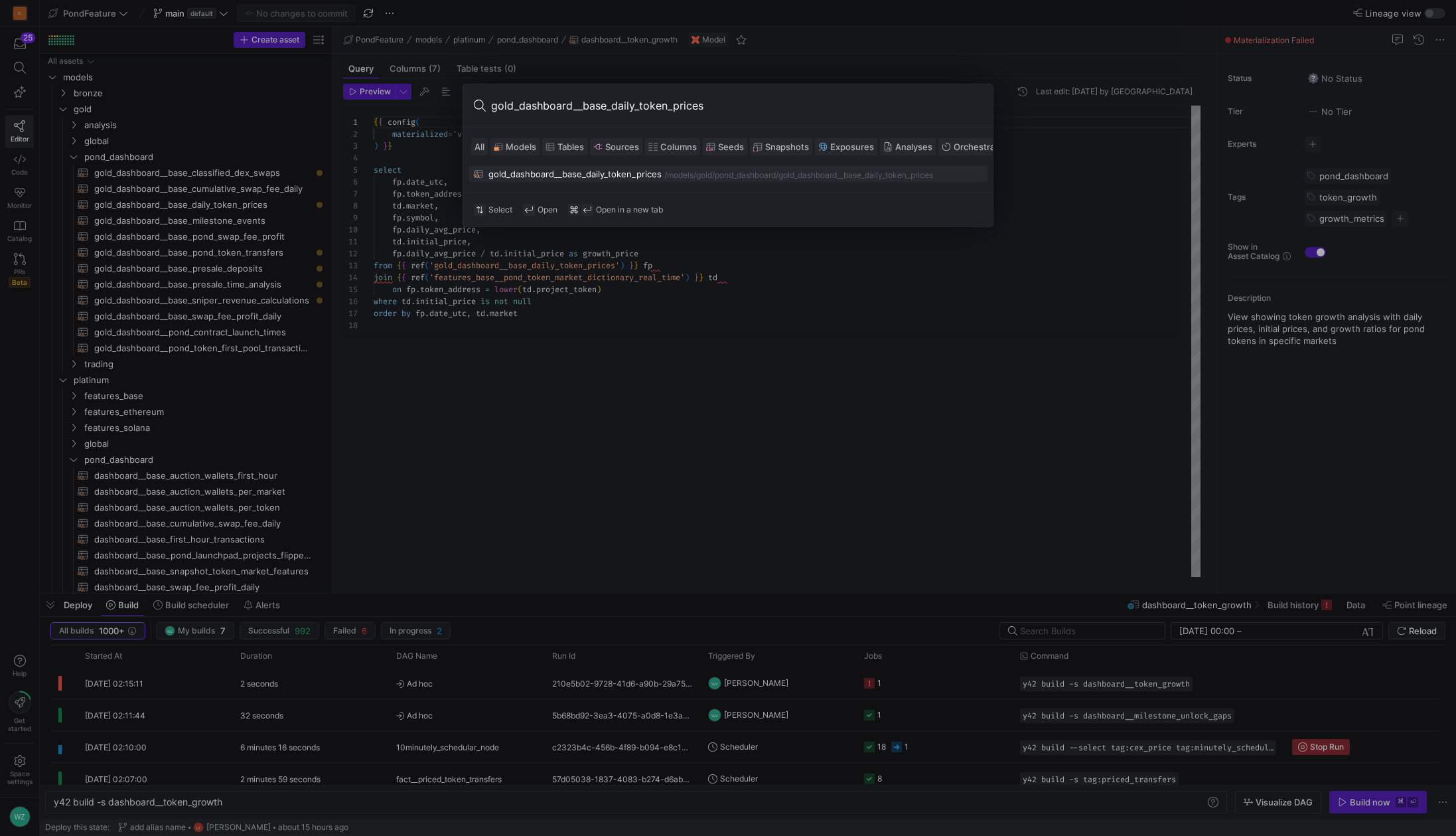
type input "gold_dashboard__base_daily_token_prices"
click at [566, 171] on div "gold_dashboard__base_daily_token_prices" at bounding box center [575, 174] width 173 height 11
type textarea "{{ config( materialized='table', cluster_by=['date_utc', 'token_address'] ) }} …"
type textarea "y42 build -s gold_dashboard__base_daily_token_prices"
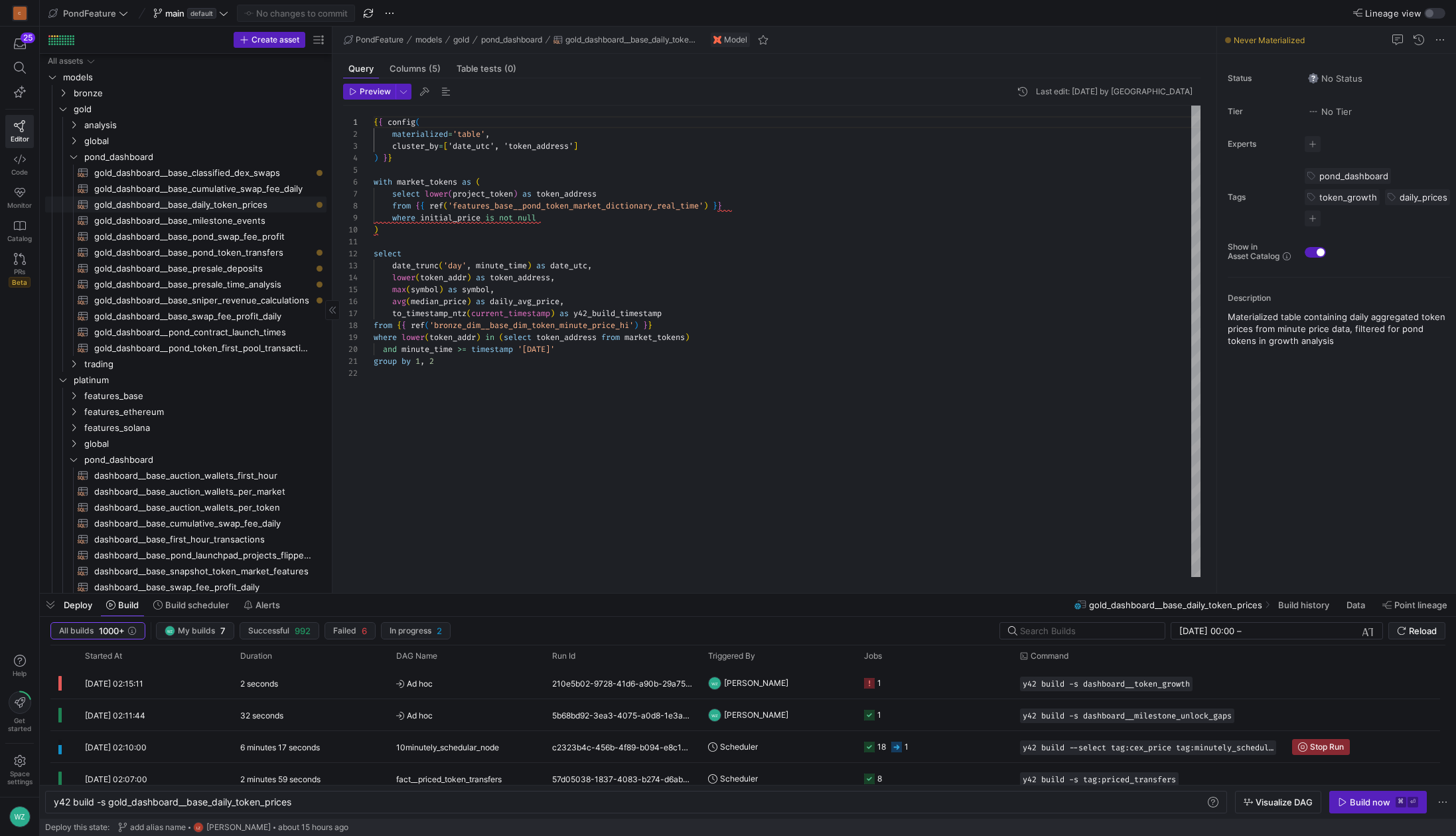
click at [226, 203] on span "gold_dashboard__base_daily_token_prices​​​​​​​​​​" at bounding box center [202, 205] width 217 height 15
click at [1368, 798] on div "Build now" at bounding box center [1370, 802] width 41 height 11
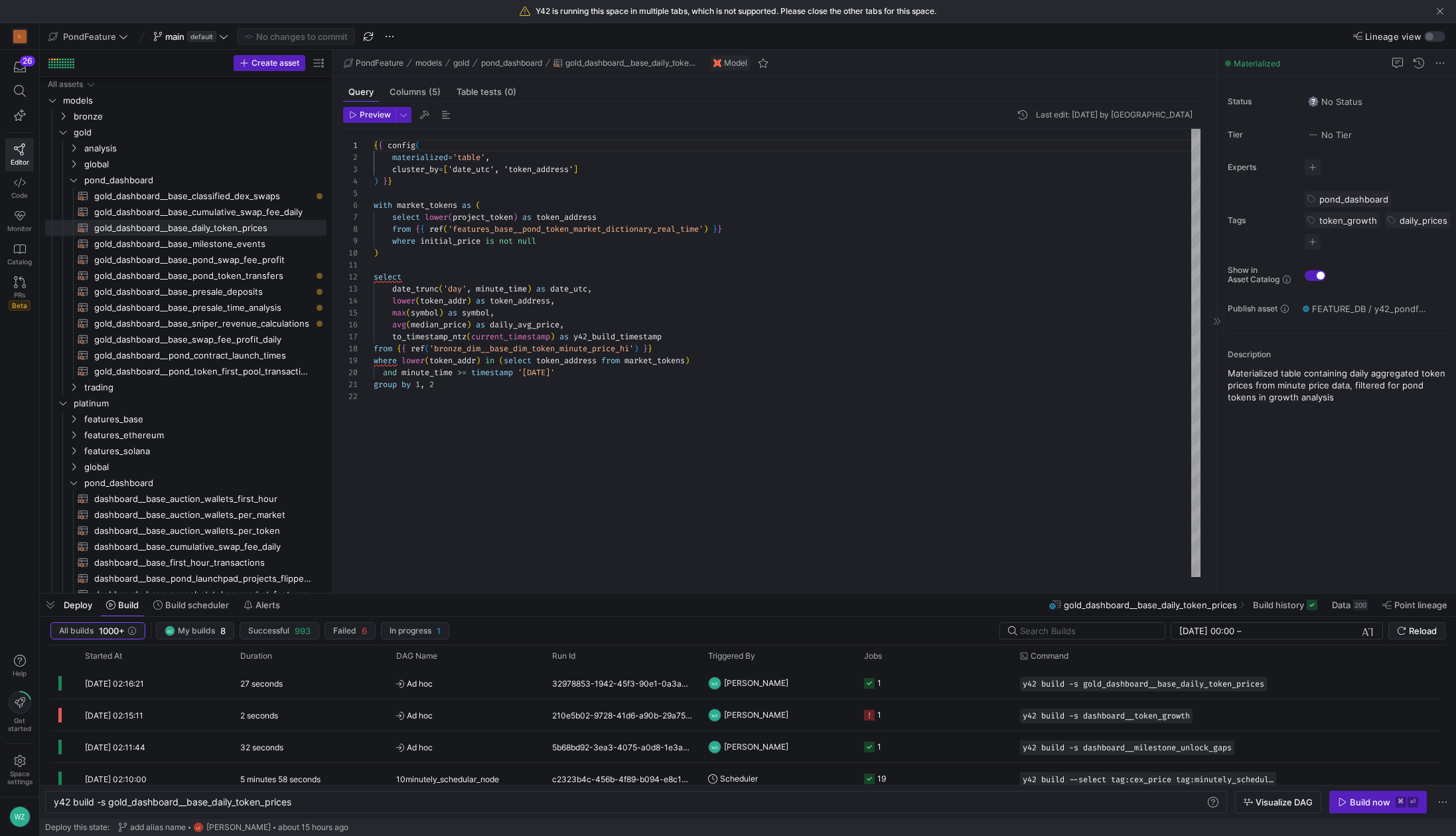
scroll to position [1, 0]
click at [641, 437] on div "{ { config ( materialized = 'table' , cluster_by = [ 'date_utc', 'token_address…" at bounding box center [787, 352] width 827 height 448
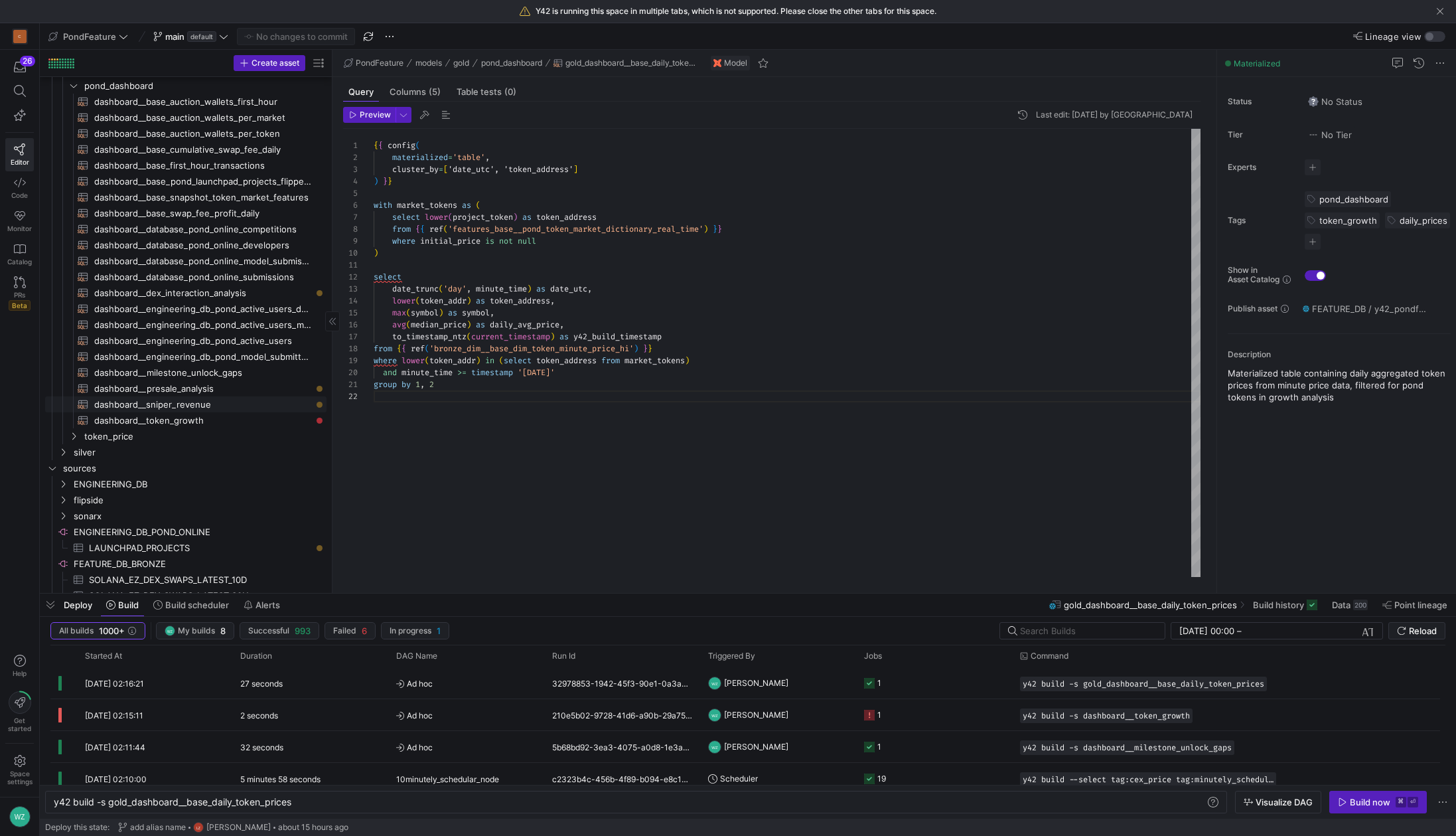
scroll to position [399, 0]
click at [211, 419] on span "dashboard__token_growth​​​​​​​​​​" at bounding box center [202, 419] width 217 height 15
type textarea "{{ config( materialized='view' ) }} select [DOMAIN_NAME]_utc, fp.token_address,…"
type textarea "y42 build -s dashboard__token_growth"
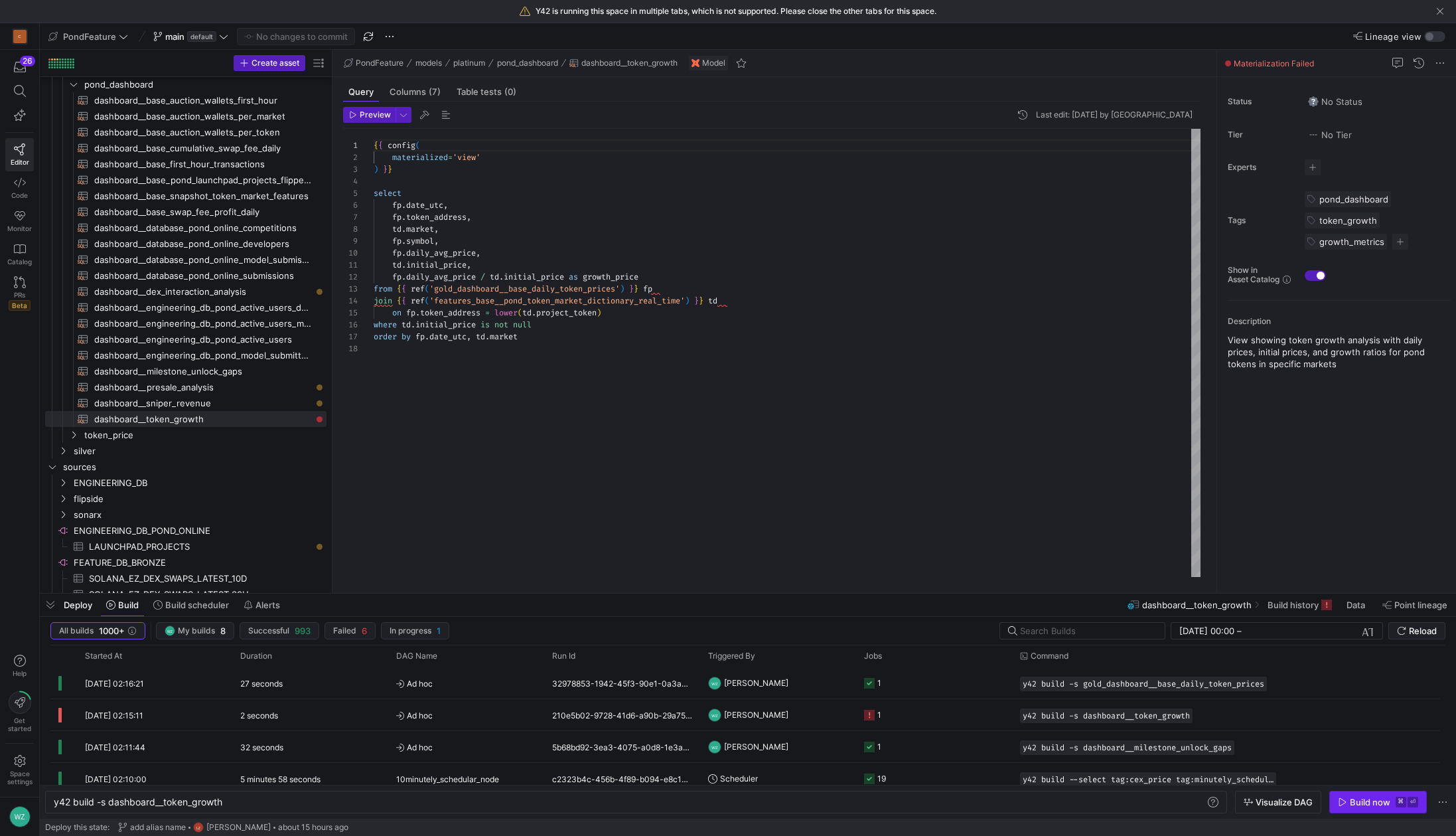
click at [1408, 806] on kbd "⏎" at bounding box center [1413, 802] width 11 height 11
click at [1403, 804] on kbd "⌘" at bounding box center [1400, 802] width 11 height 11
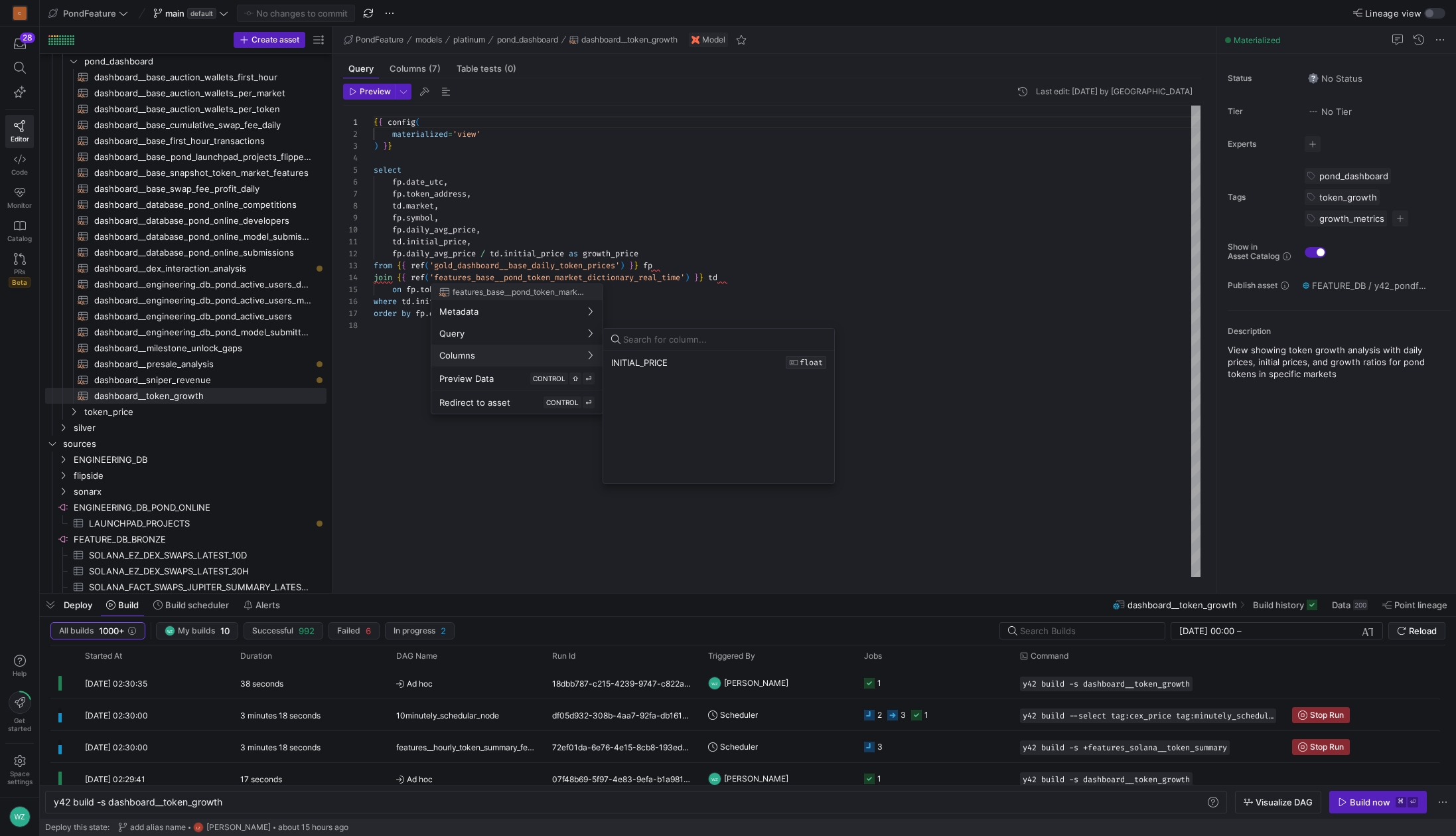
click at [1162, 683] on div at bounding box center [728, 418] width 1456 height 836
click at [1162, 683] on span "y42 build -s dashboard__token_growth" at bounding box center [1105, 684] width 167 height 9
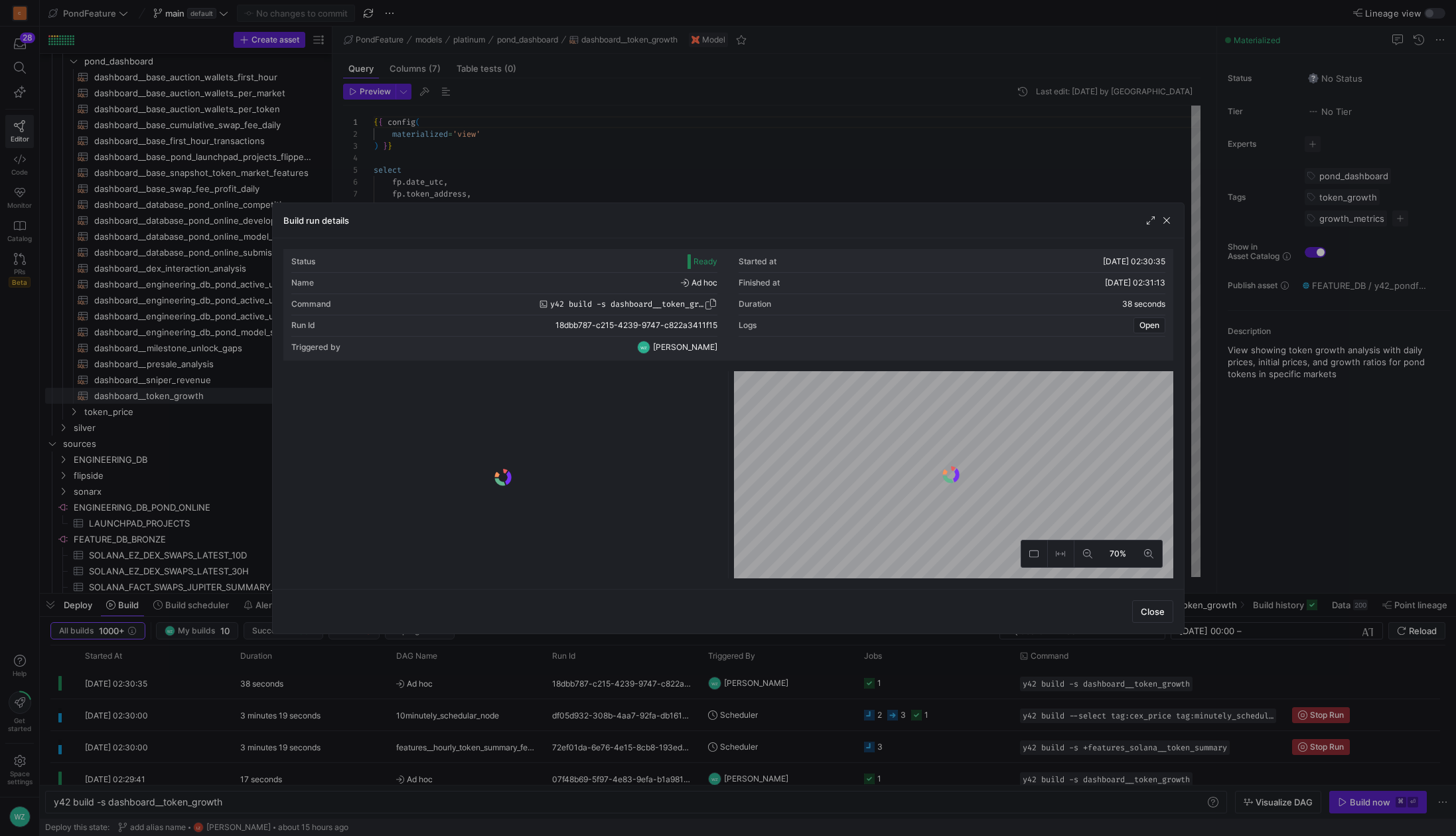
click at [665, 306] on span "y42 build -s dashboard__token_growth" at bounding box center [627, 304] width 154 height 9
copy span "dashboard__token_growth"
click at [716, 166] on div at bounding box center [728, 418] width 1456 height 836
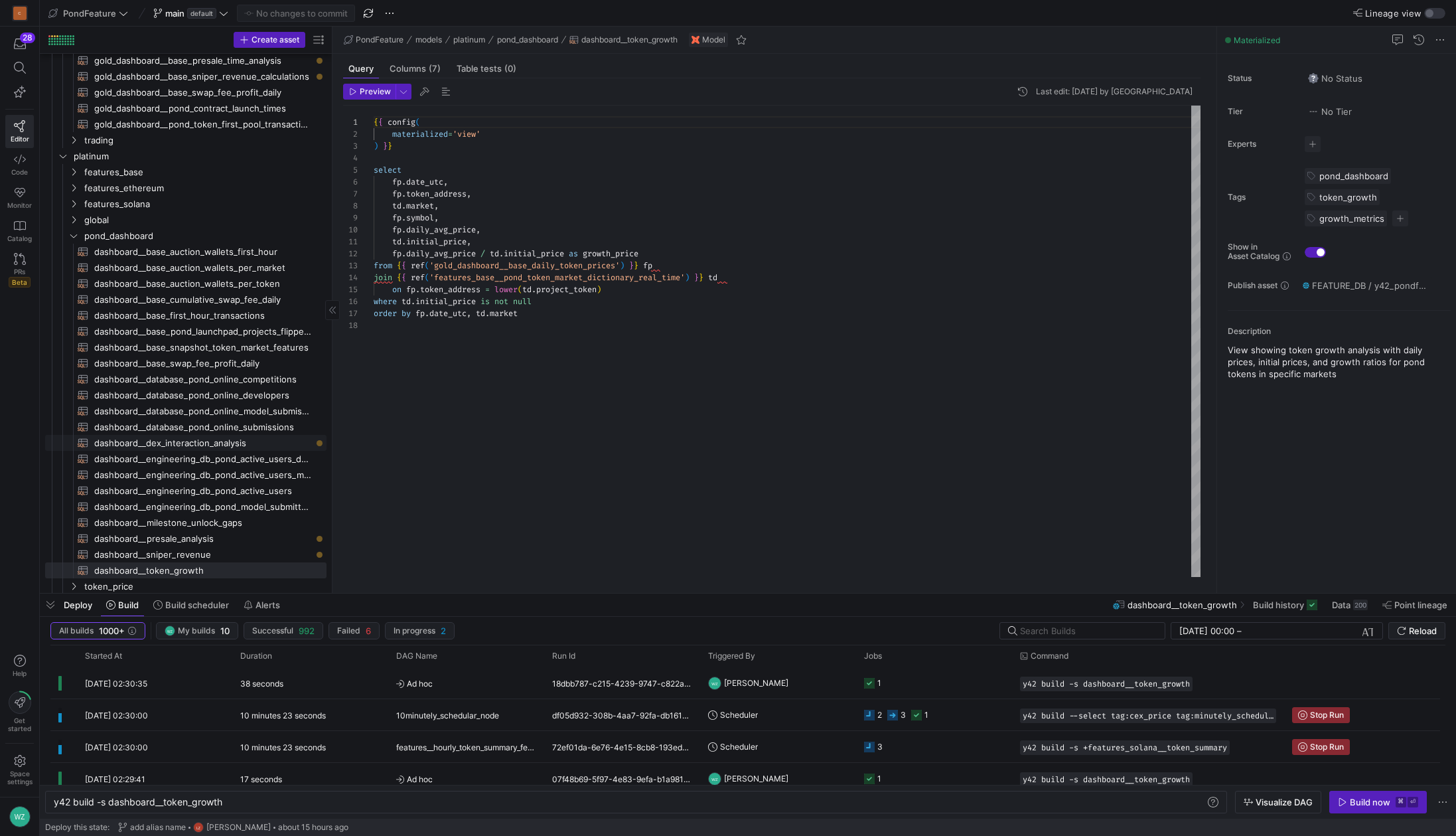
scroll to position [259, 0]
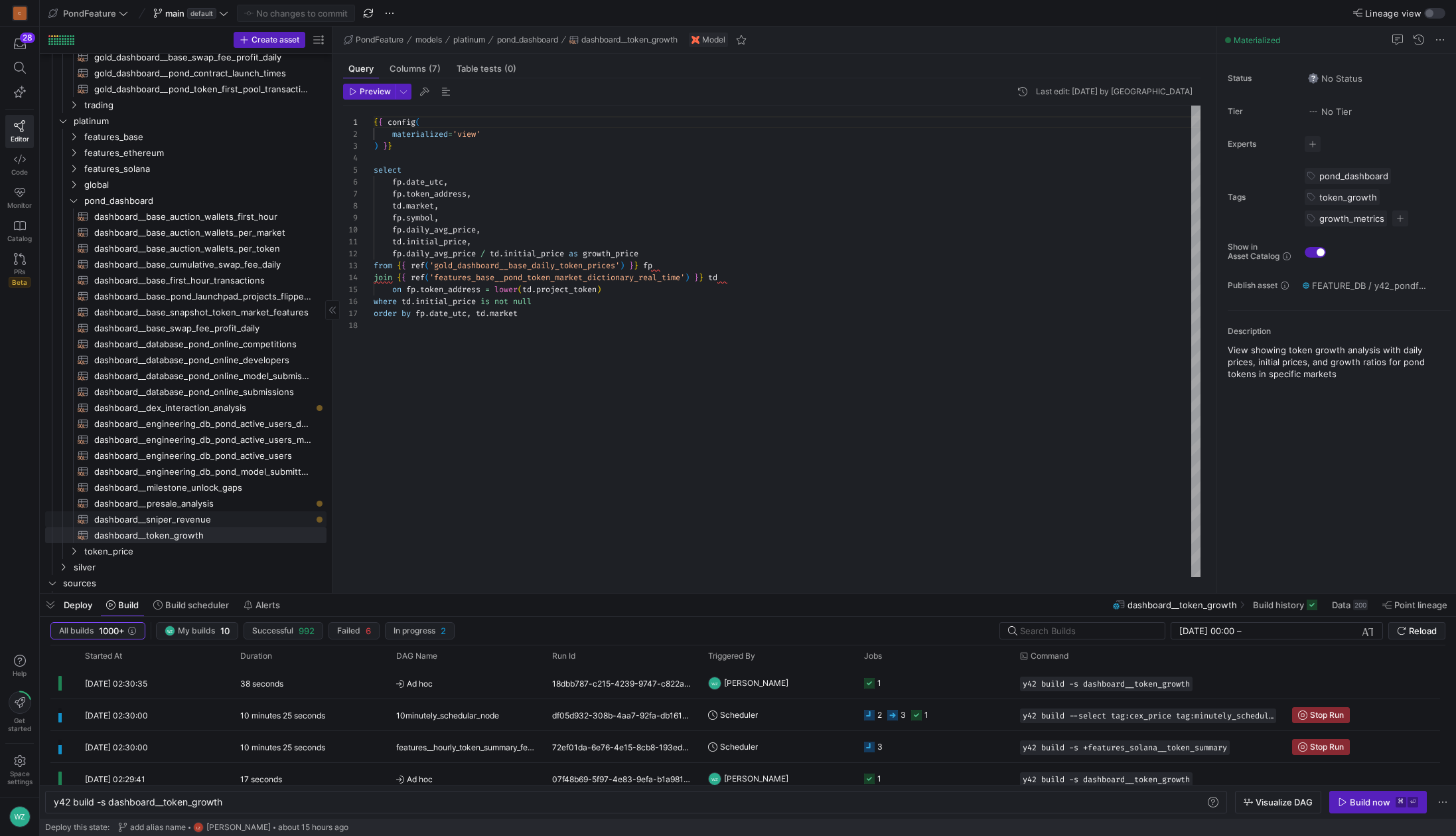
click at [256, 522] on span "dashboard__sniper_revenue​​​​​​​​​​" at bounding box center [202, 519] width 217 height 15
type textarea "{{ config( materialized='view' ) }} select sniper, token_address, market, max(s…"
type textarea "y42 build -s dashboard__sniper_revenue"
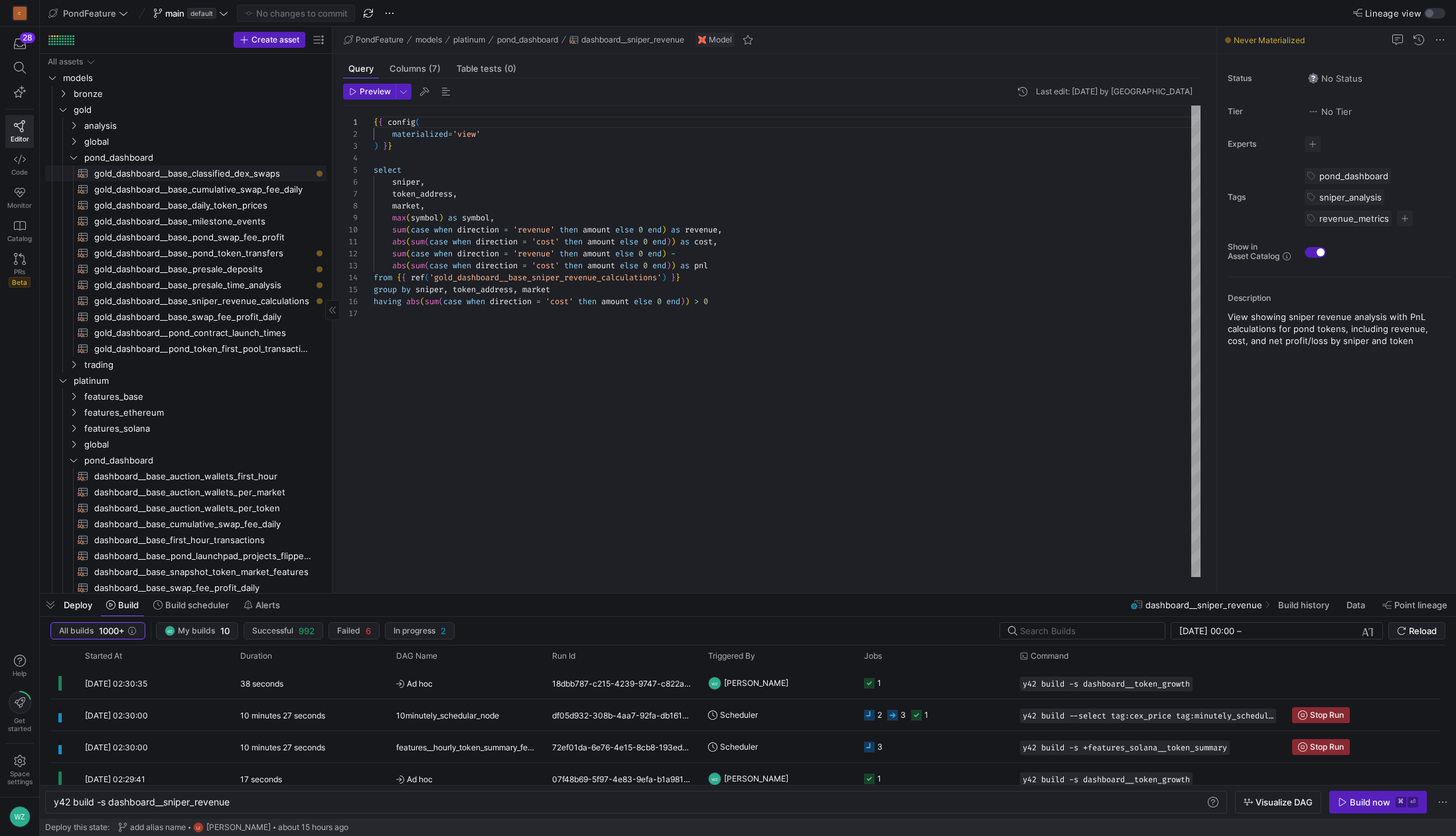
click at [198, 174] on span "gold_dashboard__base_classified_dex_swaps​​​​​​​​​​" at bounding box center [202, 173] width 217 height 15
type textarea "{{ config( materialized='table', cluster_by=['market', 'block_datetime'] ) }} w…"
type textarea "y42 build -s gold_dashboard__base_classified_dex_swaps"
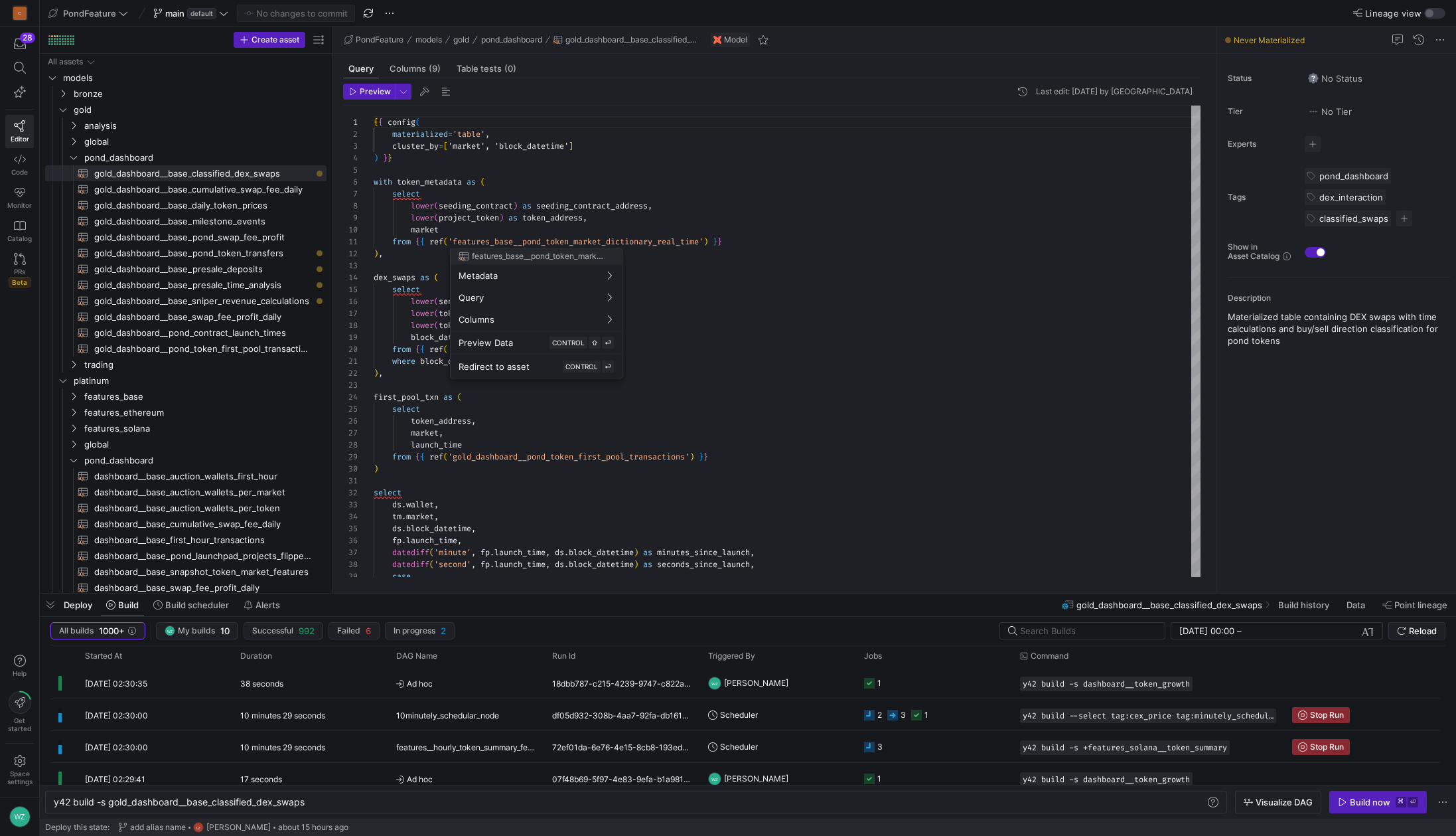
click at [805, 314] on div at bounding box center [728, 418] width 1456 height 836
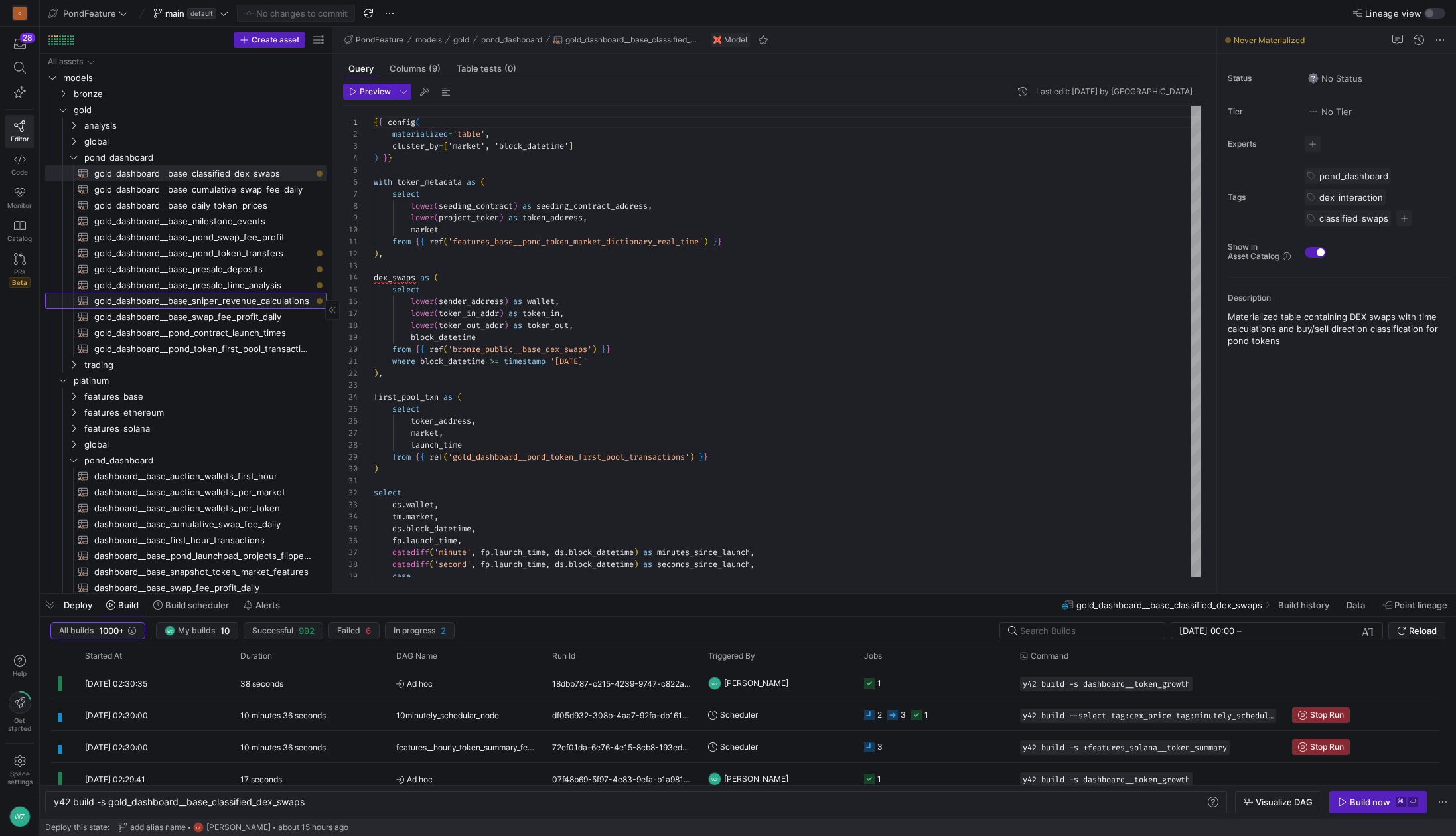
click at [235, 307] on span "gold_dashboard__base_sniper_revenue_calculations​​​​​​​​​​" at bounding box center [202, 300] width 217 height 15
type textarea "{{ config( materialized='table', cluster_by=['sniper', 'token_address'] ) }} wi…"
type textarea "y42 build -s gold_dashboard__base_sniper_revenue_calculations"
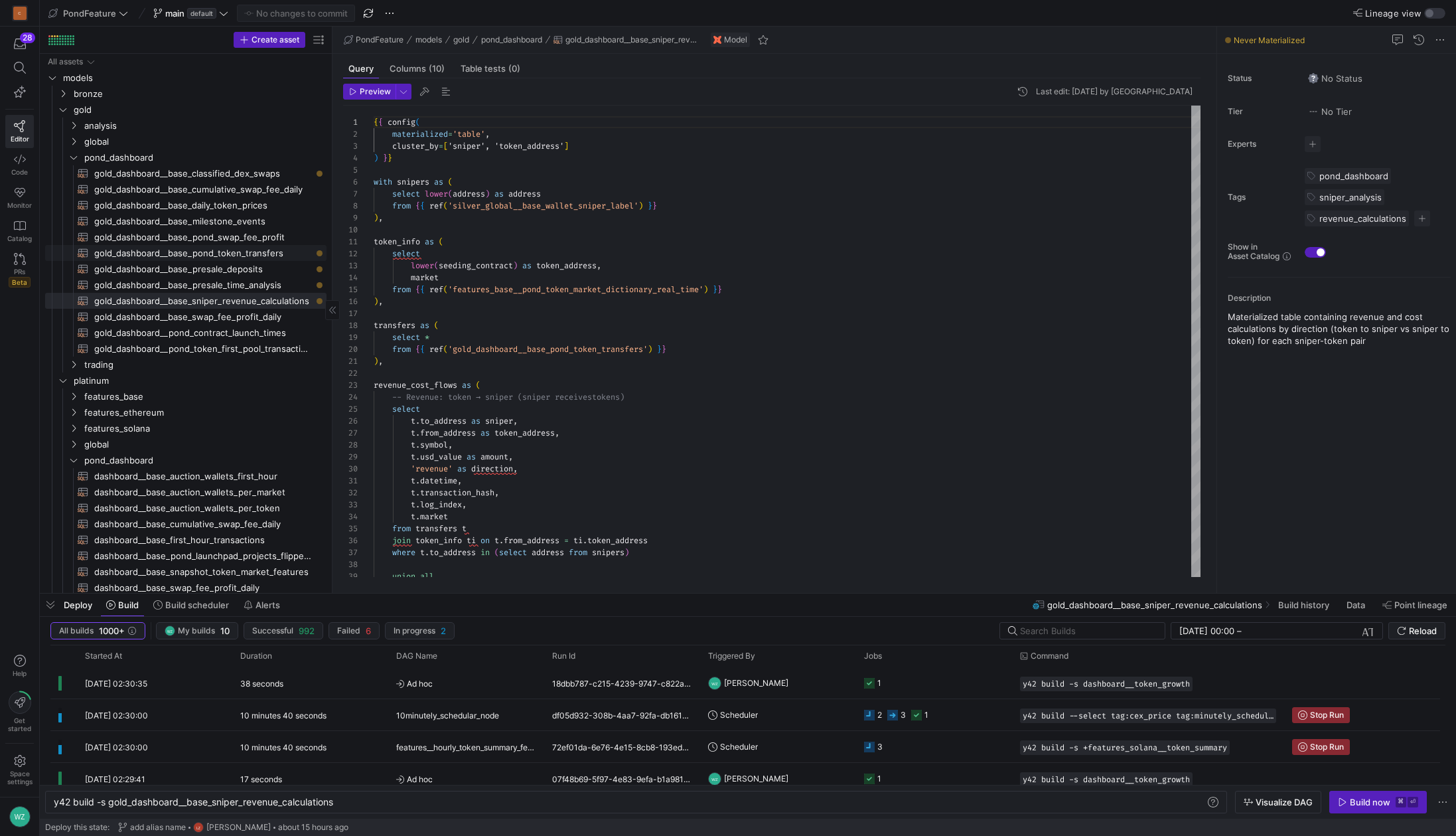
click at [252, 256] on span "gold_dashboard__base_pond_token_transfers​​​​​​​​​​" at bounding box center [202, 252] width 217 height 15
type textarea "{{ config( materialized='table', cluster_by=['token_address', 'datetime'] ) }} …"
type textarea "y42 build -s gold_dashboard__base_pond_token_transfers"
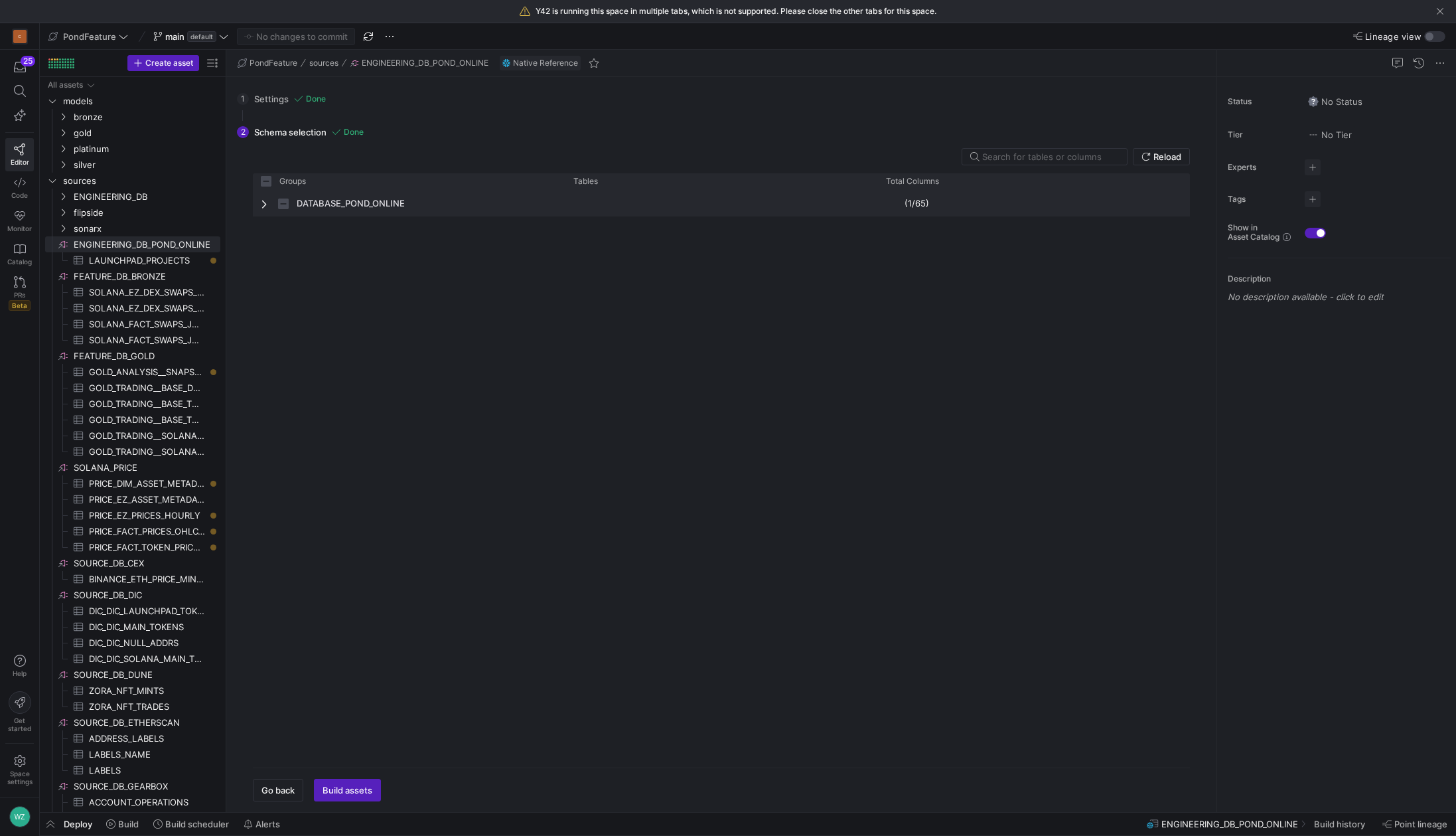
click at [261, 207] on span "Press SPACE to select this row." at bounding box center [266, 204] width 9 height 11
checkbox input "false"
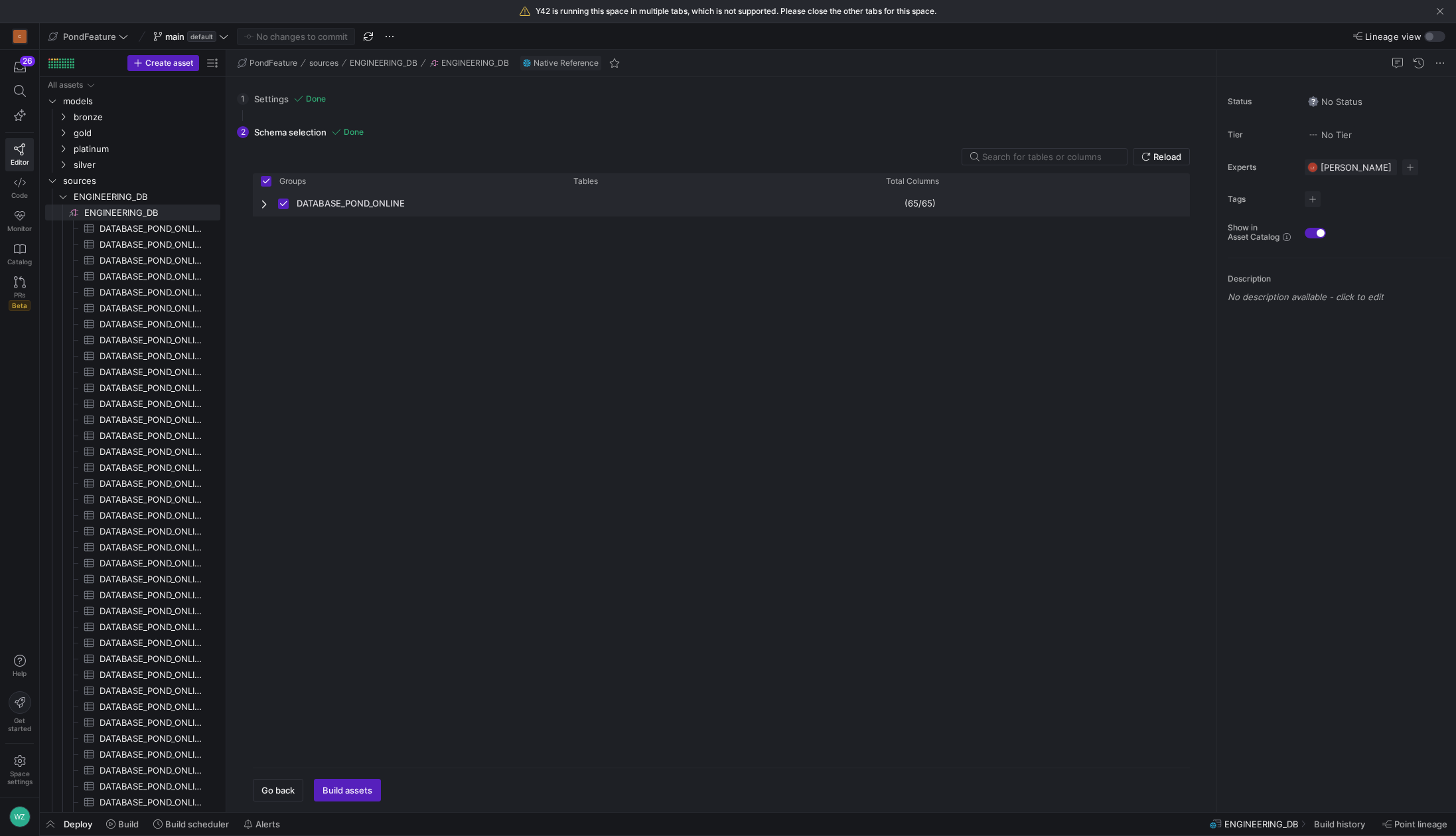
click at [262, 203] on span "Press SPACE to deselect this row." at bounding box center [266, 204] width 9 height 11
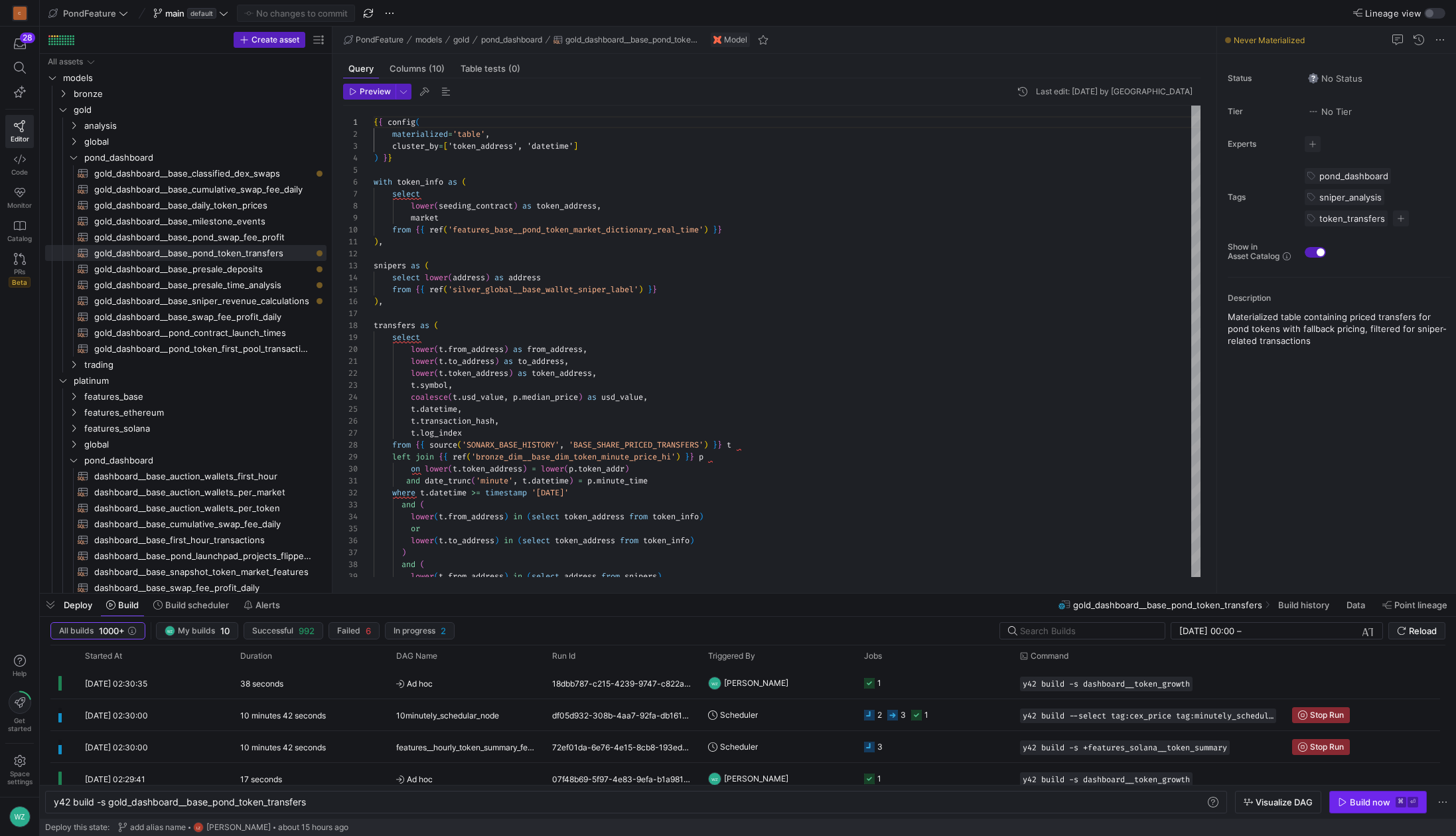
scroll to position [120, 0]
click at [1378, 802] on div "Build now" at bounding box center [1370, 802] width 41 height 11
